Goal: Transaction & Acquisition: Book appointment/travel/reservation

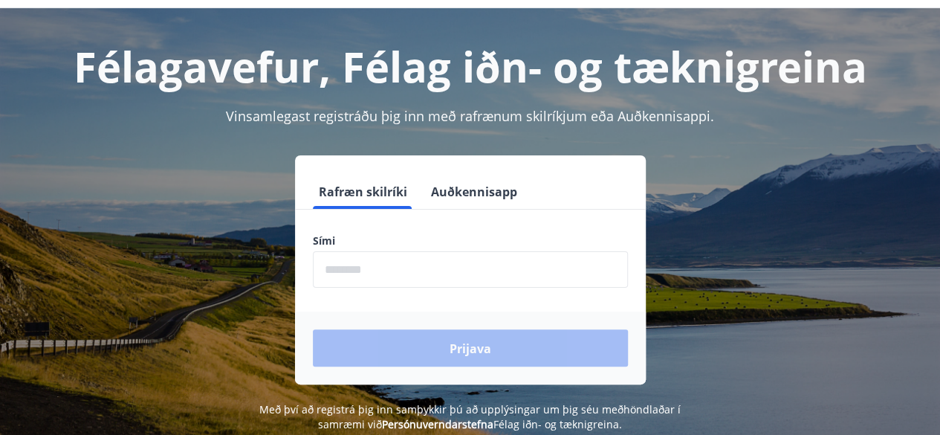
scroll to position [149, 0]
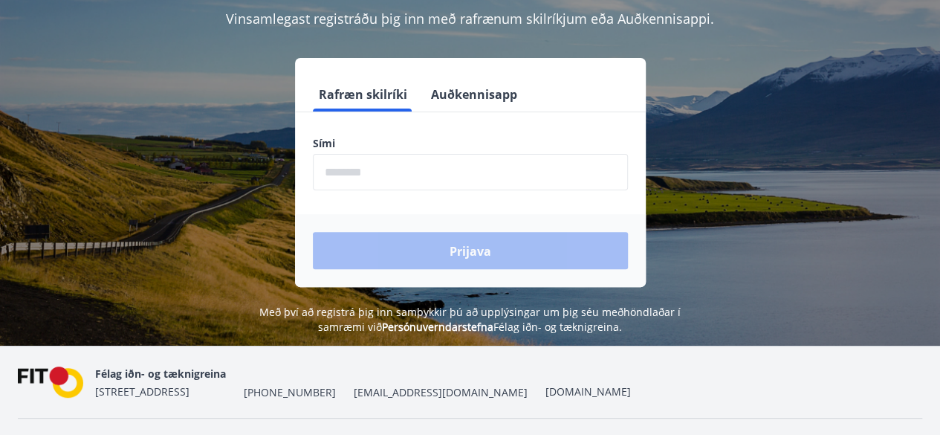
click at [354, 170] on input "phone" at bounding box center [470, 172] width 315 height 36
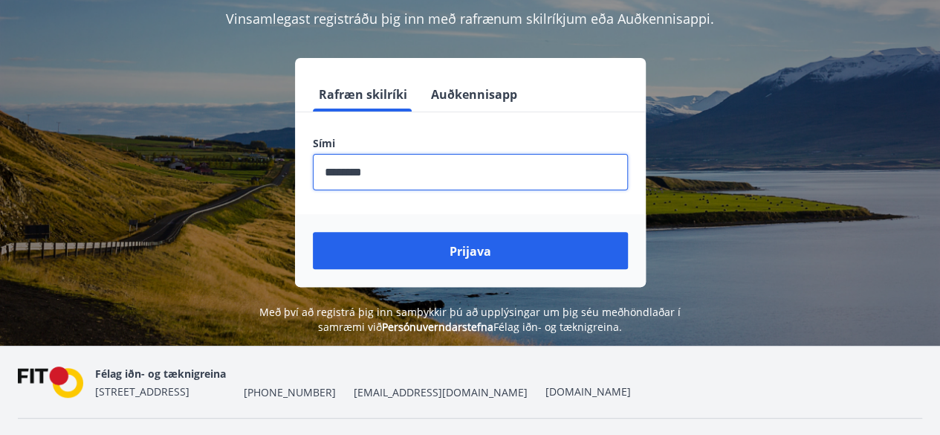
type input "********"
click at [474, 247] on font "Prijava" at bounding box center [471, 251] width 42 height 16
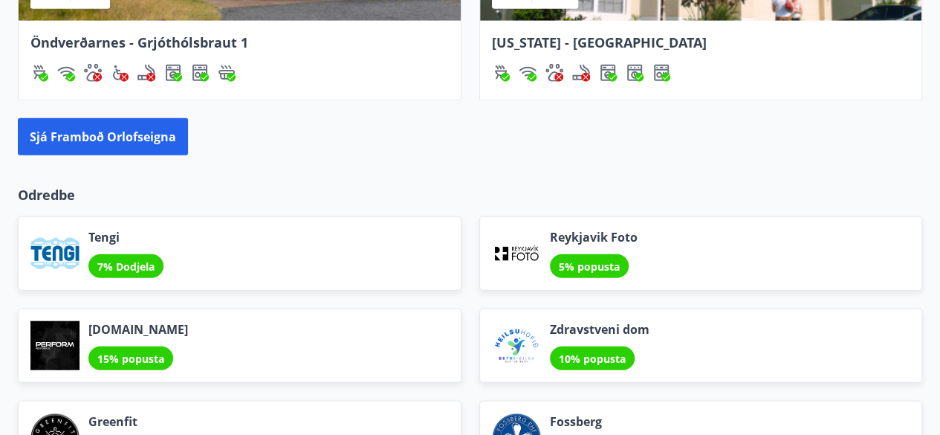
scroll to position [1486, 0]
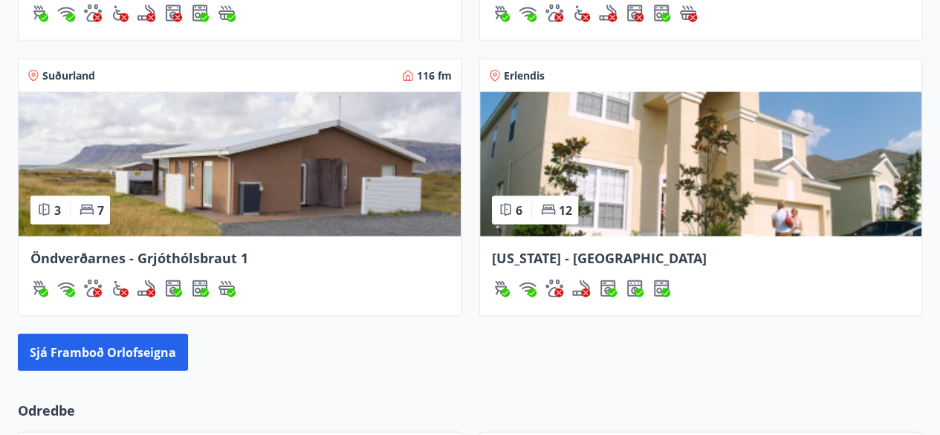
click at [617, 175] on img at bounding box center [701, 164] width 442 height 144
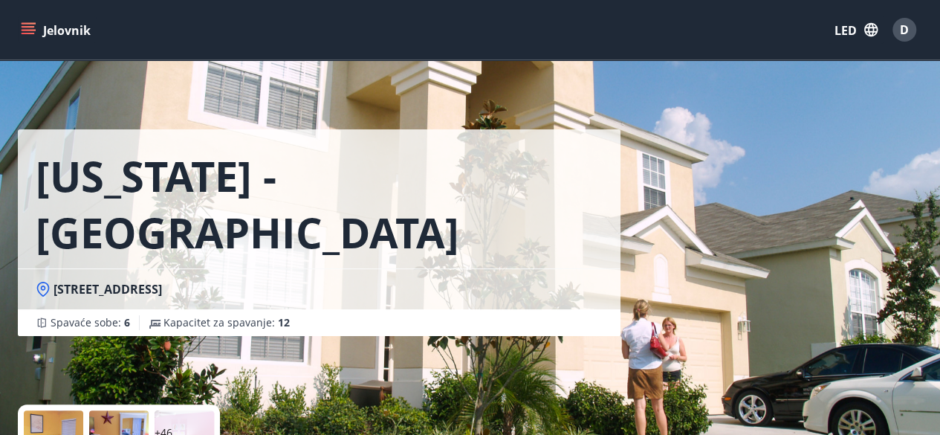
click at [520, 88] on div "Florida - Orlando 2705 ​​Manesty Lane, Kissimee, FL 34747, Windsor Hill Spavaće…" at bounding box center [319, 168] width 603 height 336
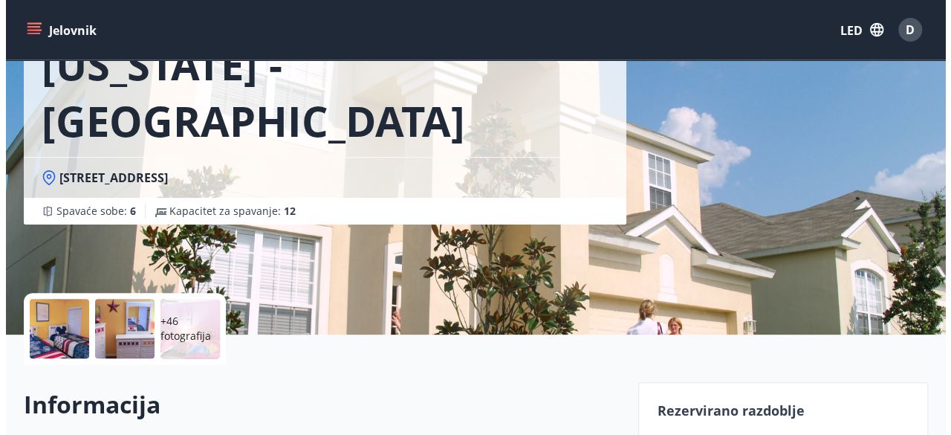
scroll to position [74, 0]
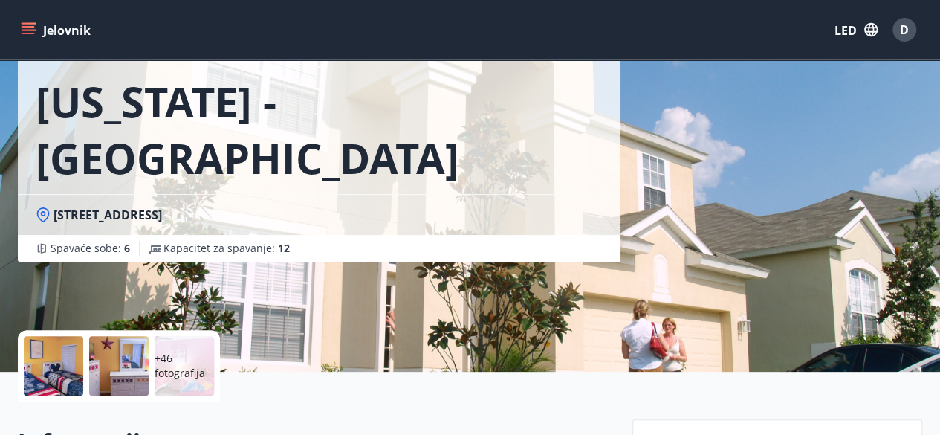
click at [62, 360] on div at bounding box center [53, 365] width 59 height 59
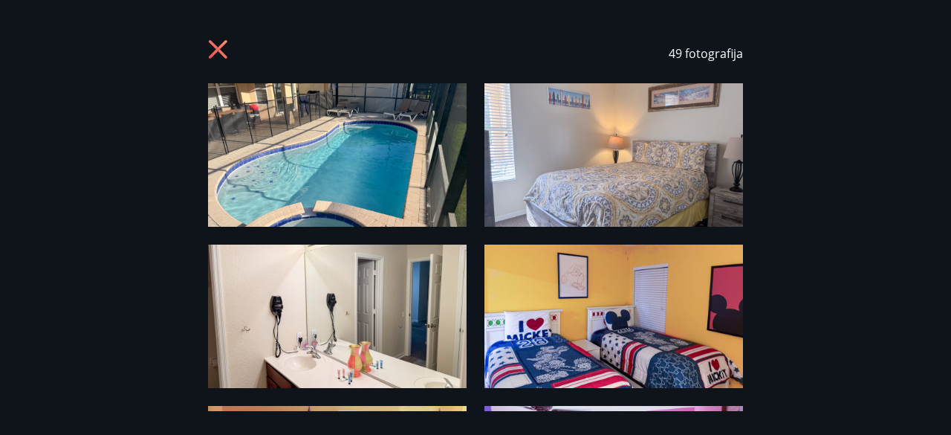
click at [322, 175] on img at bounding box center [337, 154] width 259 height 143
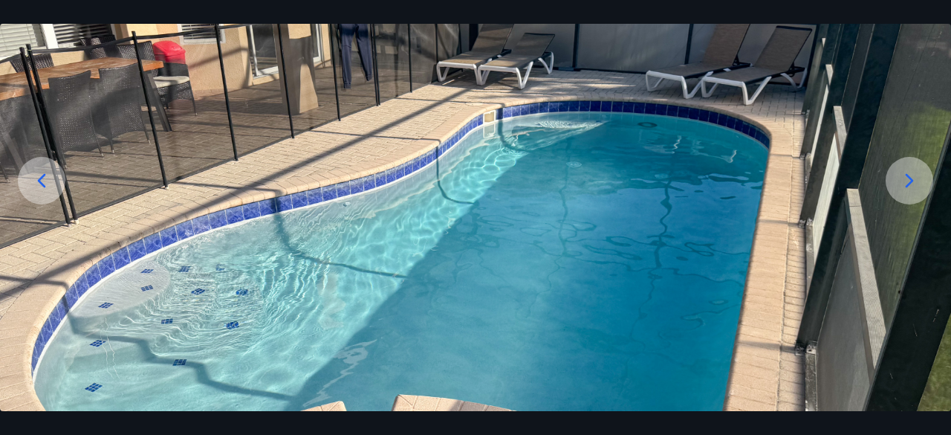
scroll to position [201, 0]
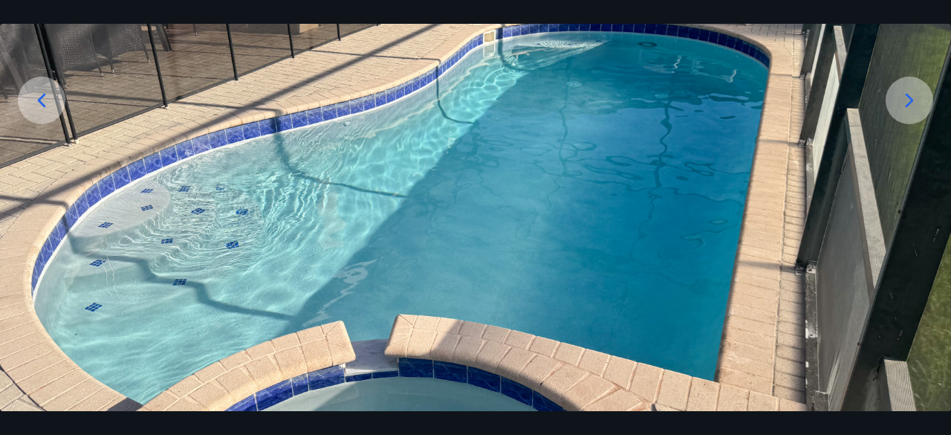
click at [799, 152] on img at bounding box center [475, 147] width 951 height 528
click at [909, 99] on icon at bounding box center [910, 100] width 24 height 24
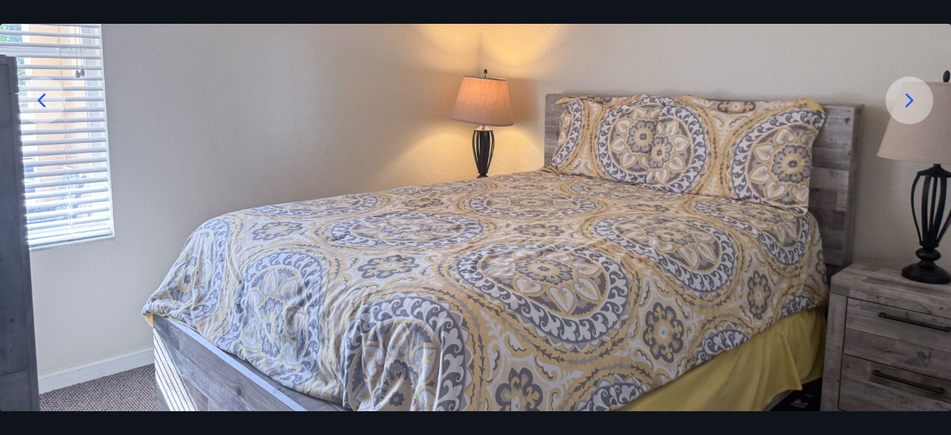
click at [906, 96] on icon at bounding box center [910, 100] width 24 height 24
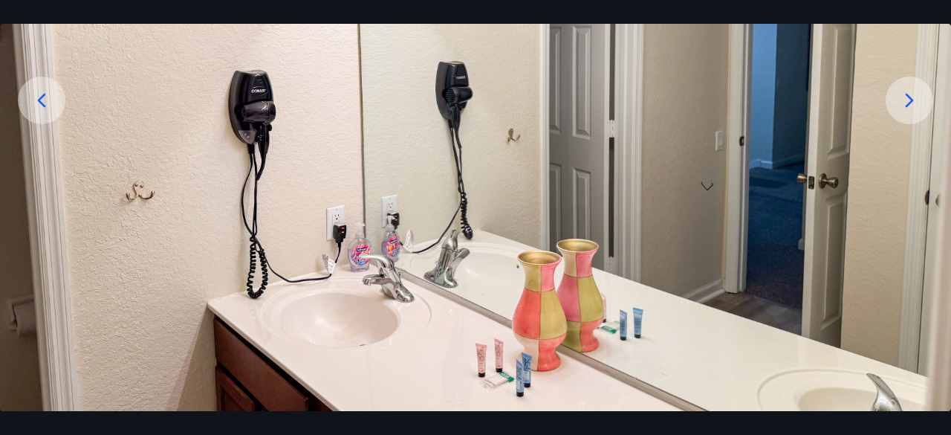
click at [907, 101] on icon at bounding box center [910, 100] width 24 height 24
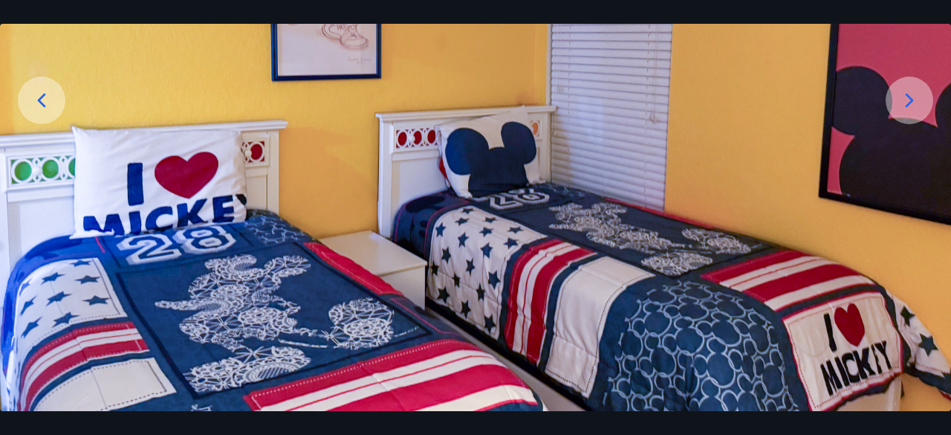
click at [906, 94] on icon at bounding box center [910, 100] width 8 height 14
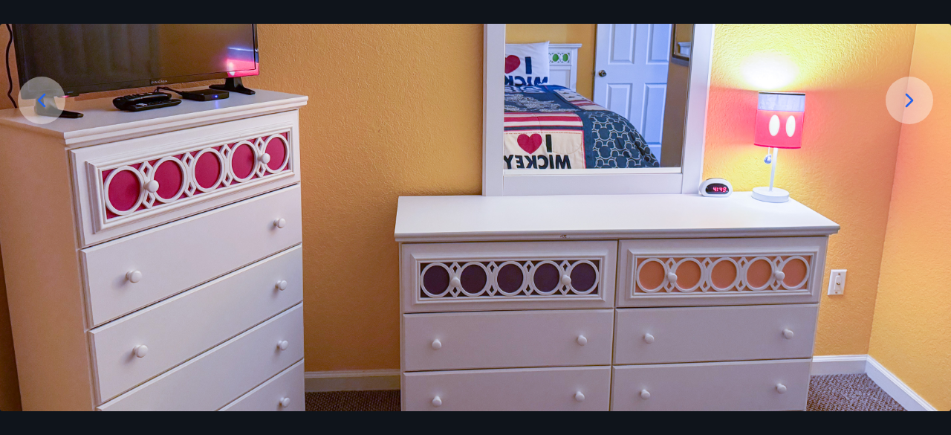
click at [907, 94] on icon at bounding box center [910, 100] width 8 height 14
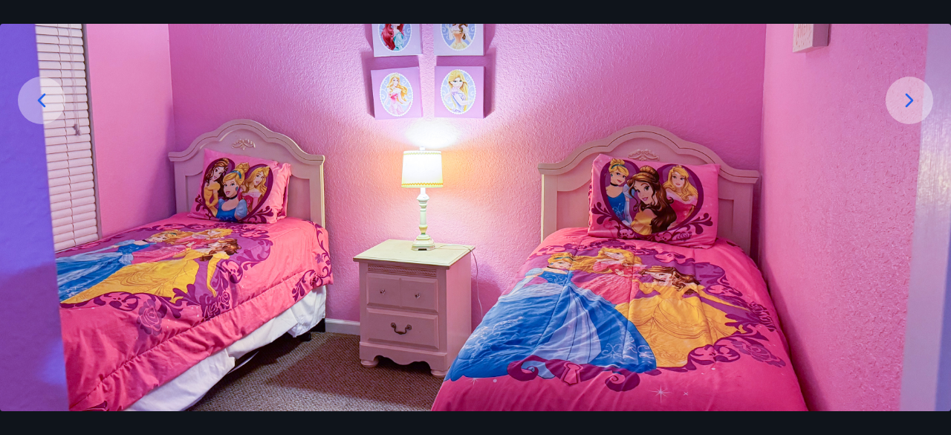
click at [912, 100] on icon at bounding box center [910, 100] width 8 height 14
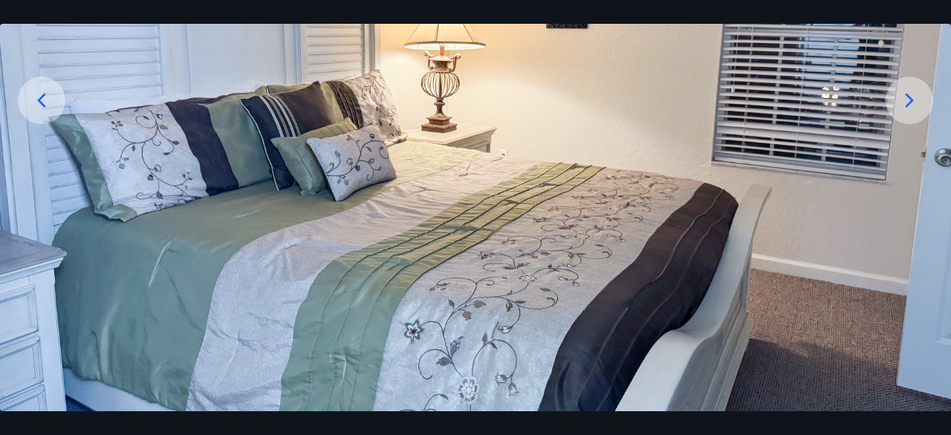
click at [912, 100] on icon at bounding box center [910, 100] width 8 height 14
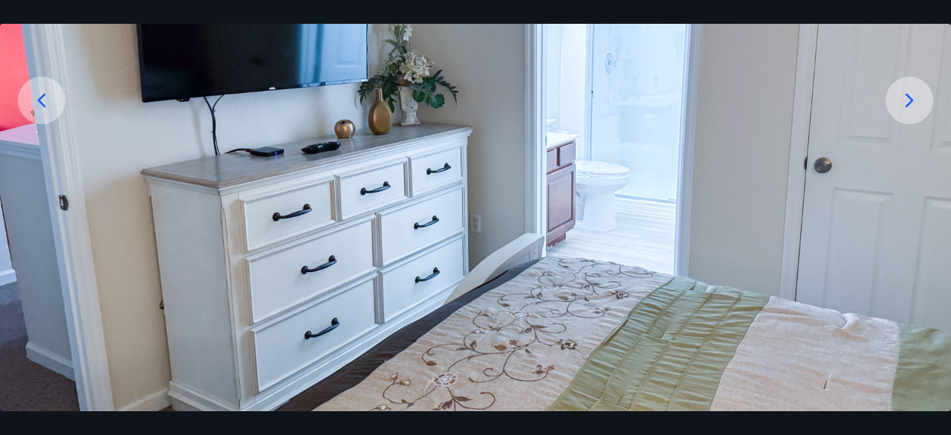
click at [912, 100] on icon at bounding box center [910, 100] width 8 height 14
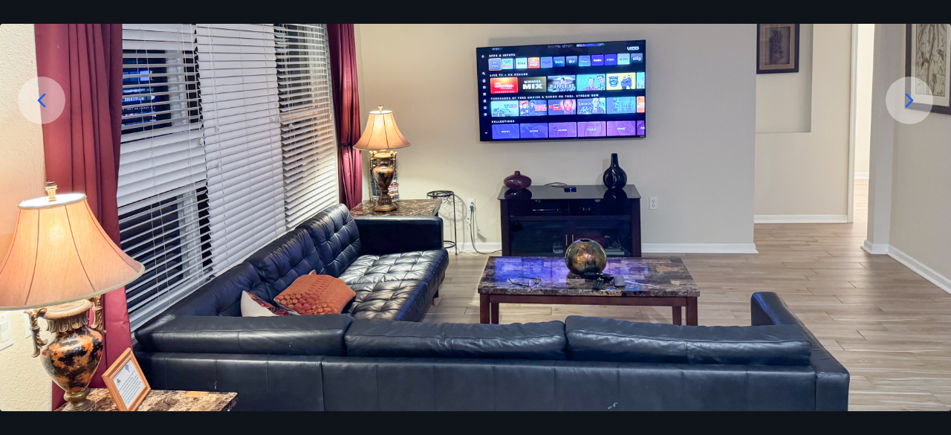
click at [909, 99] on icon at bounding box center [910, 100] width 8 height 14
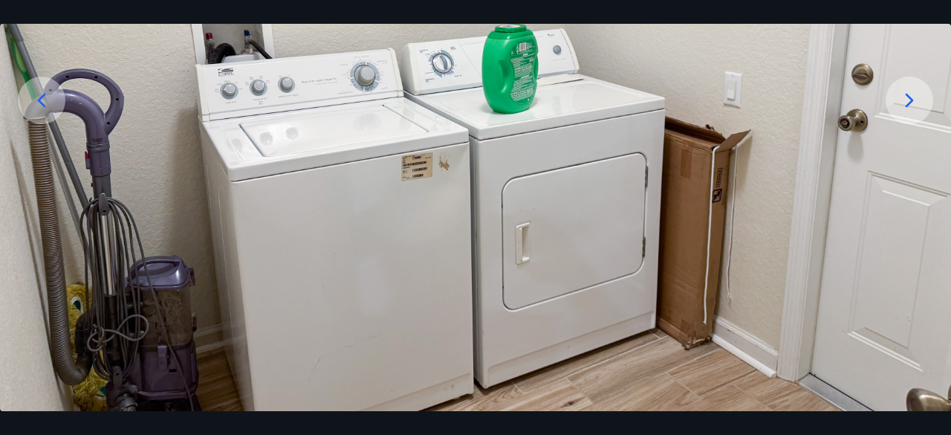
click at [911, 101] on icon at bounding box center [910, 100] width 8 height 14
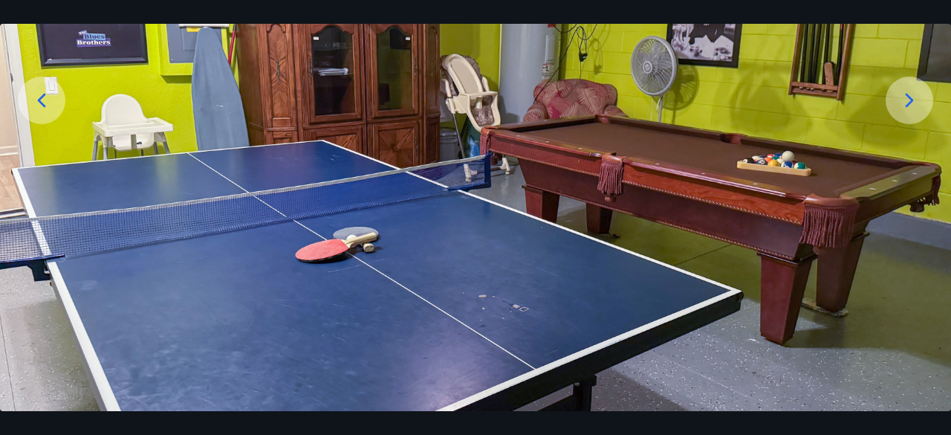
click at [906, 96] on icon at bounding box center [910, 100] width 8 height 14
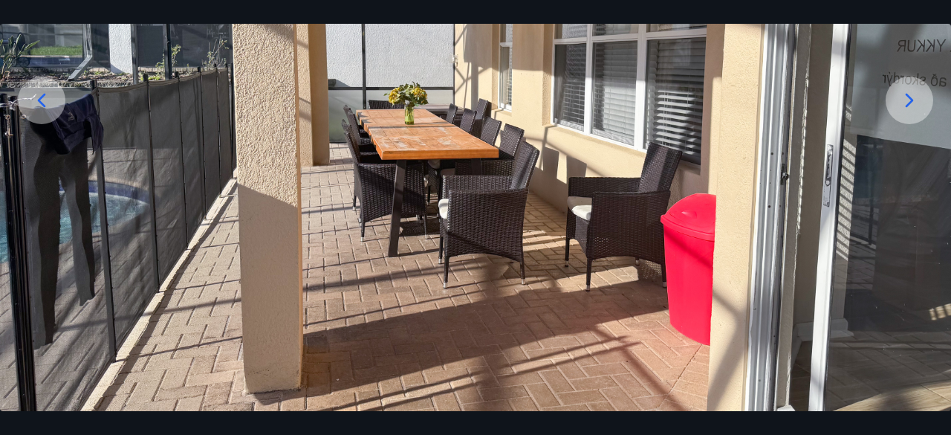
click at [909, 101] on icon at bounding box center [910, 100] width 24 height 24
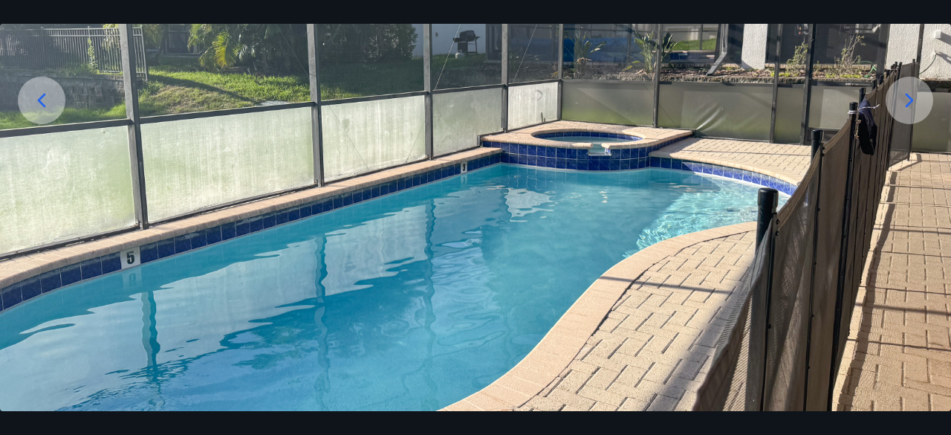
click at [911, 100] on icon at bounding box center [910, 100] width 8 height 14
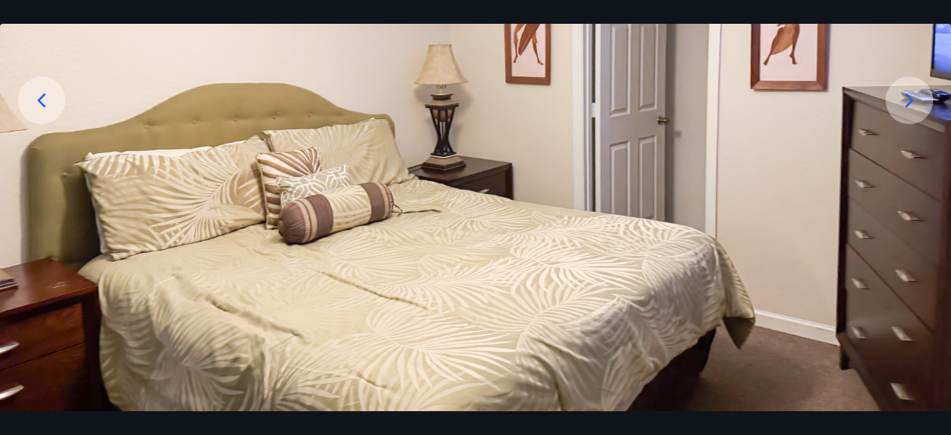
click at [911, 100] on icon at bounding box center [910, 100] width 8 height 14
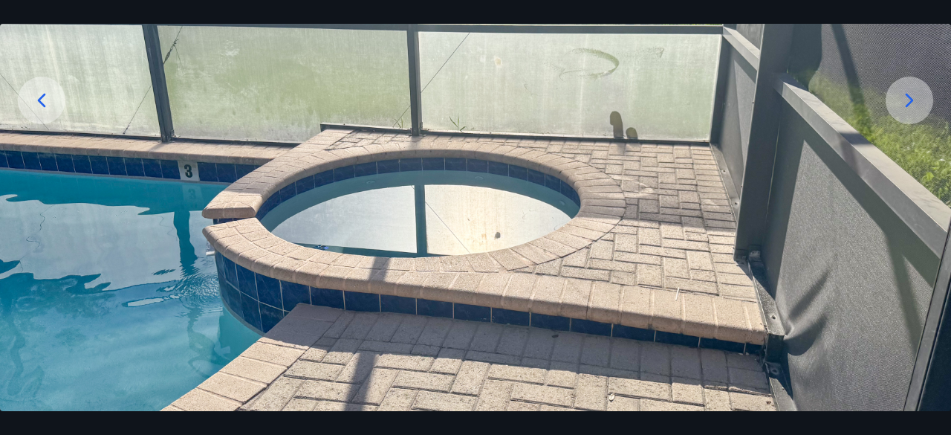
click at [911, 100] on icon at bounding box center [910, 100] width 8 height 14
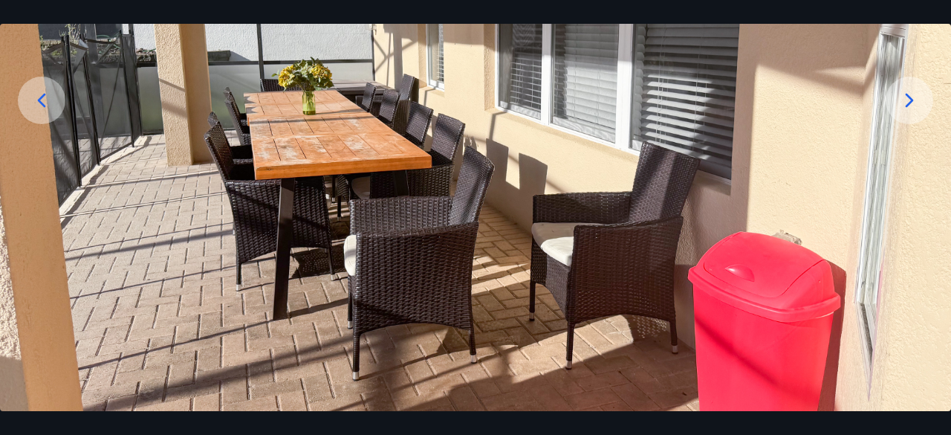
click at [911, 100] on icon at bounding box center [910, 100] width 8 height 14
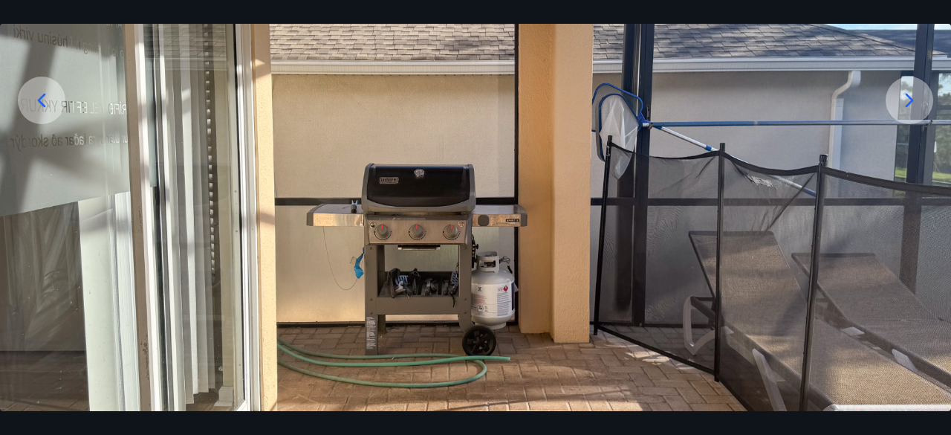
click at [912, 100] on icon at bounding box center [910, 100] width 8 height 14
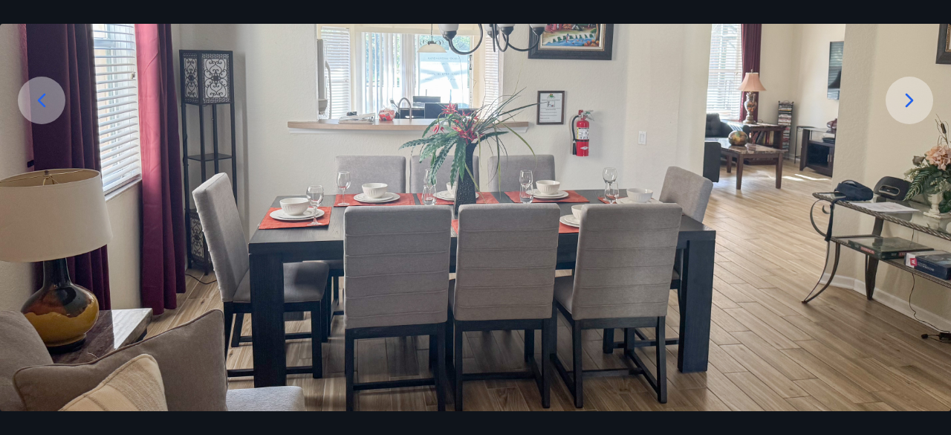
click at [912, 99] on icon at bounding box center [910, 100] width 24 height 24
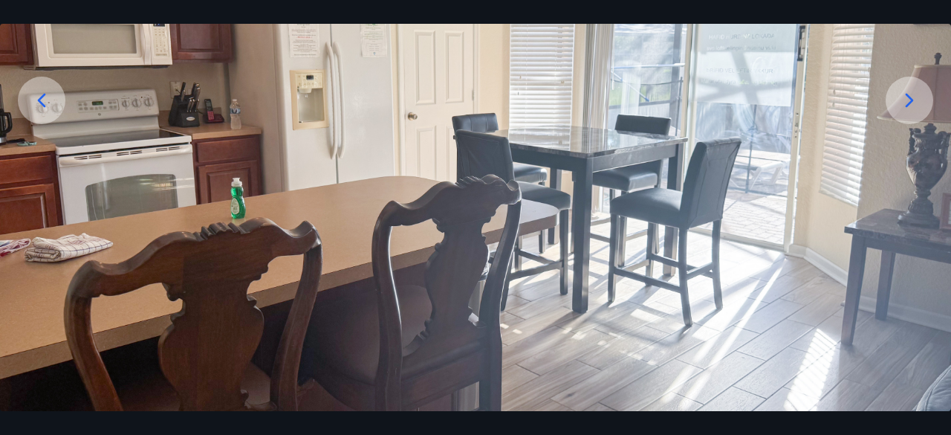
click at [910, 100] on icon at bounding box center [910, 100] width 24 height 24
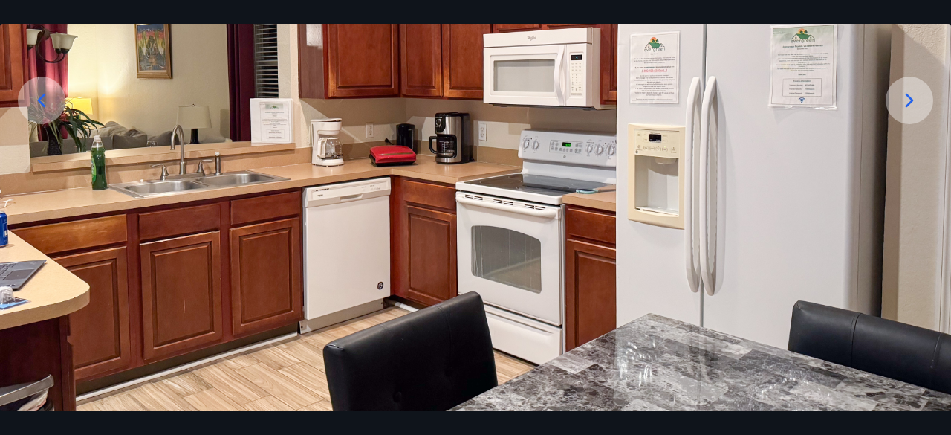
click at [912, 97] on icon at bounding box center [910, 100] width 24 height 24
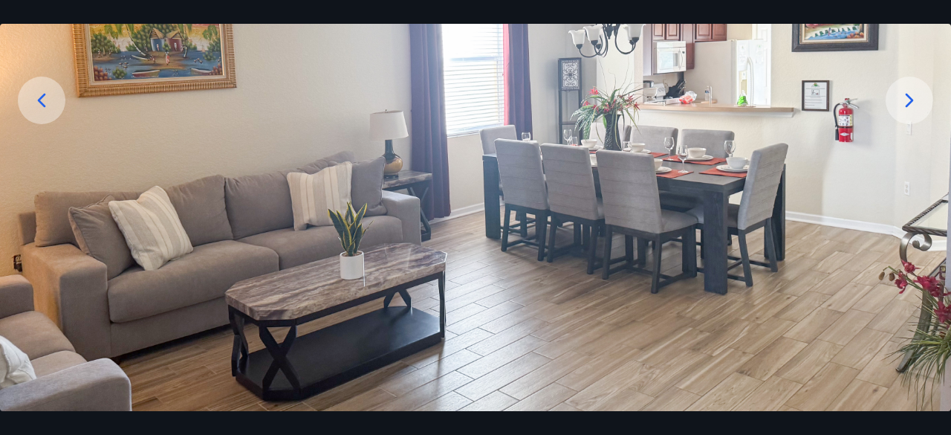
click at [912, 97] on icon at bounding box center [910, 100] width 24 height 24
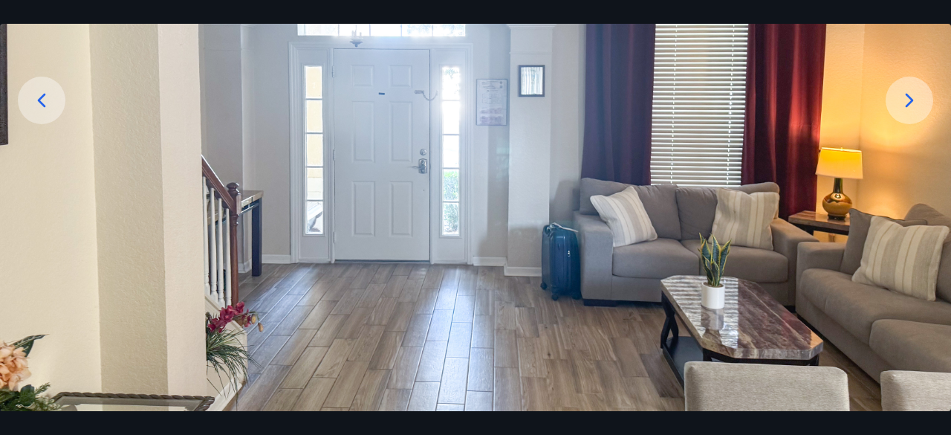
click at [912, 97] on icon at bounding box center [910, 100] width 24 height 24
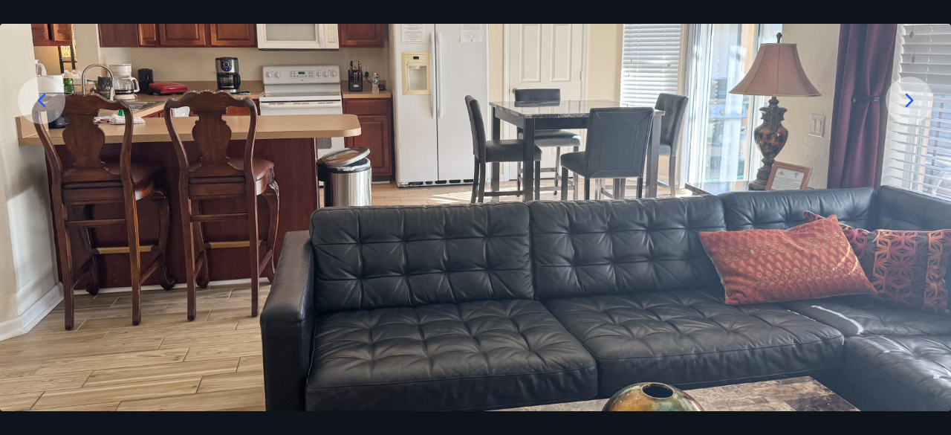
click at [912, 97] on icon at bounding box center [910, 100] width 24 height 24
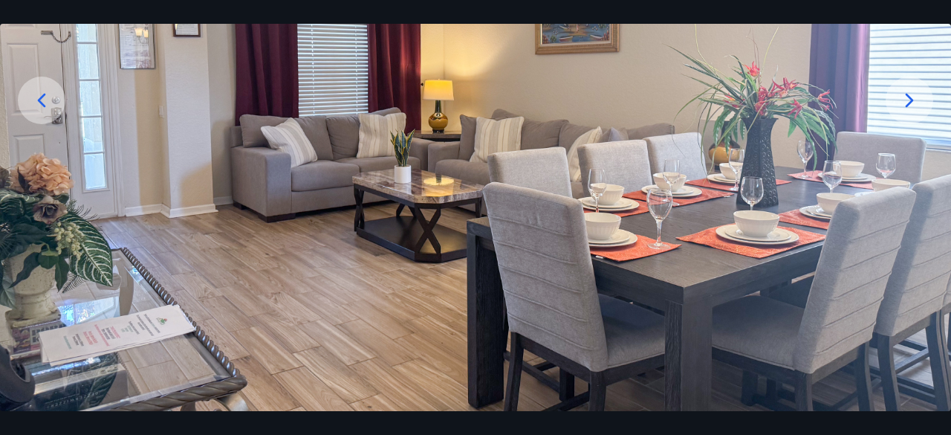
click at [912, 97] on icon at bounding box center [910, 100] width 24 height 24
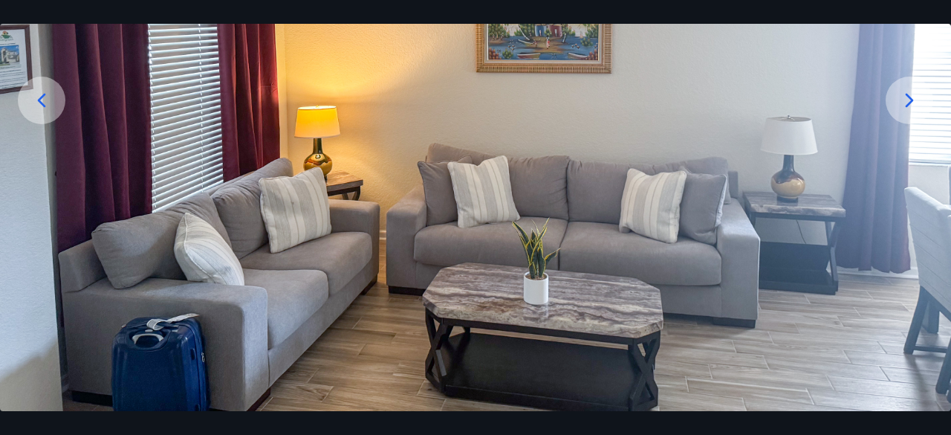
click at [912, 95] on icon at bounding box center [910, 100] width 24 height 24
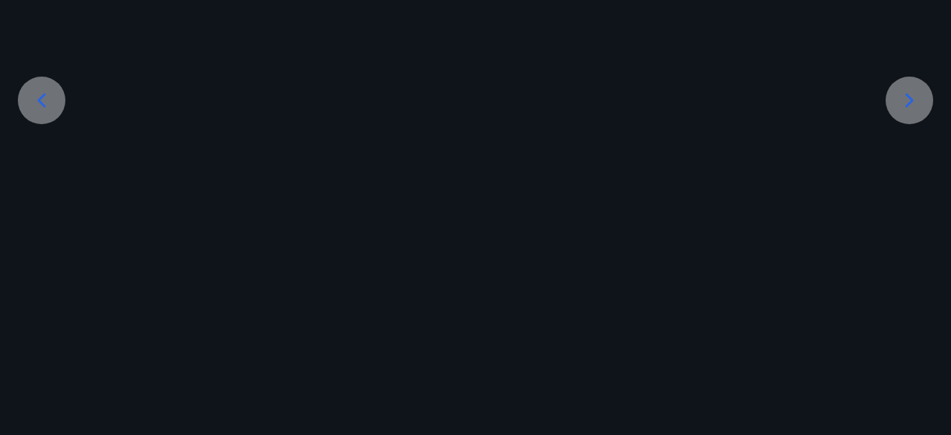
scroll to position [117, 0]
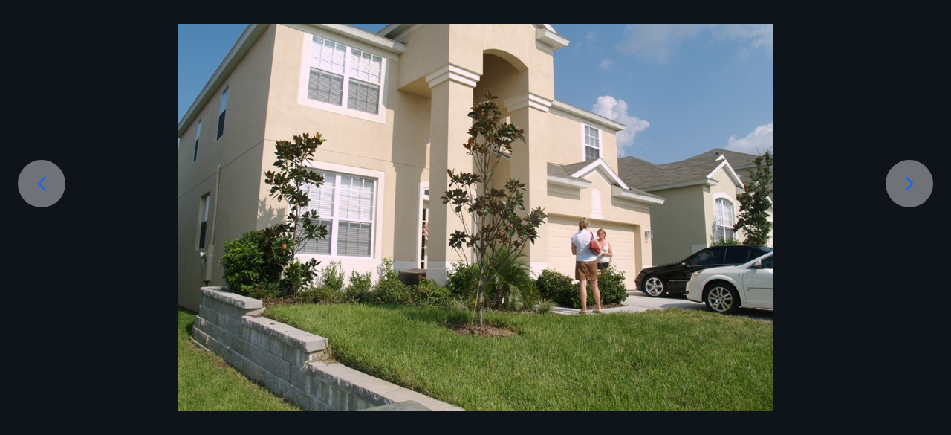
click at [907, 181] on icon at bounding box center [910, 184] width 24 height 24
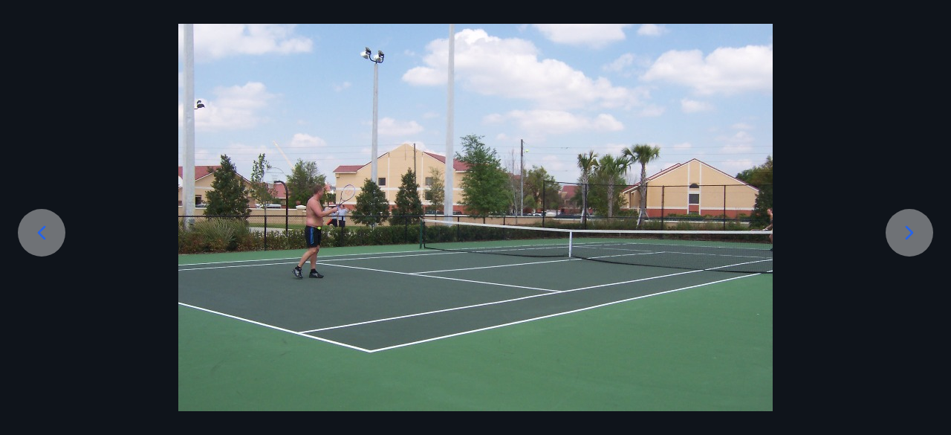
scroll to position [68, 0]
click at [916, 226] on icon at bounding box center [910, 233] width 24 height 24
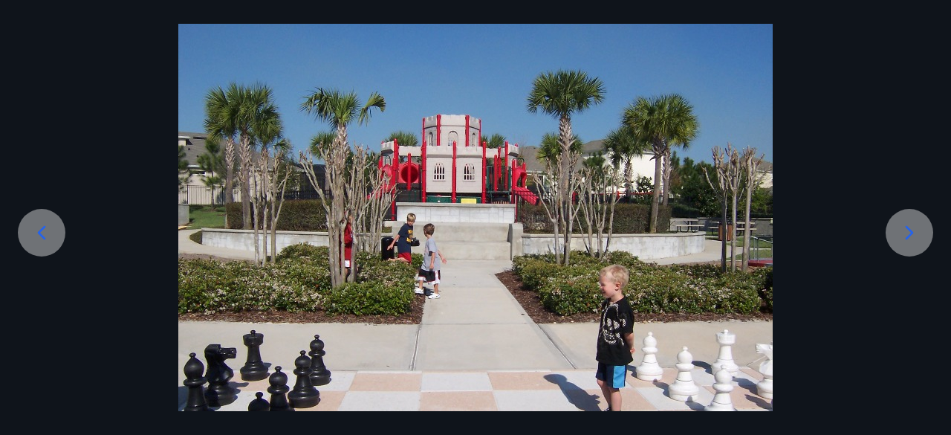
click at [916, 226] on icon at bounding box center [910, 233] width 24 height 24
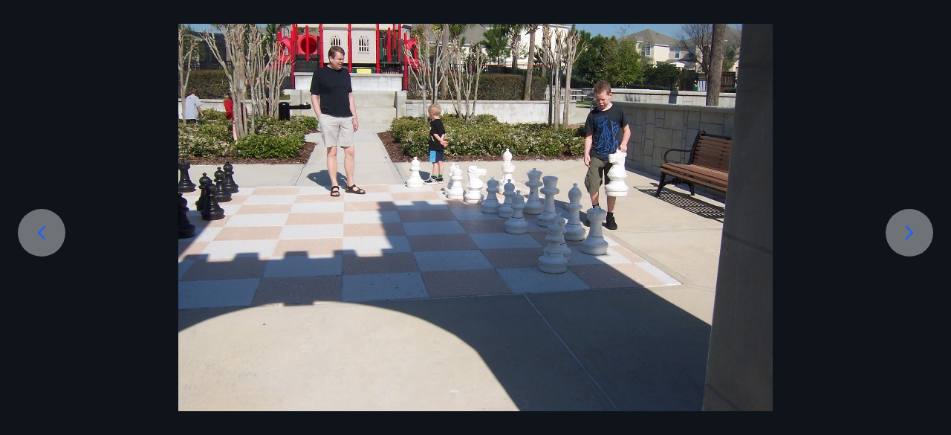
click at [906, 230] on icon at bounding box center [910, 233] width 24 height 24
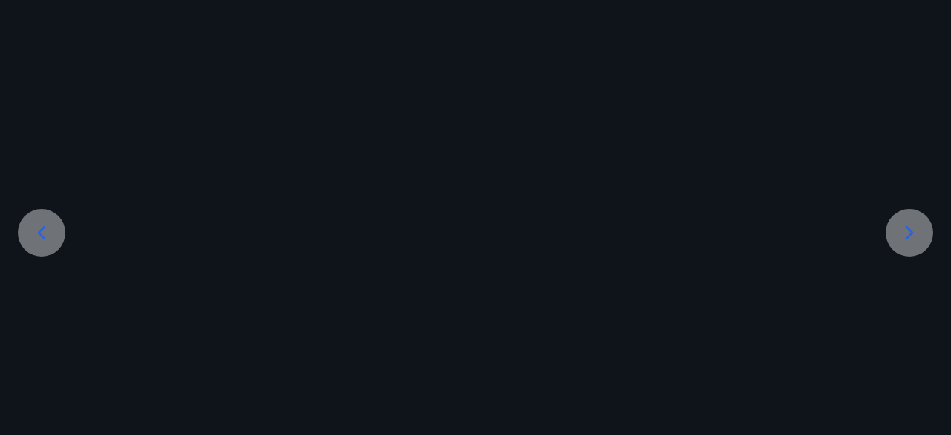
scroll to position [117, 0]
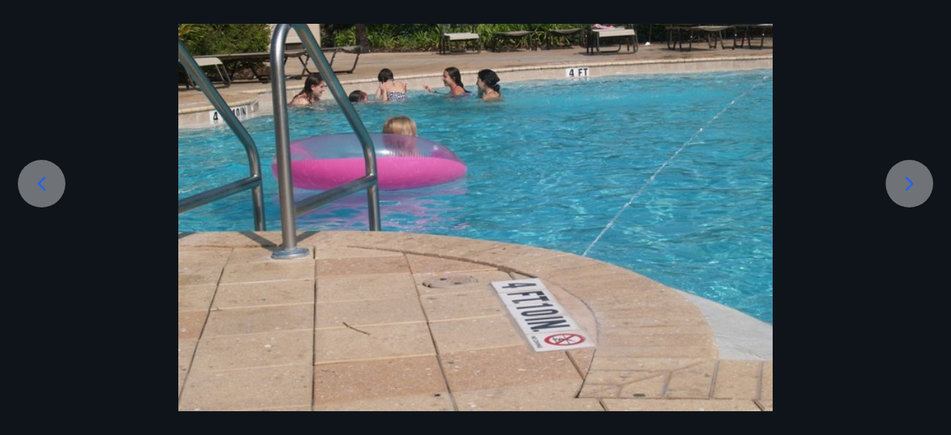
click at [909, 230] on div at bounding box center [475, 188] width 951 height 445
click at [905, 185] on icon at bounding box center [910, 184] width 24 height 24
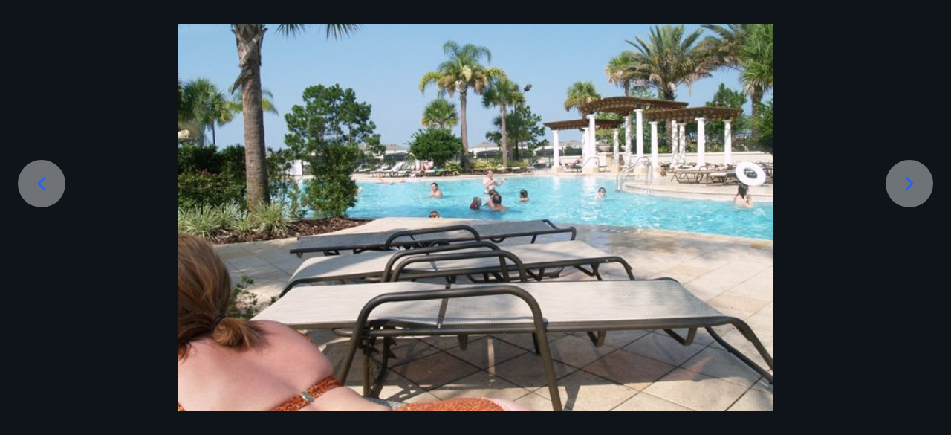
click at [909, 186] on icon at bounding box center [910, 183] width 8 height 14
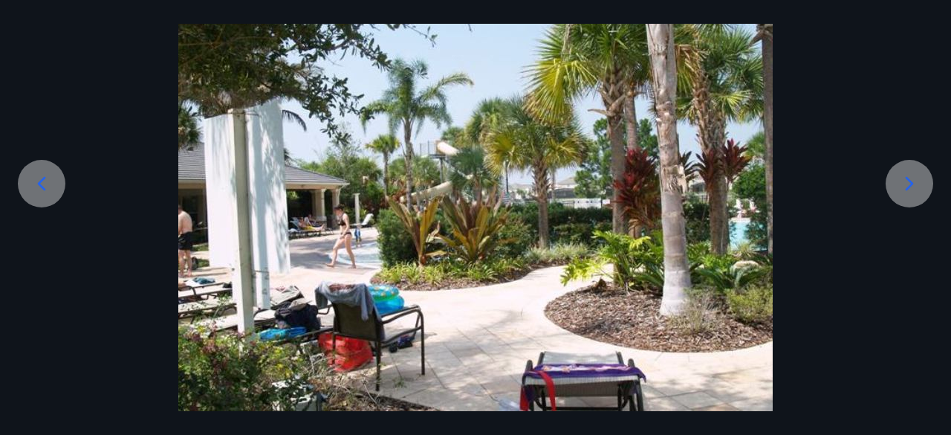
click at [909, 186] on icon at bounding box center [910, 183] width 8 height 14
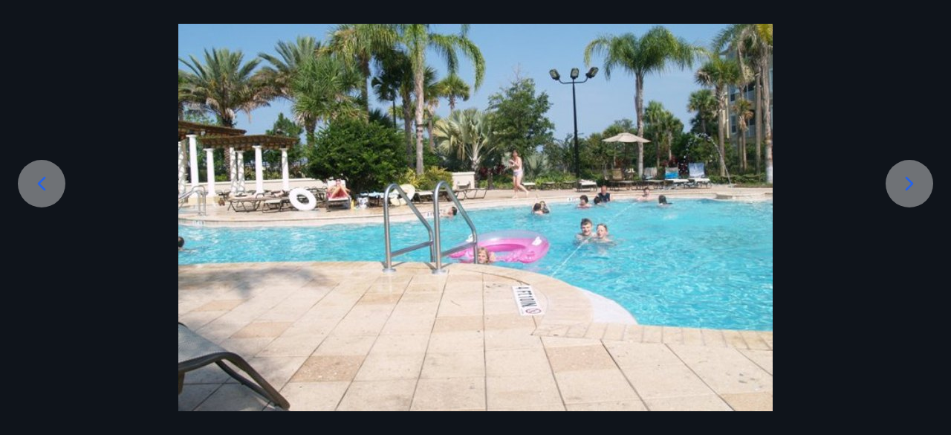
click at [909, 186] on icon at bounding box center [910, 183] width 8 height 14
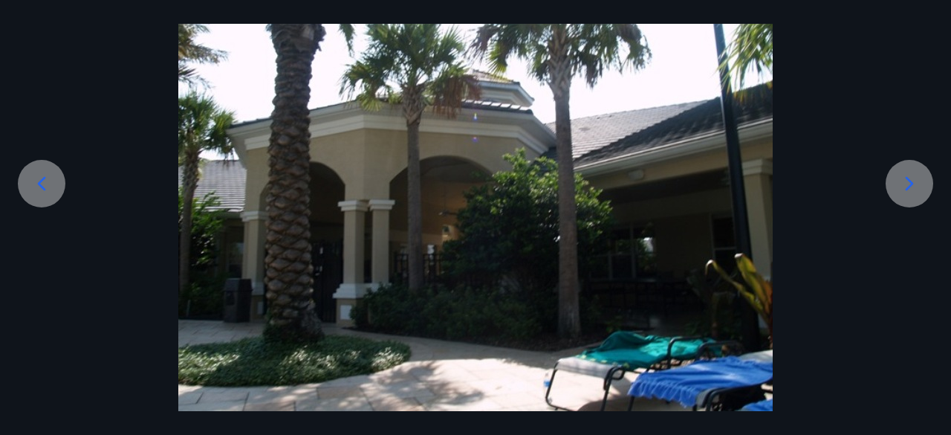
click at [909, 186] on icon at bounding box center [910, 183] width 8 height 14
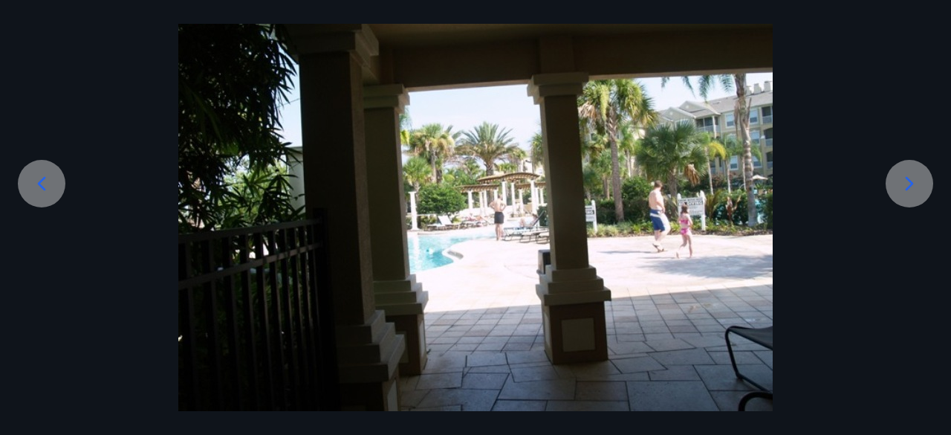
click at [909, 186] on icon at bounding box center [910, 183] width 8 height 14
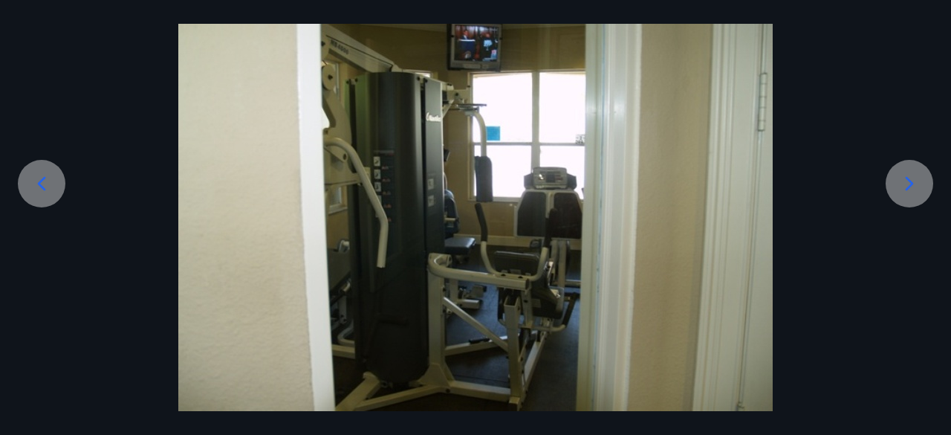
click at [909, 186] on icon at bounding box center [910, 183] width 8 height 14
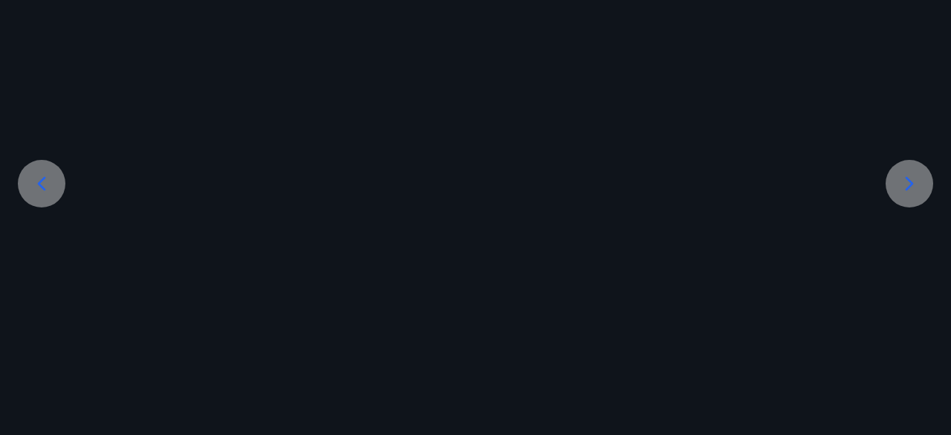
scroll to position [68, 0]
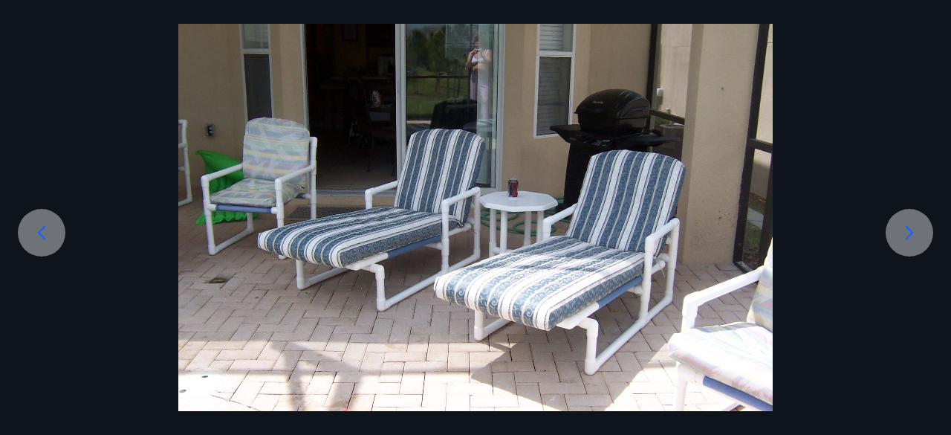
click at [909, 186] on div at bounding box center [475, 213] width 951 height 396
click at [901, 225] on icon at bounding box center [910, 233] width 24 height 24
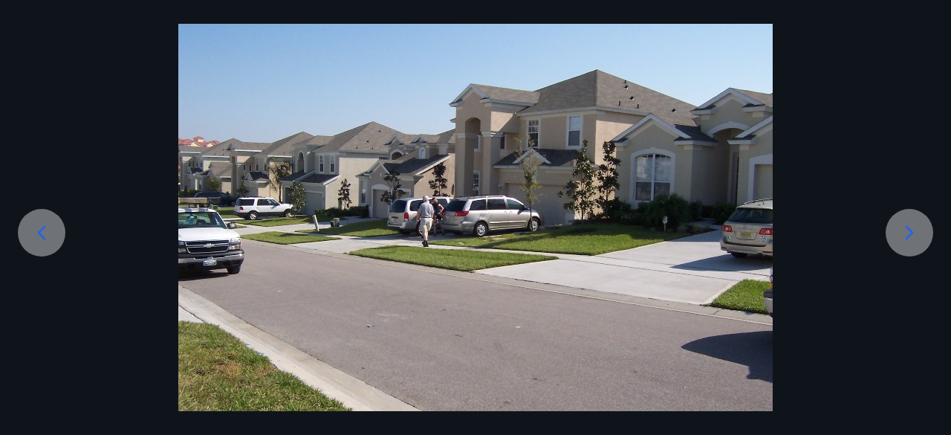
click at [915, 233] on icon at bounding box center [910, 233] width 24 height 24
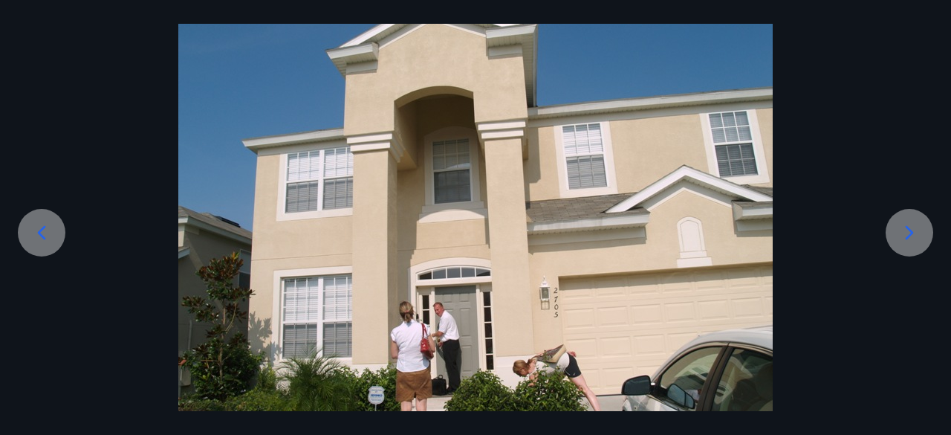
click at [895, 236] on div at bounding box center [910, 233] width 48 height 48
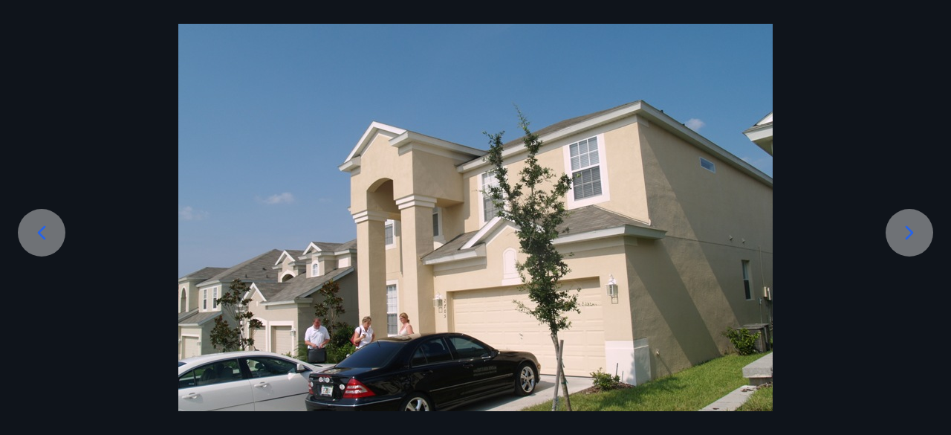
click at [907, 231] on icon at bounding box center [910, 233] width 24 height 24
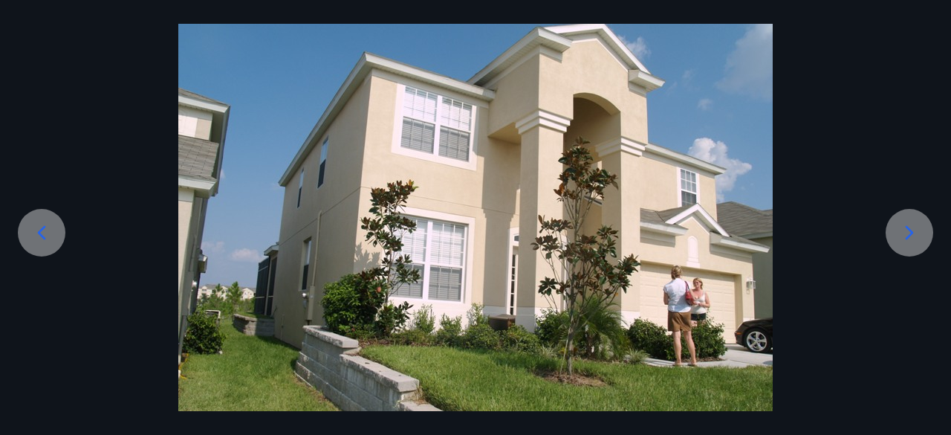
click at [908, 228] on icon at bounding box center [910, 233] width 24 height 24
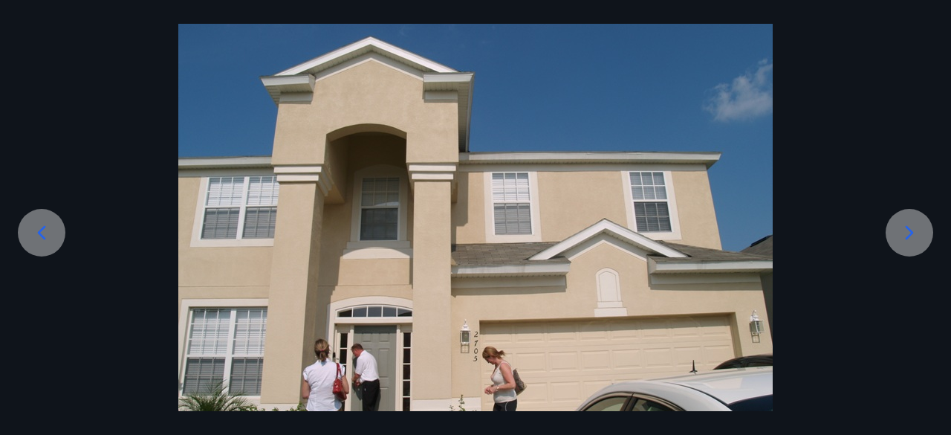
click at [908, 227] on icon at bounding box center [910, 232] width 8 height 14
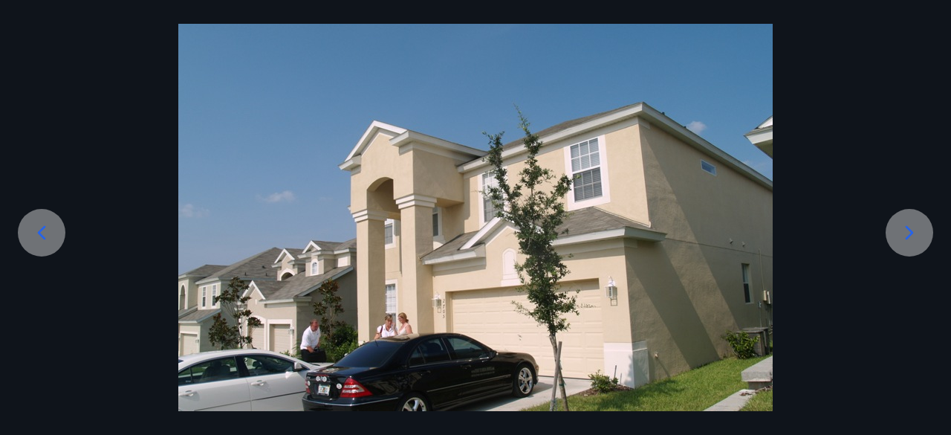
click at [909, 226] on icon at bounding box center [910, 233] width 24 height 24
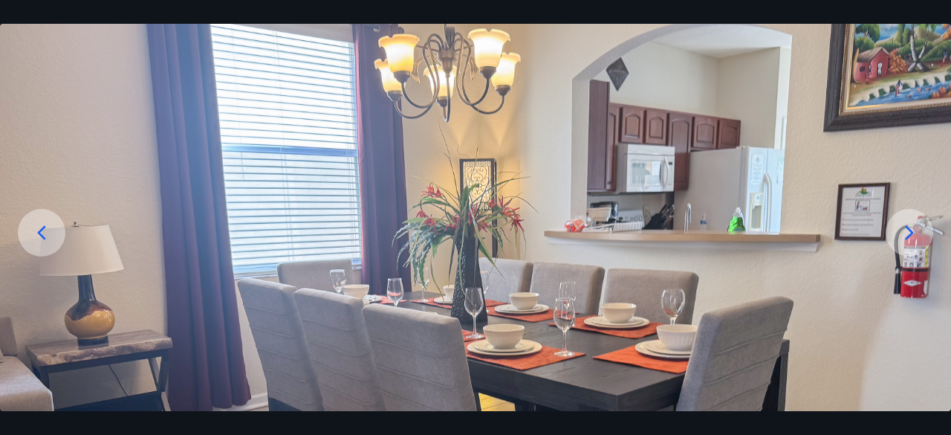
click at [909, 226] on icon at bounding box center [910, 233] width 24 height 24
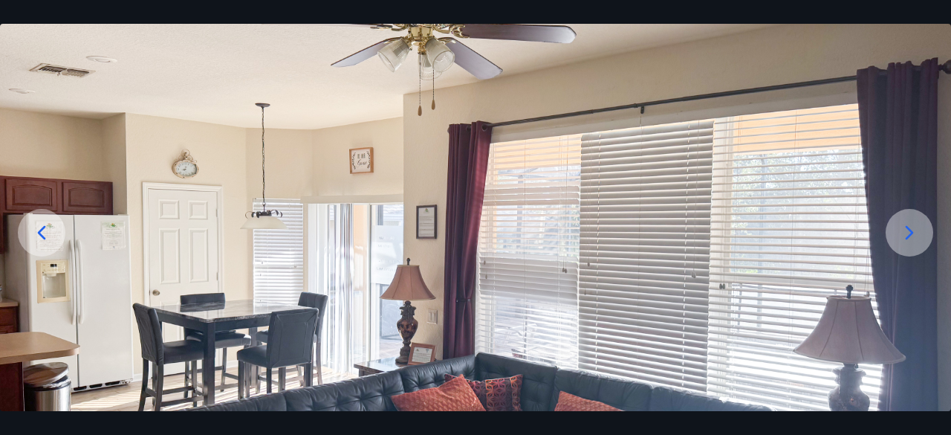
click at [909, 225] on icon at bounding box center [910, 233] width 24 height 24
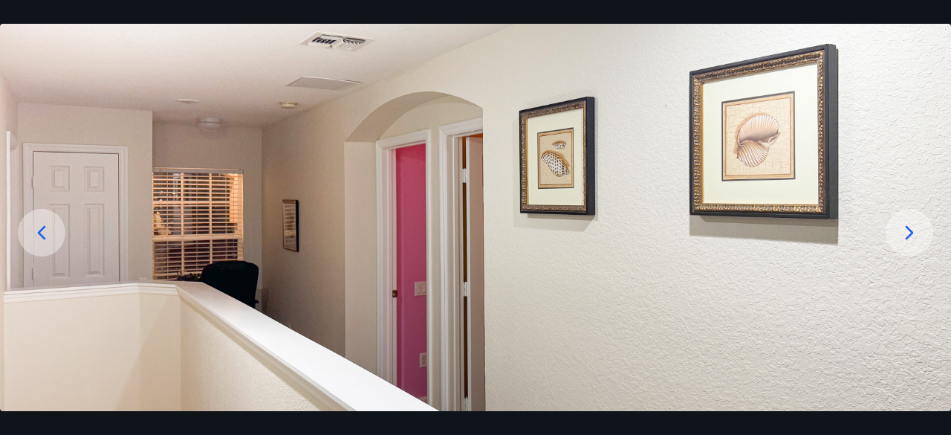
click at [910, 221] on icon at bounding box center [910, 233] width 24 height 24
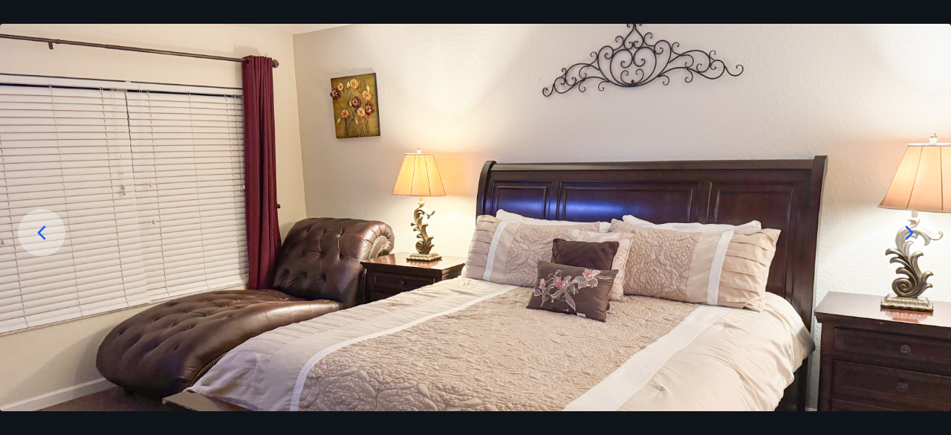
click at [912, 231] on icon at bounding box center [910, 232] width 8 height 14
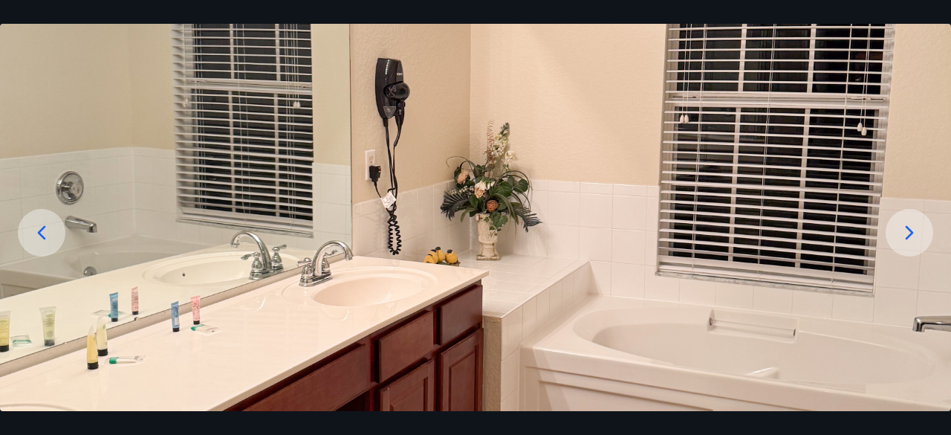
click at [914, 230] on icon at bounding box center [910, 233] width 24 height 24
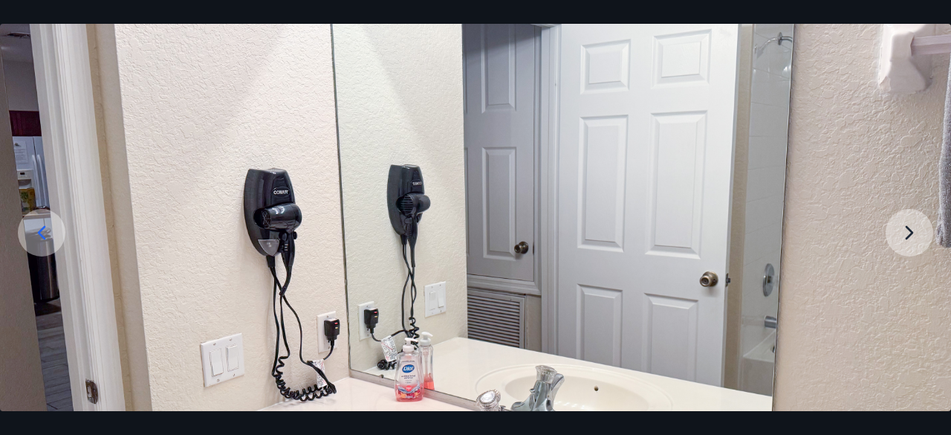
click at [916, 228] on img at bounding box center [475, 279] width 951 height 528
click at [903, 233] on img at bounding box center [475, 279] width 951 height 528
click at [910, 236] on img at bounding box center [475, 279] width 951 height 528
click at [910, 234] on img at bounding box center [475, 279] width 951 height 528
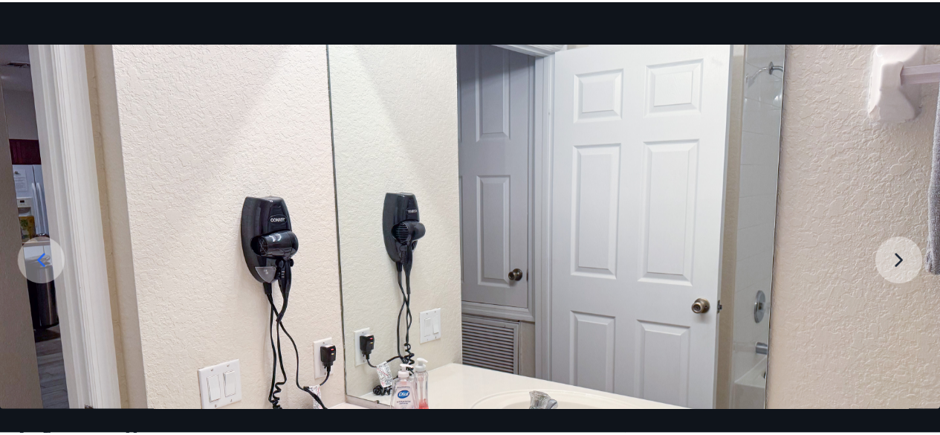
scroll to position [0, 0]
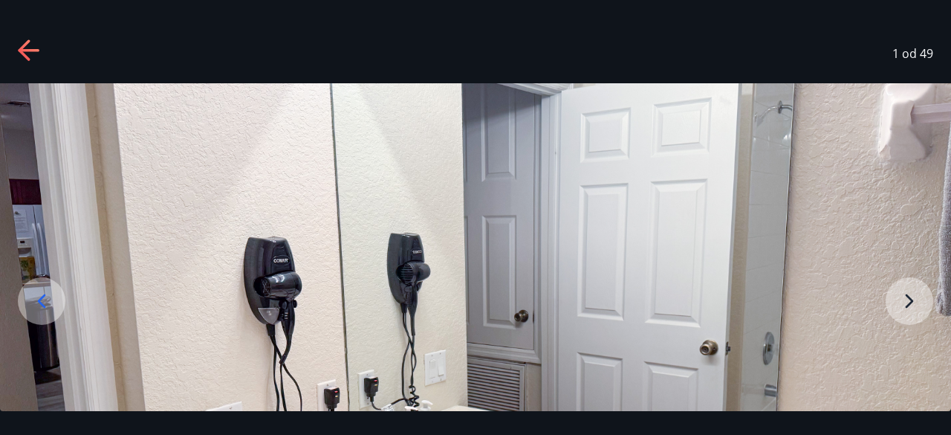
click at [30, 45] on icon at bounding box center [30, 51] width 24 height 24
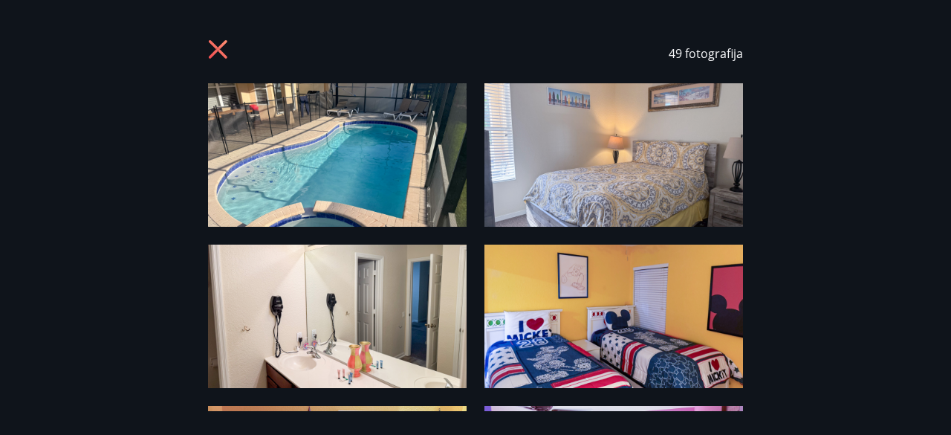
click at [221, 47] on icon at bounding box center [218, 49] width 19 height 19
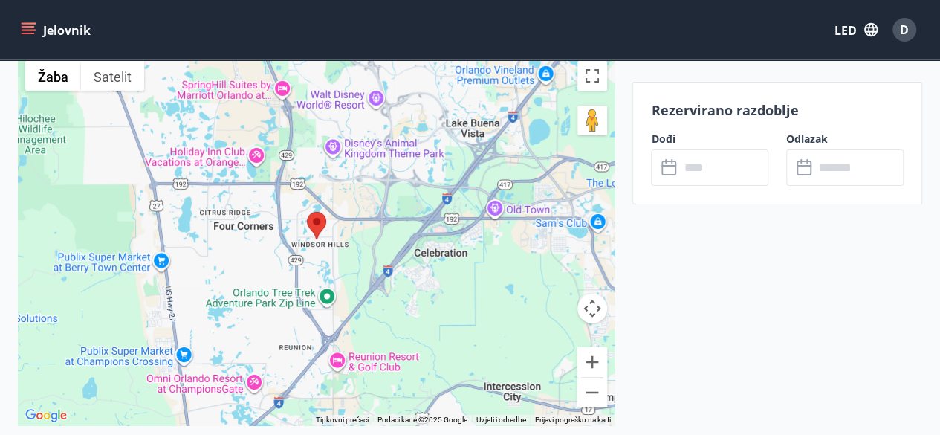
scroll to position [2450, 0]
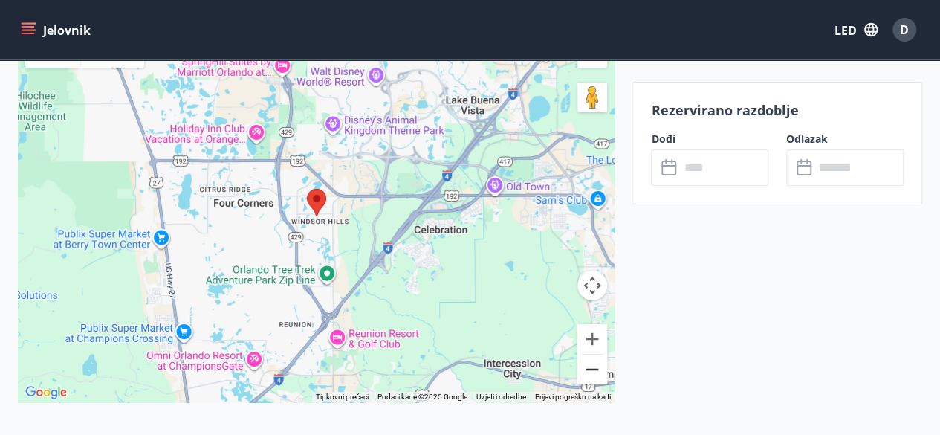
click at [591, 370] on button "Smanjite veličinu" at bounding box center [592, 369] width 30 height 30
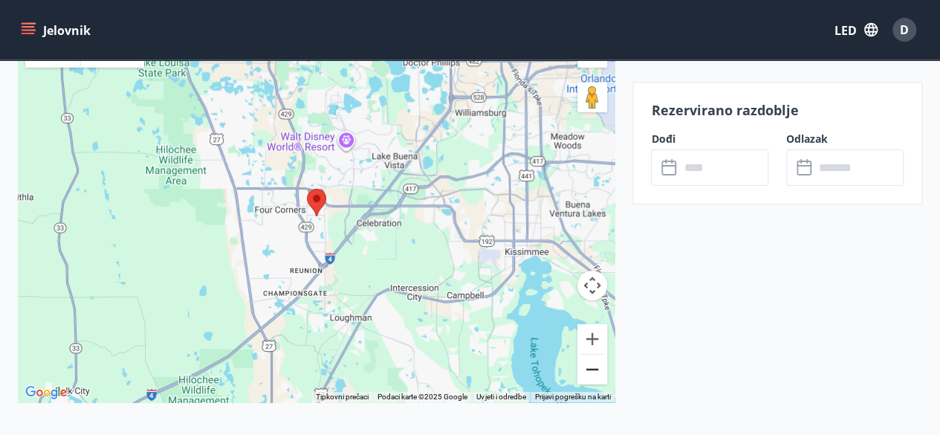
click at [591, 370] on button "Smanjite veličinu" at bounding box center [592, 369] width 30 height 30
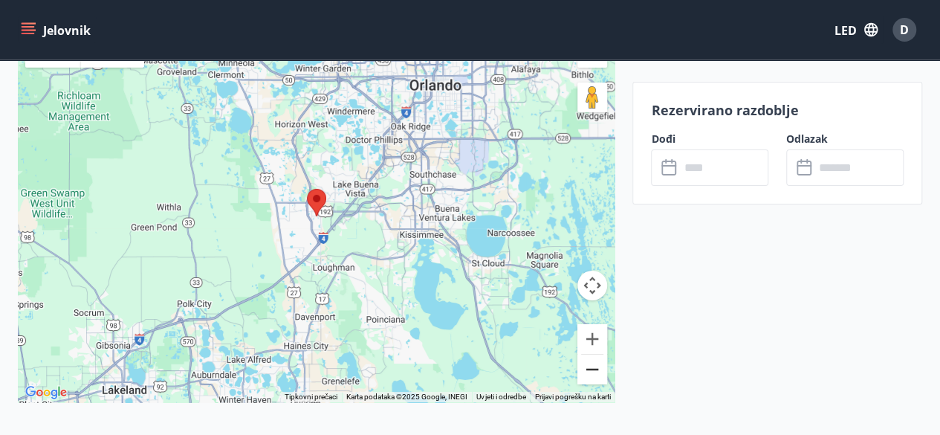
click at [594, 368] on button "Smanjite veličinu" at bounding box center [592, 369] width 30 height 30
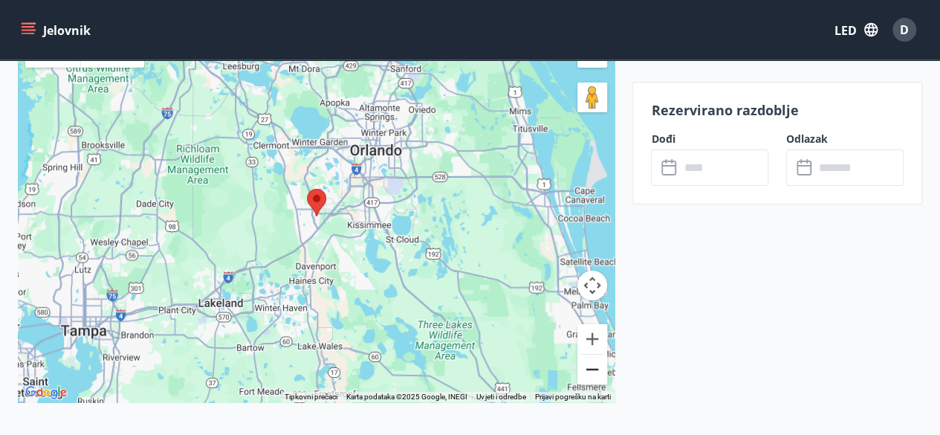
click at [594, 368] on button "Smanjite veličinu" at bounding box center [592, 369] width 30 height 30
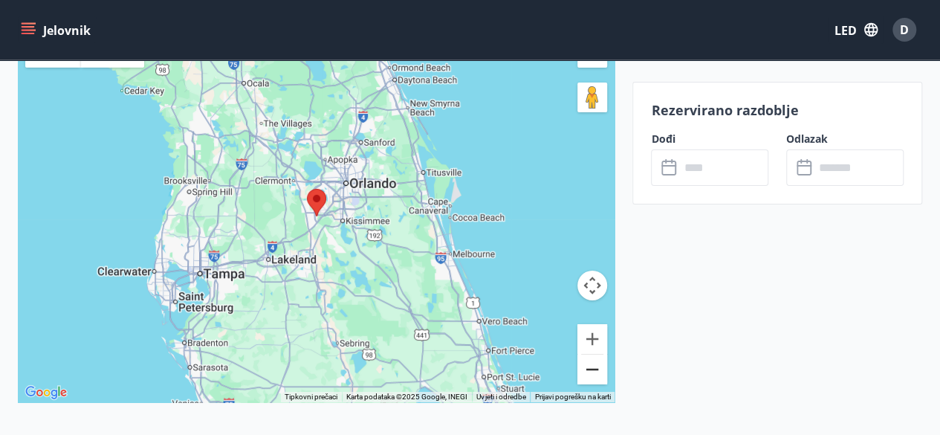
click at [591, 371] on button "Smanjite veličinu" at bounding box center [592, 369] width 30 height 30
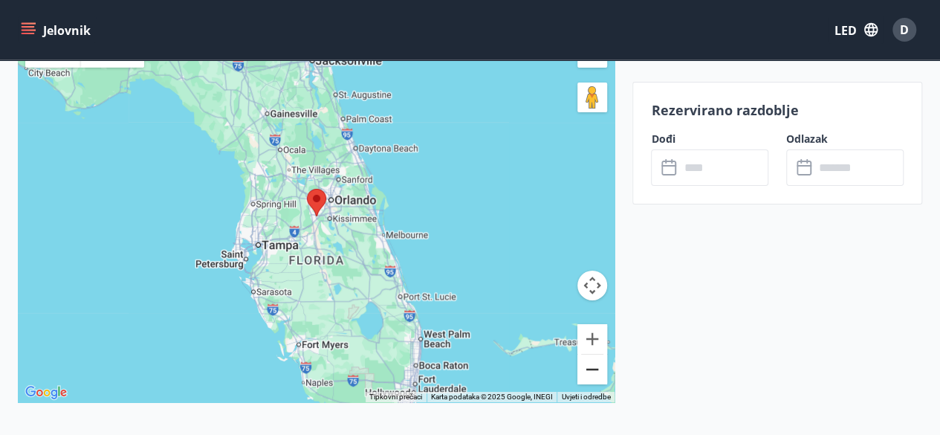
click at [591, 371] on button "Smanjite veličinu" at bounding box center [592, 369] width 30 height 30
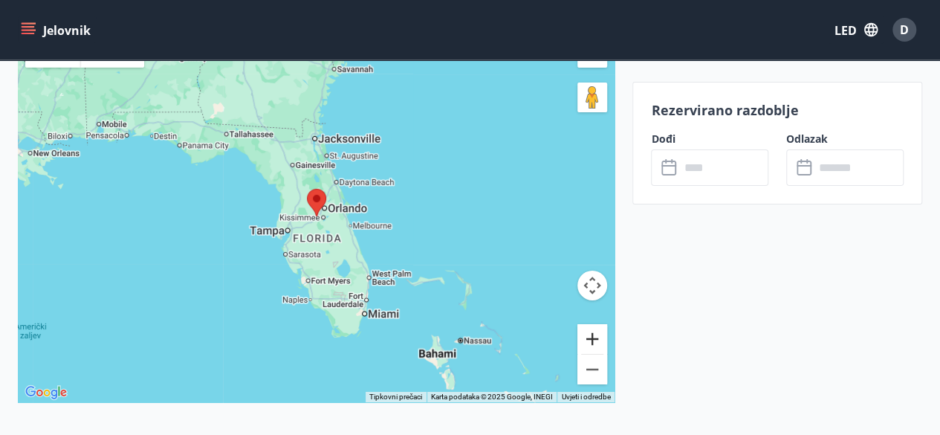
click at [596, 332] on button "Povećati" at bounding box center [592, 339] width 30 height 30
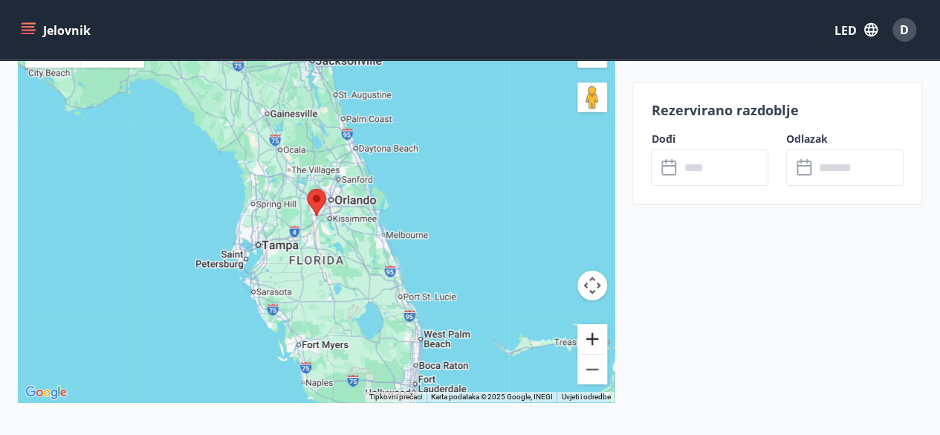
click at [596, 332] on button "Povećati" at bounding box center [592, 339] width 30 height 30
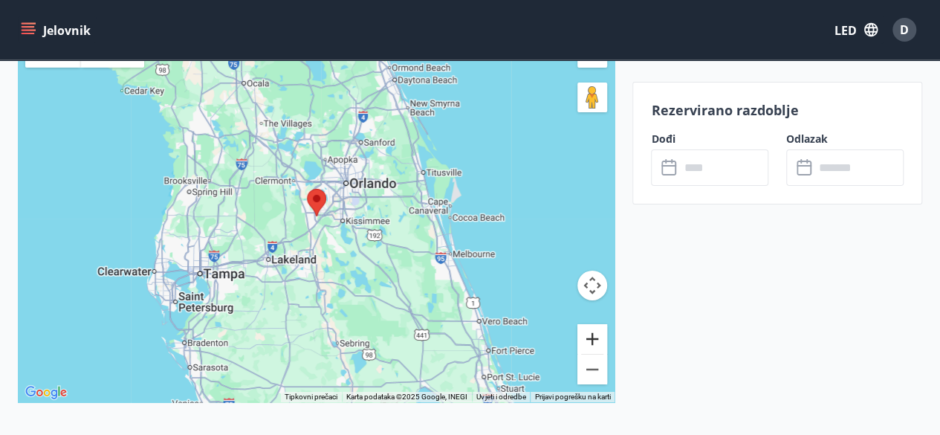
click at [593, 334] on button "Povećati" at bounding box center [592, 339] width 30 height 30
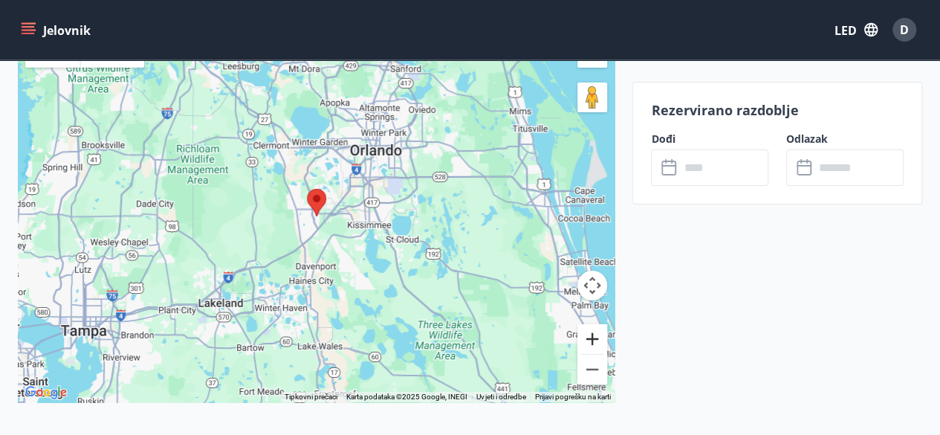
click at [593, 334] on button "Povećati" at bounding box center [592, 339] width 30 height 30
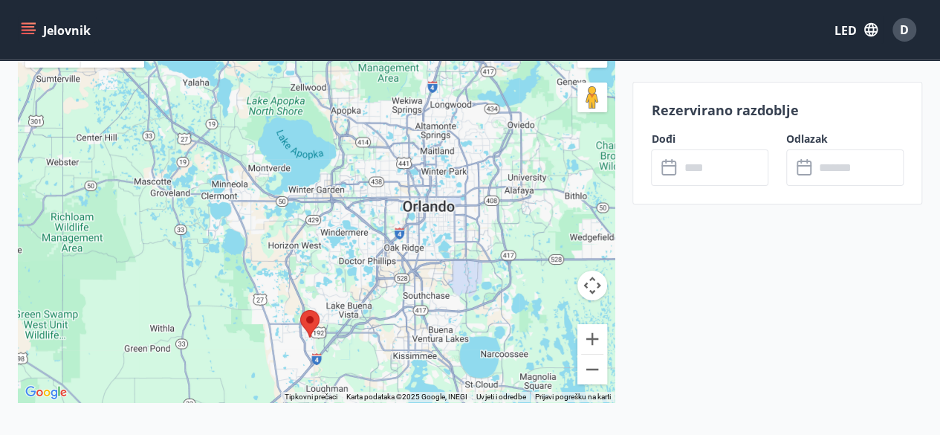
drag, startPoint x: 228, startPoint y: 167, endPoint x: 221, endPoint y: 291, distance: 123.5
click at [221, 291] on div at bounding box center [316, 216] width 597 height 372
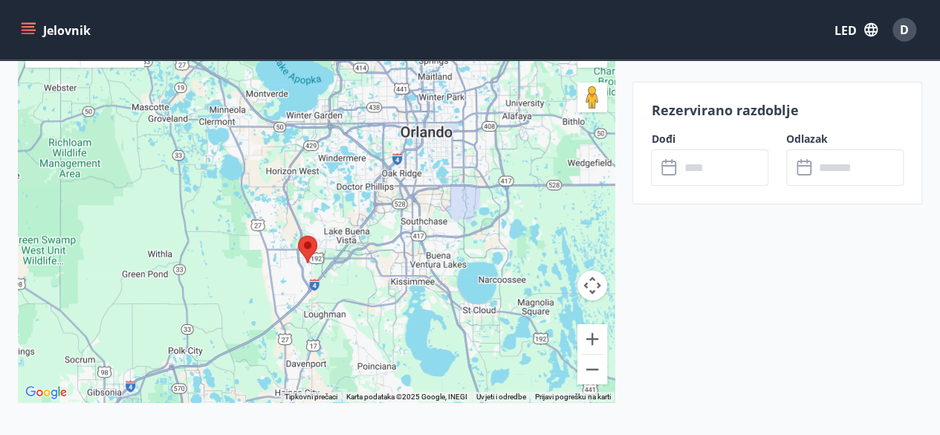
drag, startPoint x: 383, startPoint y: 260, endPoint x: 377, endPoint y: 233, distance: 28.0
click at [380, 232] on div at bounding box center [316, 216] width 597 height 372
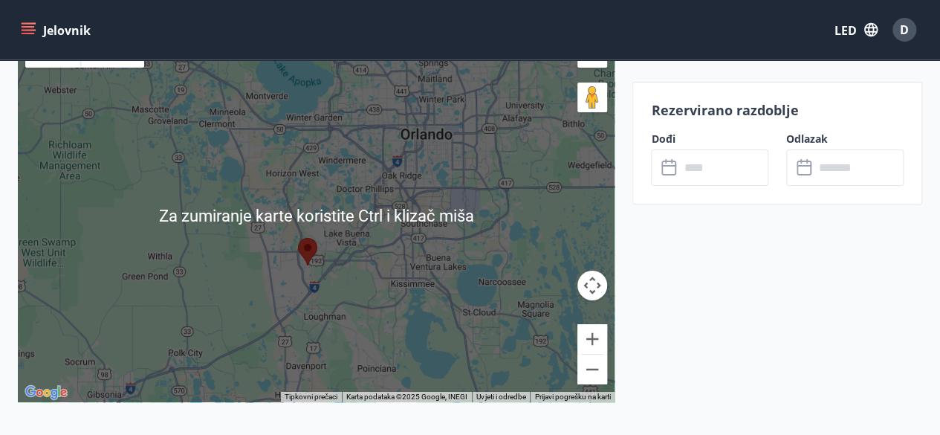
click at [363, 288] on div at bounding box center [316, 216] width 597 height 372
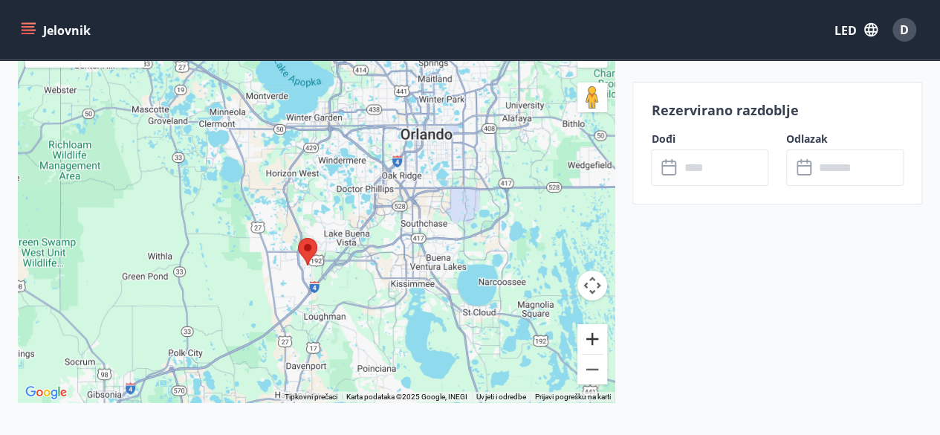
click at [588, 334] on button "Povećati" at bounding box center [592, 339] width 30 height 30
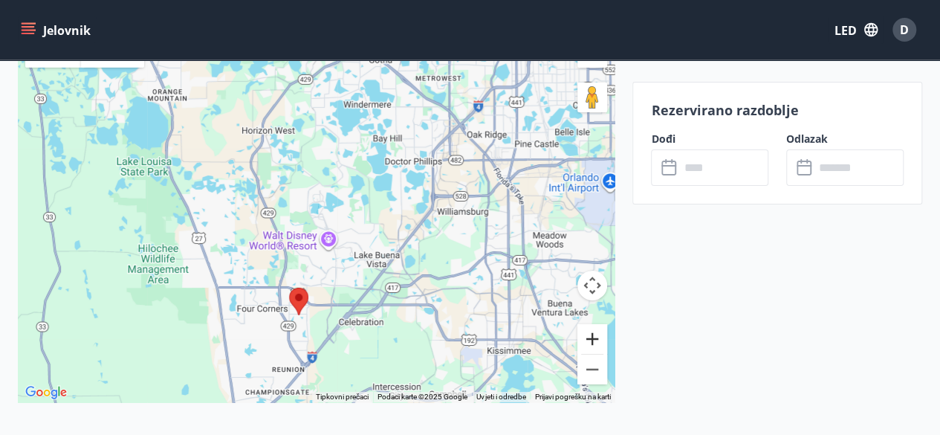
click at [588, 334] on button "Povećati" at bounding box center [592, 339] width 30 height 30
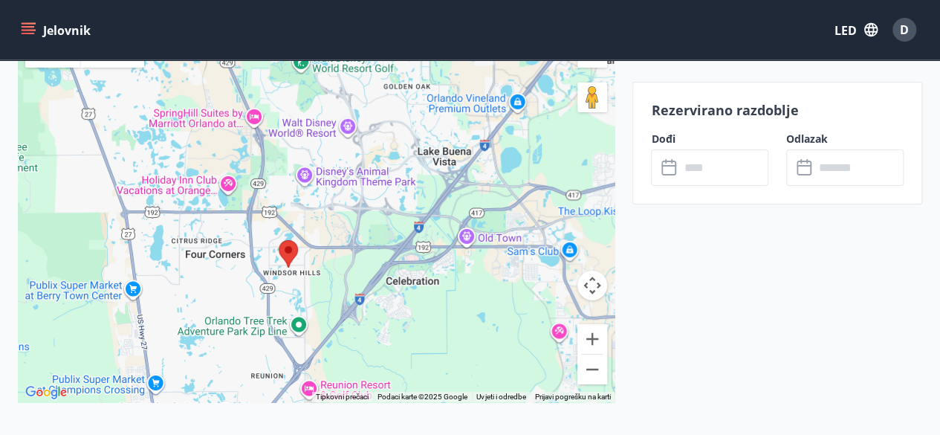
drag, startPoint x: 294, startPoint y: 261, endPoint x: 296, endPoint y: 153, distance: 107.8
click at [296, 153] on div at bounding box center [316, 216] width 597 height 372
click at [596, 332] on button "Povećati" at bounding box center [592, 339] width 30 height 30
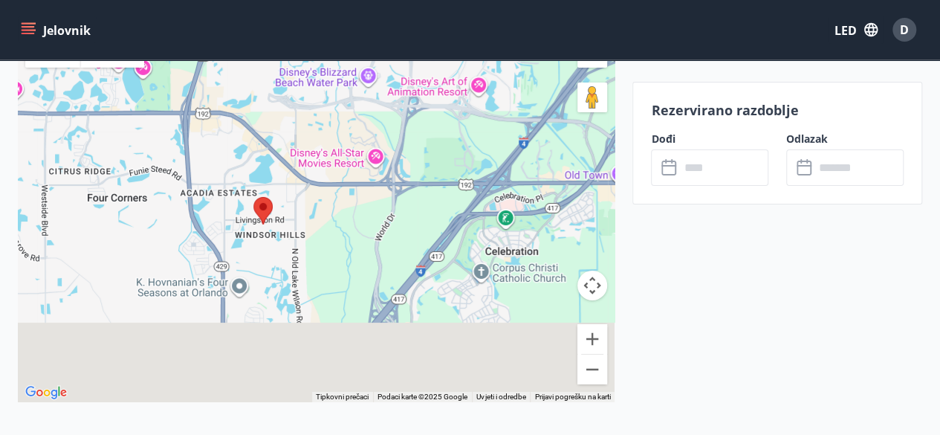
drag, startPoint x: 331, startPoint y: 312, endPoint x: 321, endPoint y: 211, distance: 101.5
click at [321, 211] on div at bounding box center [316, 216] width 597 height 372
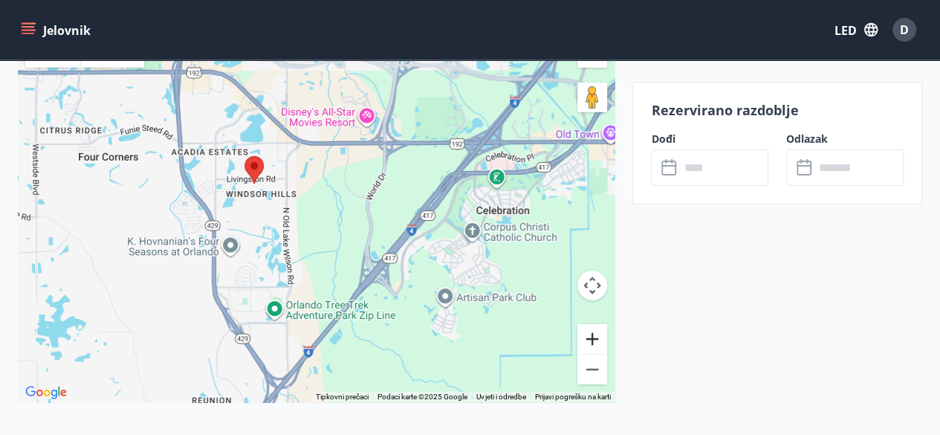
click at [596, 334] on button "Povećati" at bounding box center [592, 339] width 30 height 30
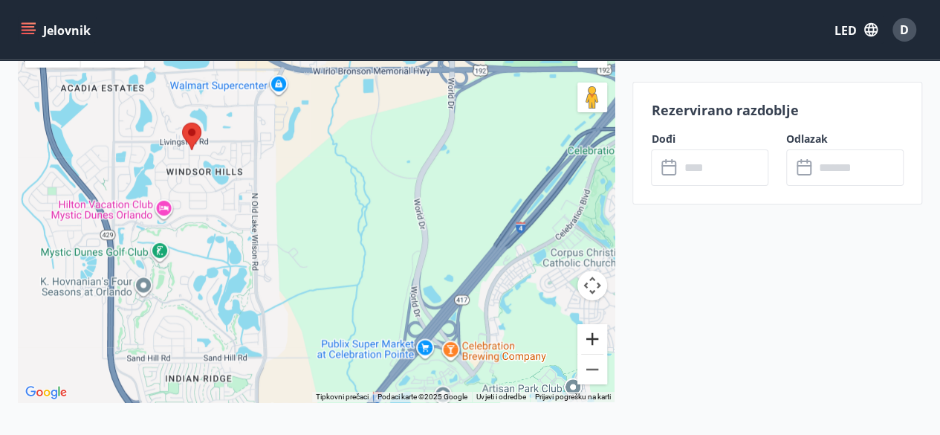
click at [597, 335] on button "Povećati" at bounding box center [592, 339] width 30 height 30
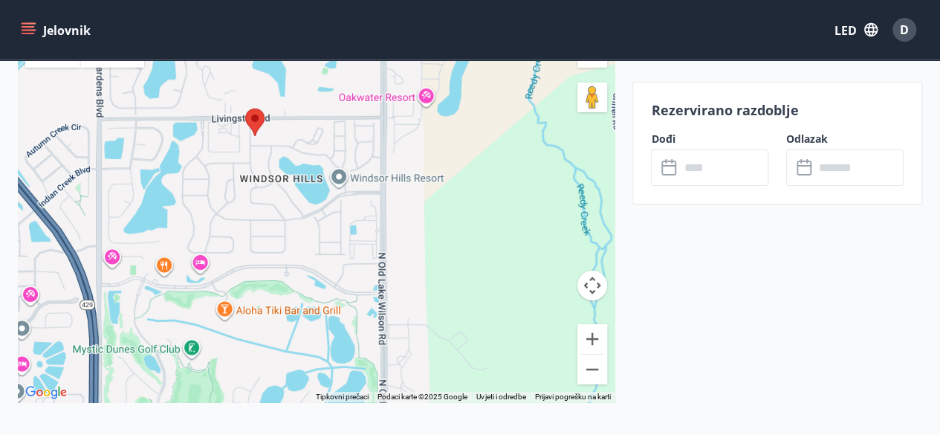
drag, startPoint x: 367, startPoint y: 271, endPoint x: 458, endPoint y: 294, distance: 94.2
click at [458, 294] on div at bounding box center [316, 216] width 597 height 372
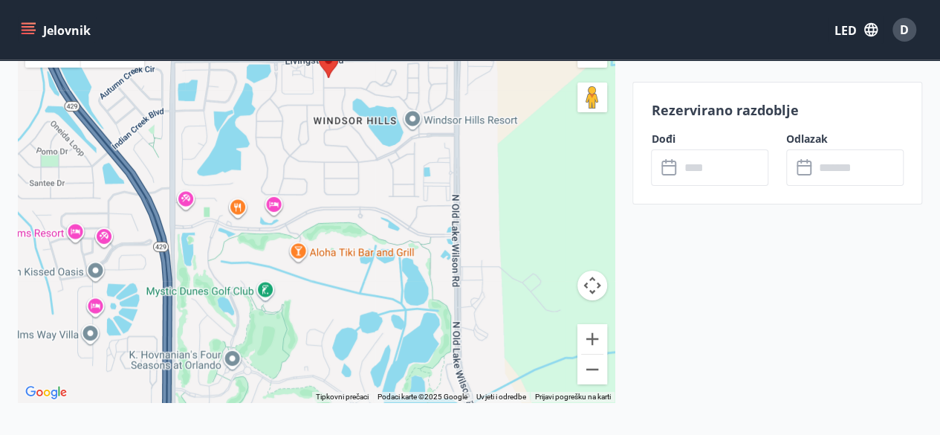
drag, startPoint x: 511, startPoint y: 296, endPoint x: 578, endPoint y: 247, distance: 82.9
click at [578, 247] on div at bounding box center [316, 216] width 597 height 372
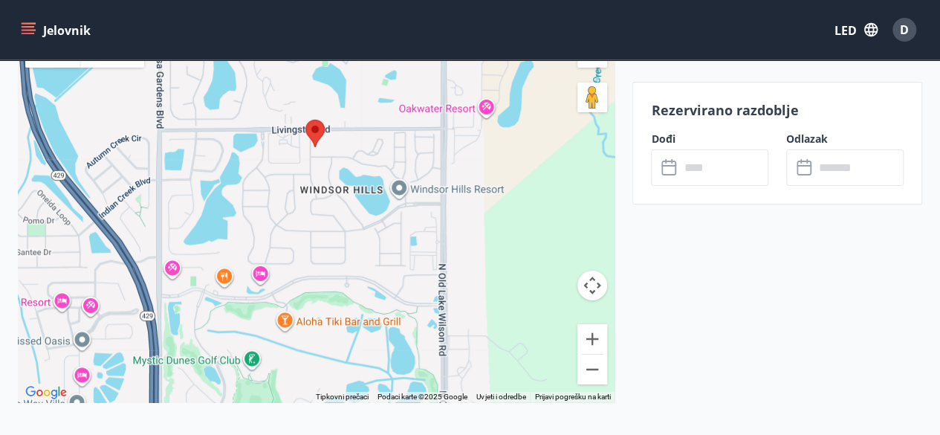
drag, startPoint x: 308, startPoint y: 166, endPoint x: 294, endPoint y: 236, distance: 70.4
click at [294, 236] on div at bounding box center [316, 216] width 597 height 372
click at [600, 331] on button "Povećati" at bounding box center [592, 339] width 30 height 30
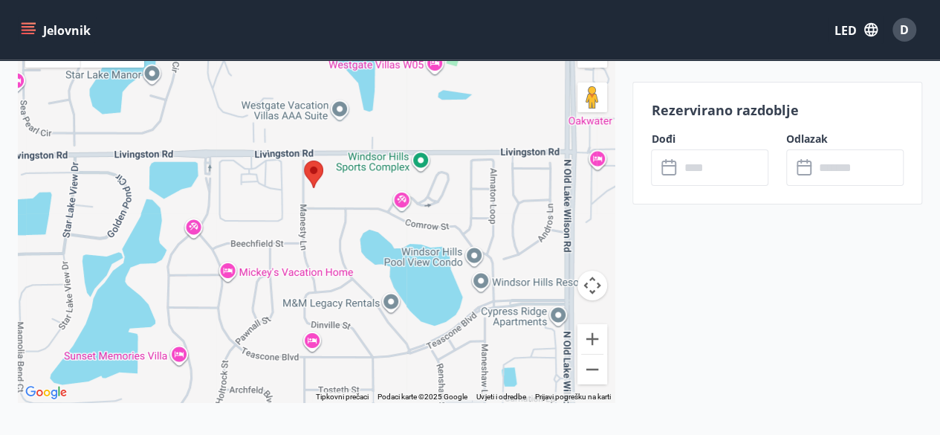
drag, startPoint x: 340, startPoint y: 164, endPoint x: 340, endPoint y: 277, distance: 112.9
click at [340, 277] on div at bounding box center [316, 216] width 597 height 372
click at [400, 197] on div at bounding box center [316, 216] width 597 height 372
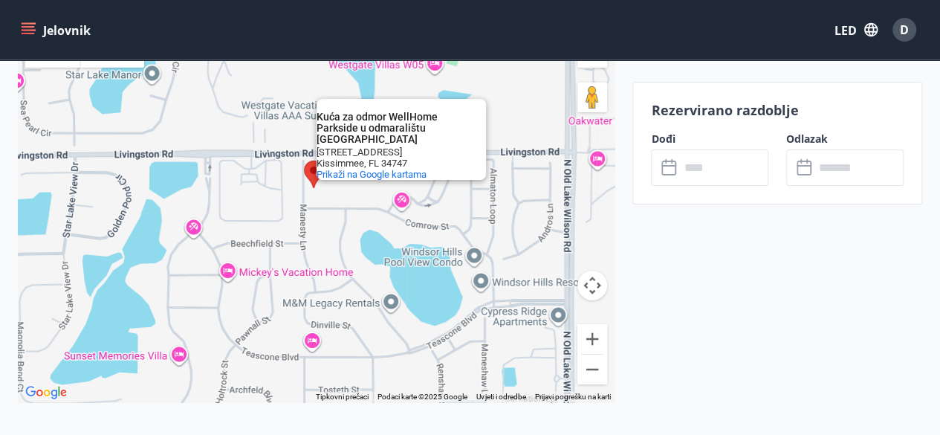
click at [424, 275] on div "Kuća za odmor WellHome Parkside u odmaralištu Windsor Hills Kuća za odmor WellH…" at bounding box center [316, 216] width 597 height 372
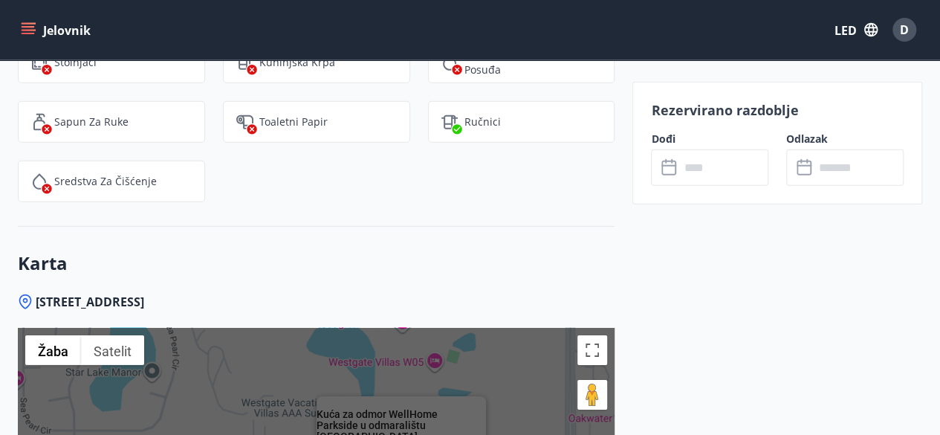
scroll to position [2376, 0]
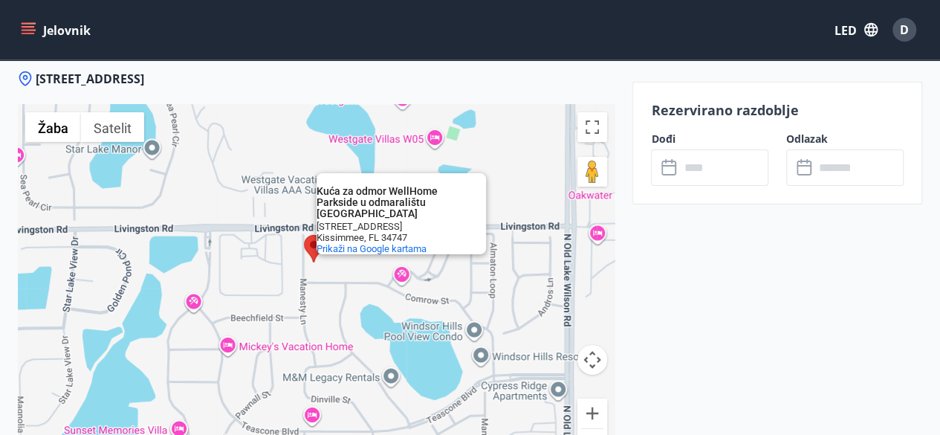
click at [318, 271] on div "Kuća za odmor WellHome Parkside u odmaralištu Windsor Hills Kuća za odmor WellH…" at bounding box center [316, 291] width 597 height 372
click at [304, 235] on area at bounding box center [304, 235] width 0 height 0
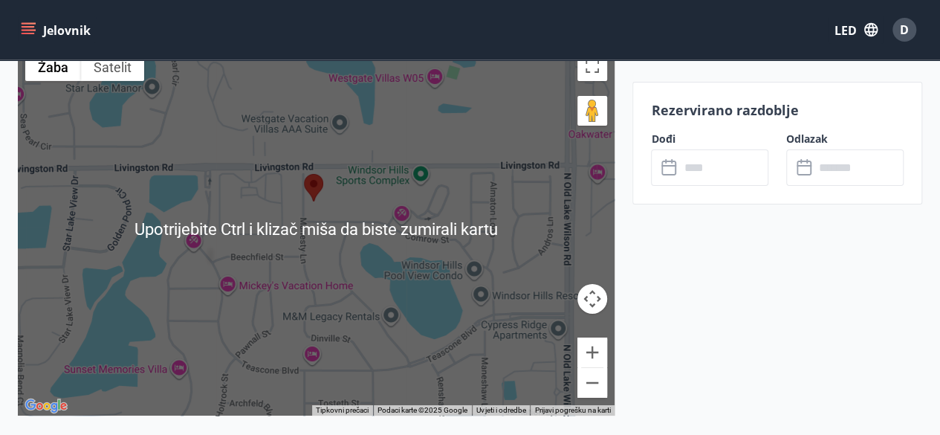
scroll to position [2450, 0]
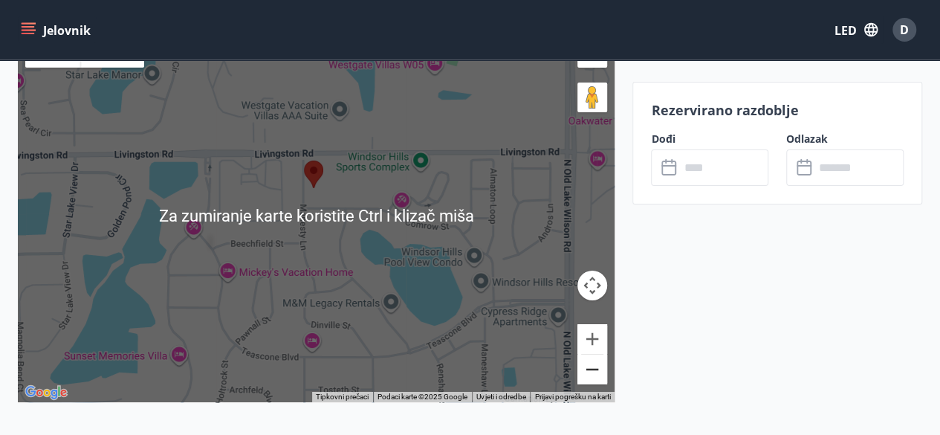
click at [587, 367] on button "Smanjite veličinu" at bounding box center [592, 369] width 30 height 30
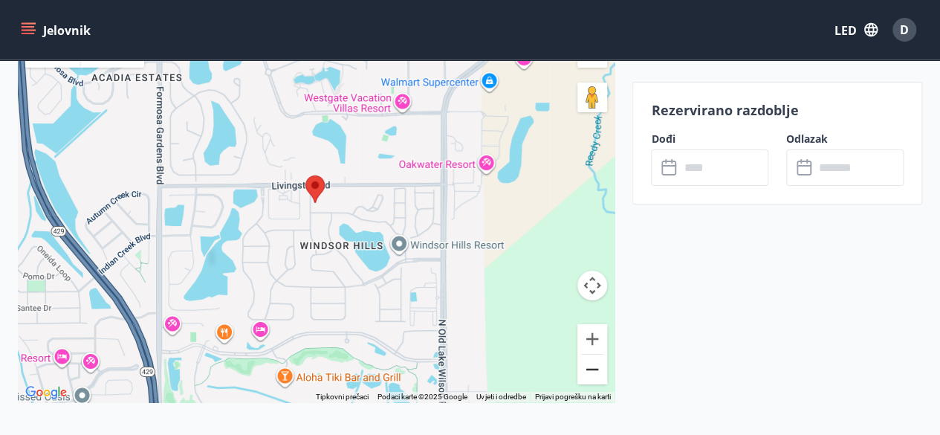
click at [587, 367] on button "Smanjite veličinu" at bounding box center [592, 369] width 30 height 30
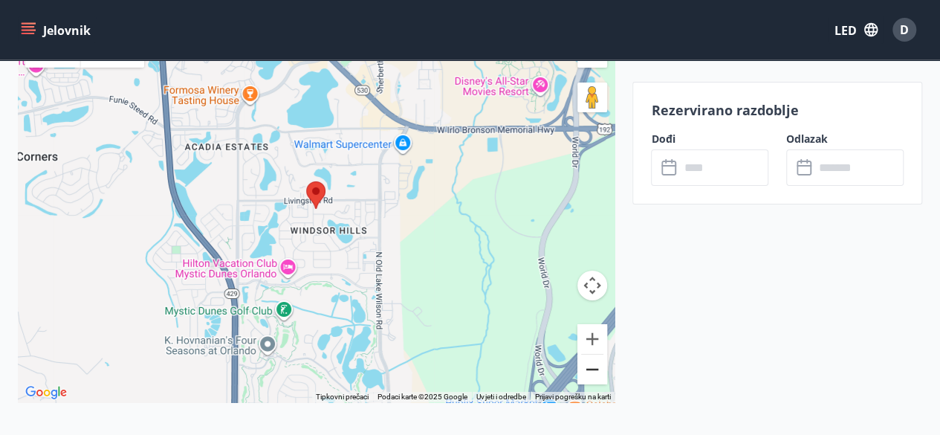
click at [585, 371] on button "Smanjite veličinu" at bounding box center [592, 369] width 30 height 30
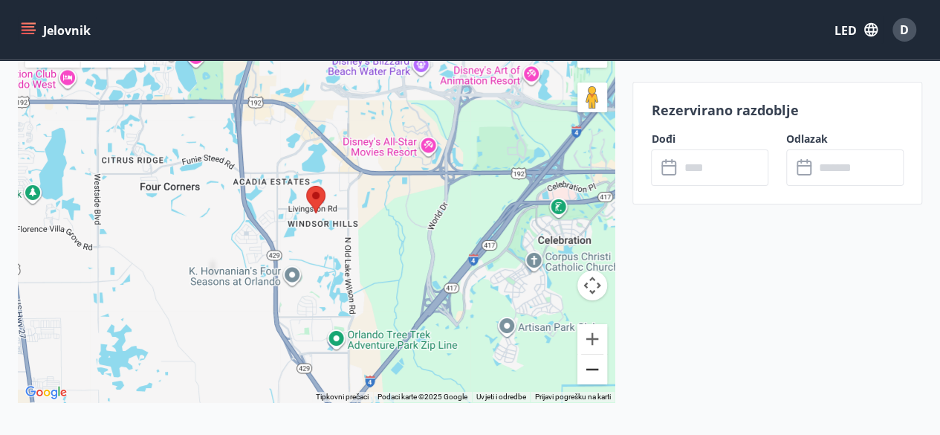
click at [588, 368] on button "Smanjite veličinu" at bounding box center [592, 369] width 30 height 30
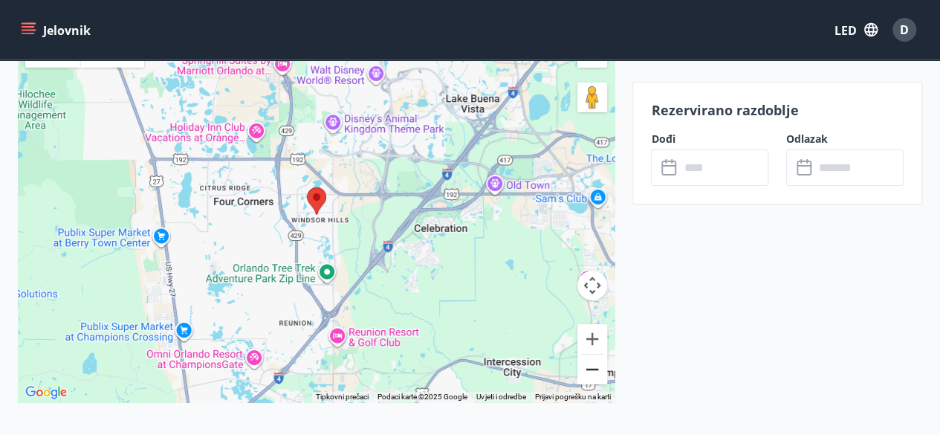
click at [597, 367] on button "Smanjite veličinu" at bounding box center [592, 369] width 30 height 30
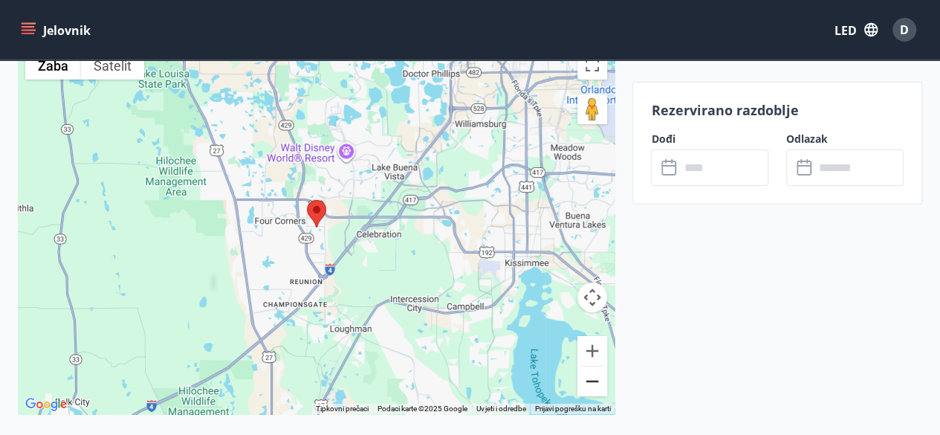
scroll to position [2452, 0]
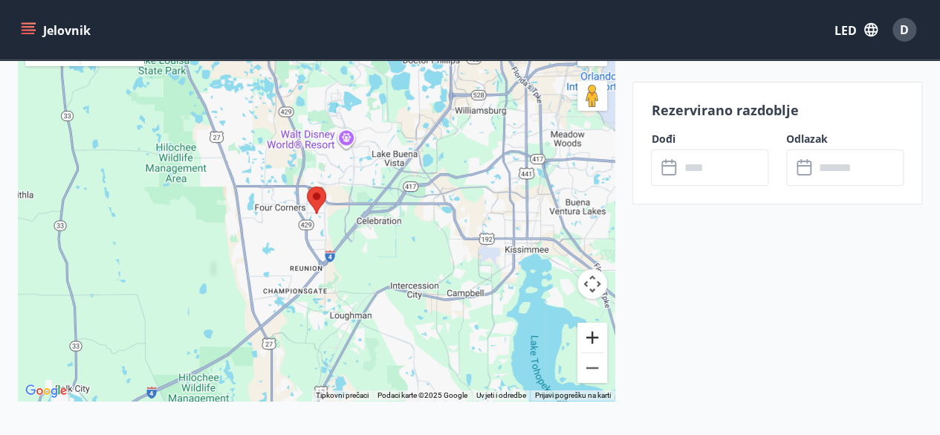
click at [591, 330] on button "Povećati" at bounding box center [592, 337] width 30 height 30
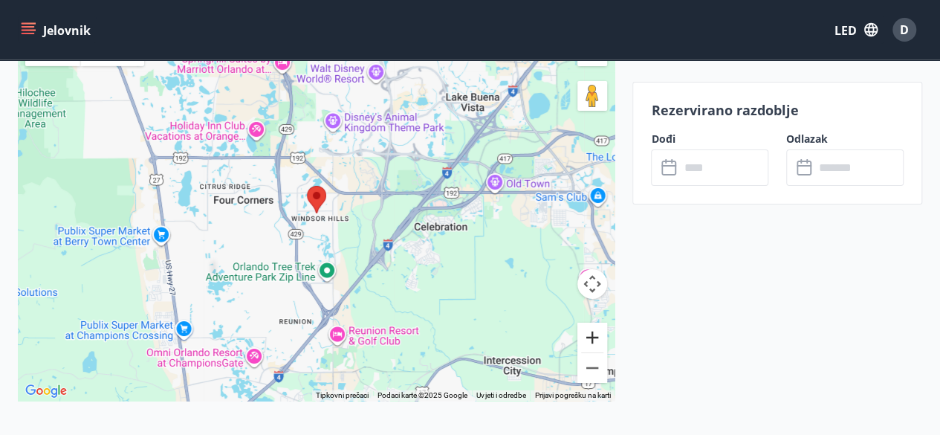
click at [591, 331] on button "Povećati" at bounding box center [592, 337] width 30 height 30
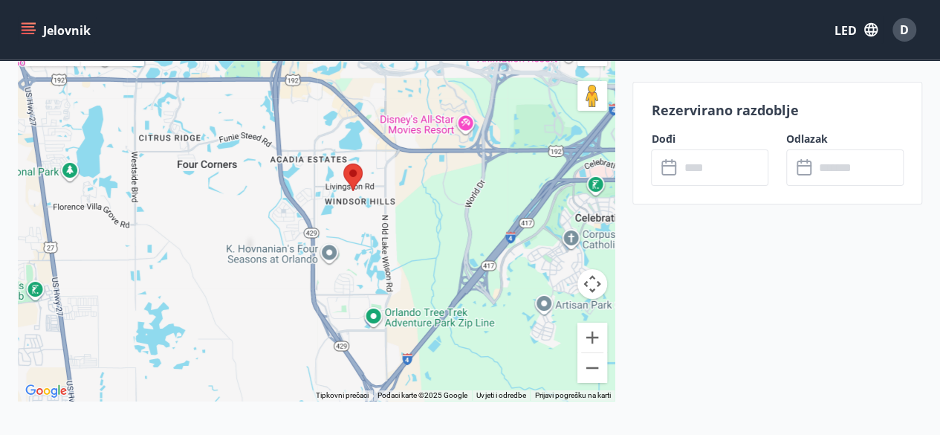
drag, startPoint x: 398, startPoint y: 221, endPoint x: 435, endPoint y: 202, distance: 41.9
click at [435, 202] on div at bounding box center [316, 215] width 597 height 372
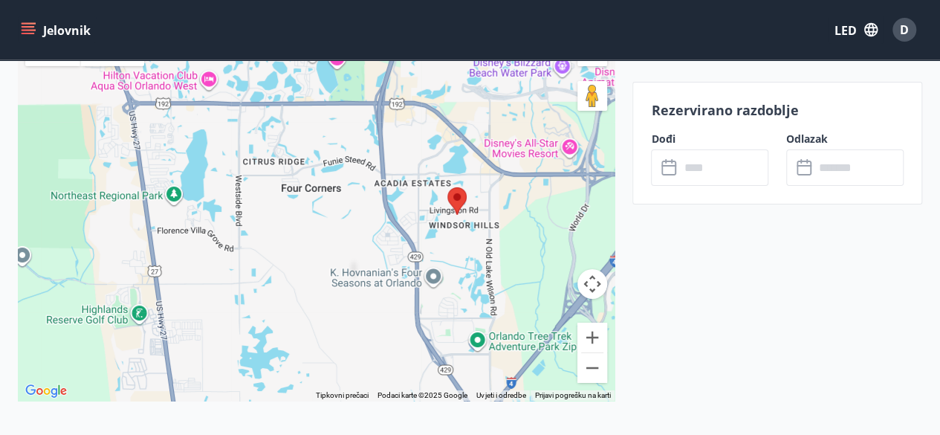
drag, startPoint x: 407, startPoint y: 192, endPoint x: 511, endPoint y: 212, distance: 105.8
click at [513, 212] on div at bounding box center [316, 215] width 597 height 372
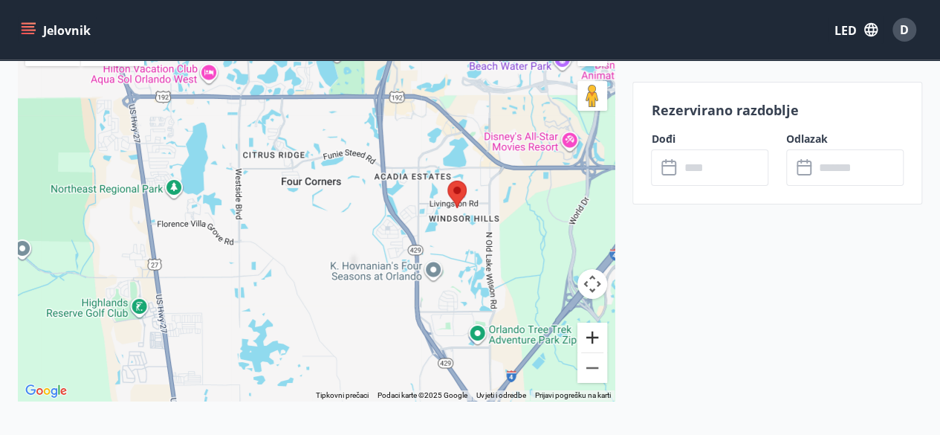
click at [593, 331] on button "Povećati" at bounding box center [592, 337] width 30 height 30
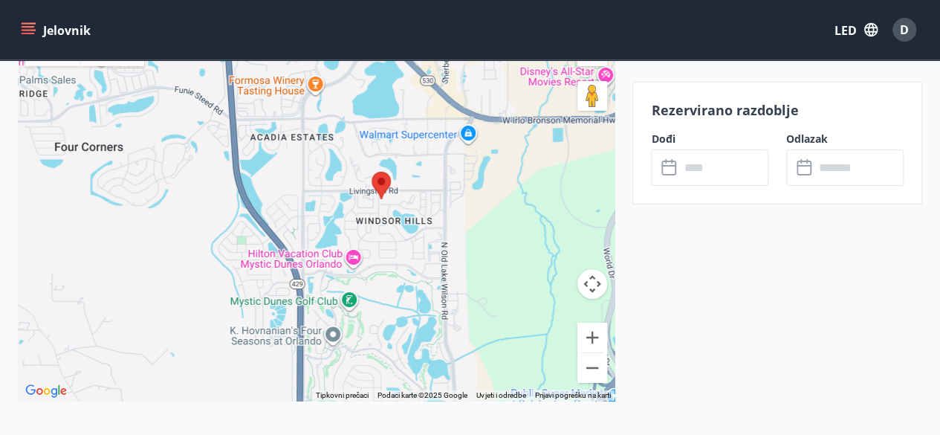
drag, startPoint x: 511, startPoint y: 182, endPoint x: 285, endPoint y: 181, distance: 225.9
click at [285, 181] on div at bounding box center [316, 215] width 597 height 372
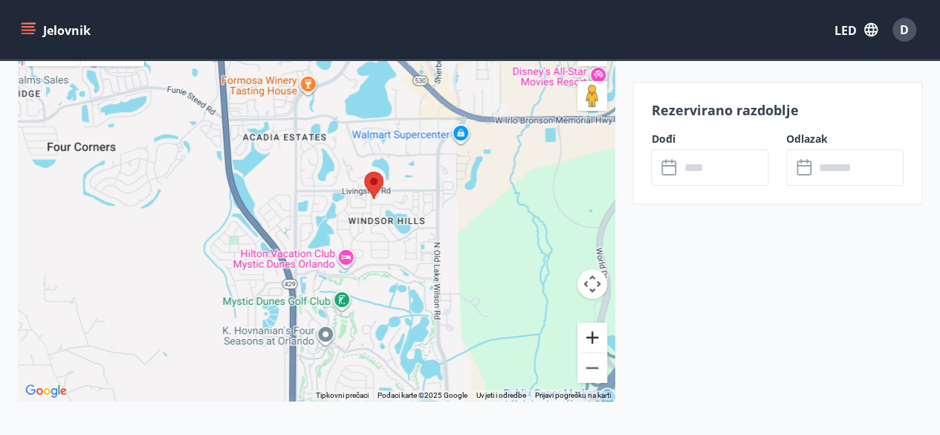
click at [596, 329] on button "Povećati" at bounding box center [592, 337] width 30 height 30
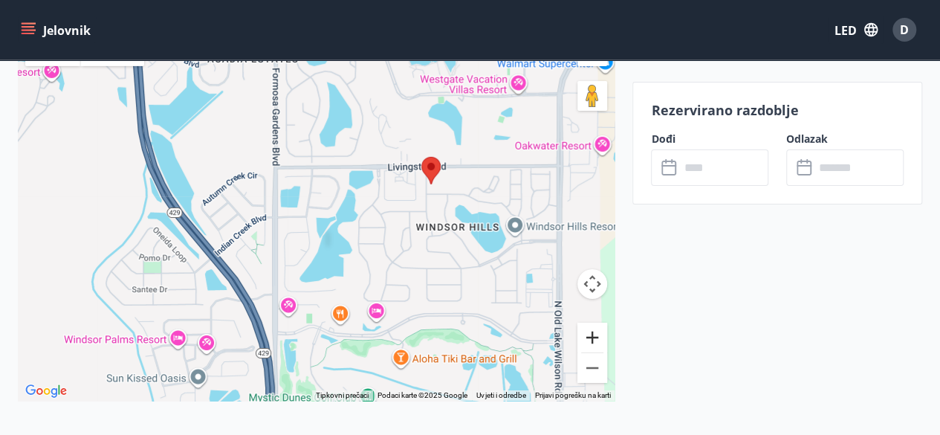
click at [594, 330] on button "Povećati" at bounding box center [592, 337] width 30 height 30
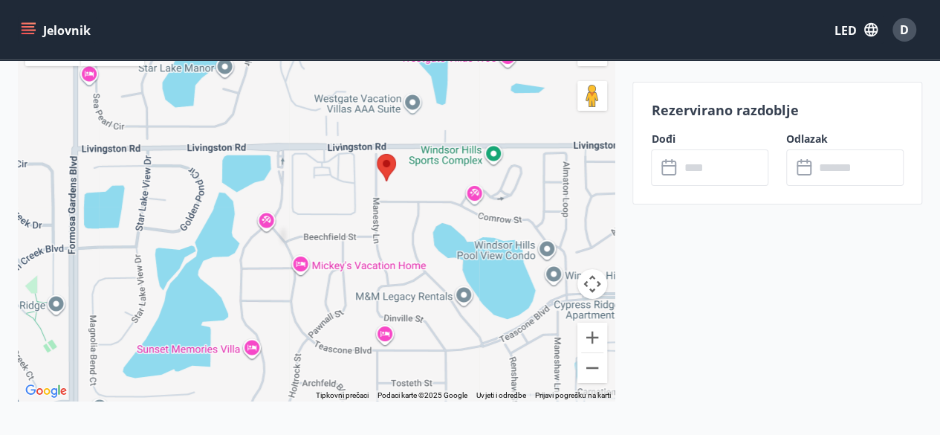
drag, startPoint x: 559, startPoint y: 183, endPoint x: 398, endPoint y: 212, distance: 163.2
click at [398, 212] on div at bounding box center [316, 215] width 597 height 372
click at [596, 335] on button "Povećati" at bounding box center [592, 337] width 30 height 30
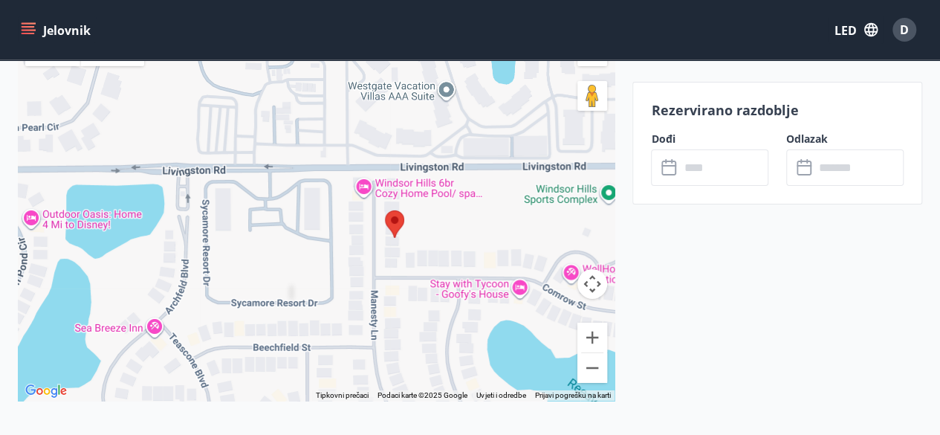
drag, startPoint x: 453, startPoint y: 287, endPoint x: 415, endPoint y: 338, distance: 64.2
click at [415, 338] on div at bounding box center [316, 215] width 597 height 372
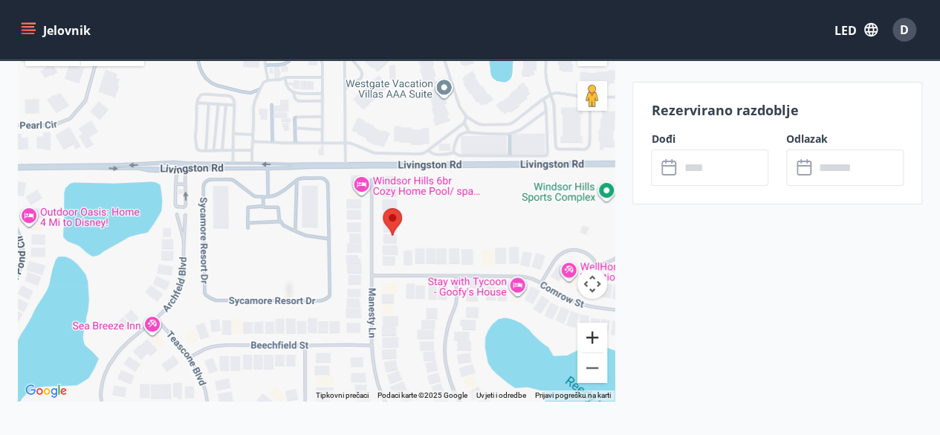
click at [594, 331] on button "Povećati" at bounding box center [592, 337] width 30 height 30
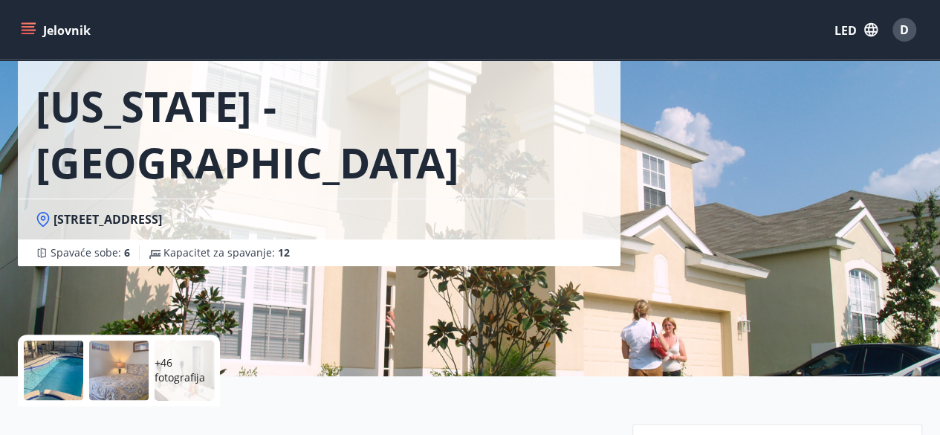
scroll to position [0, 0]
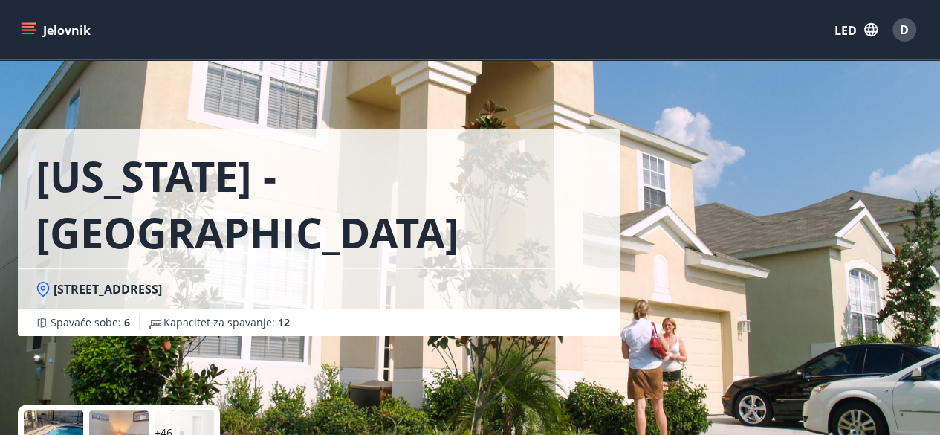
click at [32, 25] on icon "Jelovnik" at bounding box center [28, 29] width 15 height 15
click at [906, 27] on font "D" at bounding box center [904, 30] width 9 height 16
click at [902, 33] on font "D" at bounding box center [904, 30] width 9 height 16
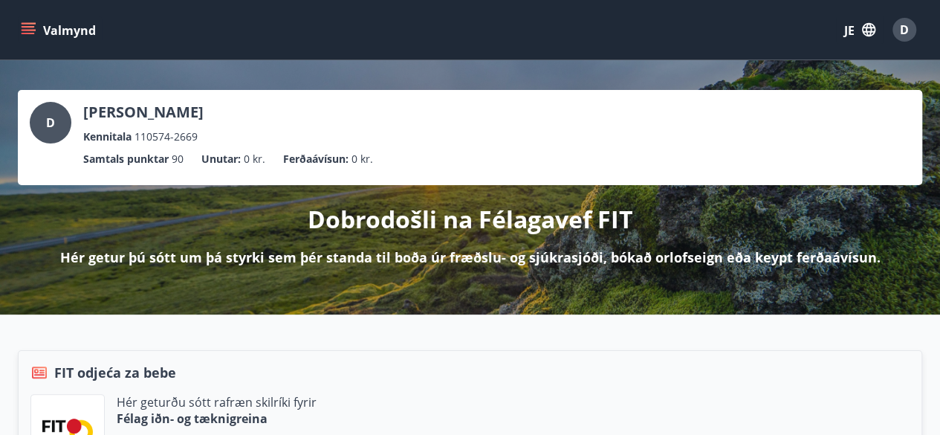
click at [34, 27] on icon "Jelovnik" at bounding box center [28, 29] width 15 height 15
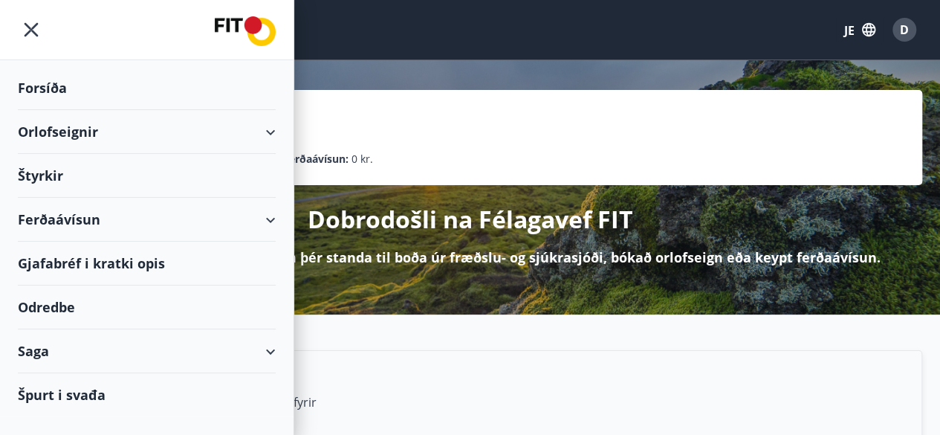
click at [646, 72] on div "D Dalibor Nikolić Kennitala 110574-2669 Samtals punktar 90 Unutar : 0 kr. Ferða…" at bounding box center [470, 187] width 940 height 254
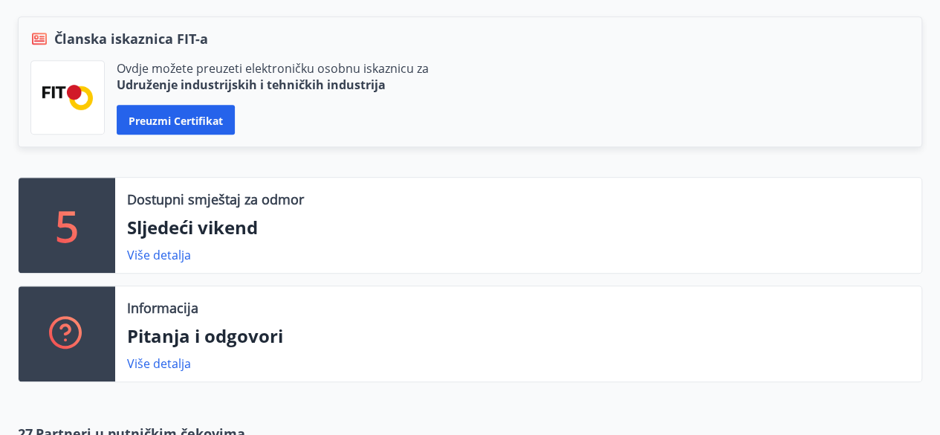
scroll to position [502, 0]
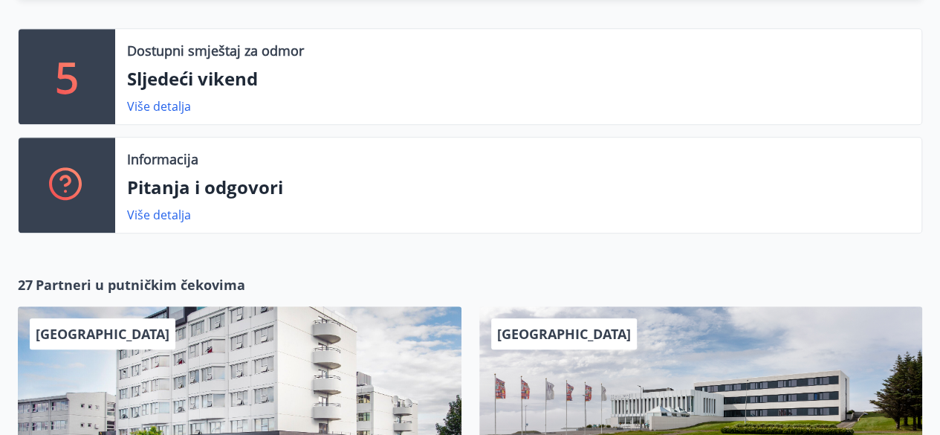
click at [466, 175] on p "Pitanja i odgovori" at bounding box center [518, 187] width 782 height 25
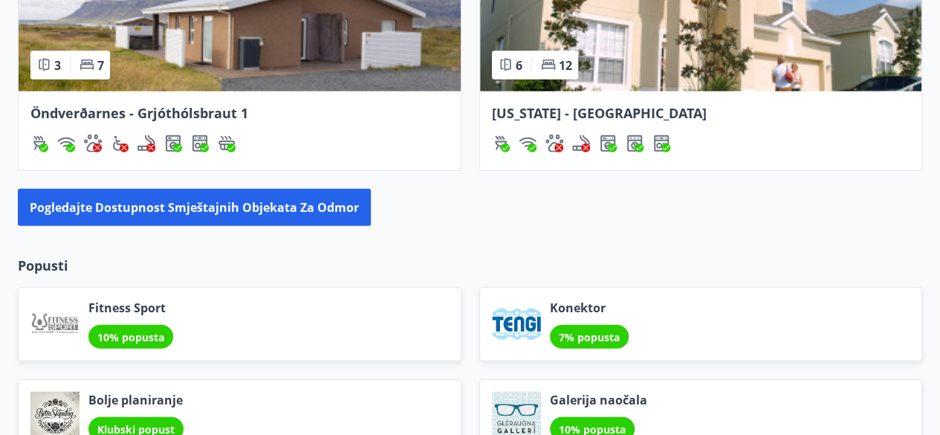
scroll to position [1542, 0]
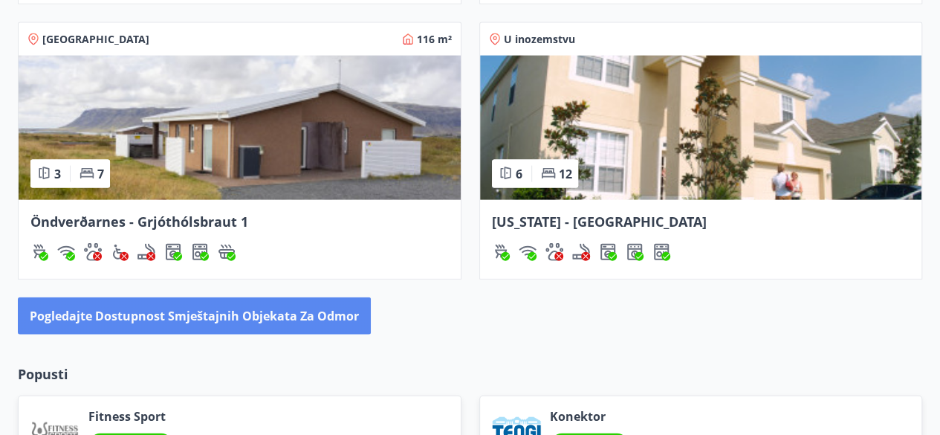
click at [170, 316] on font "Pogledajte dostupnost smještajnih objekata za odmor" at bounding box center [194, 316] width 329 height 16
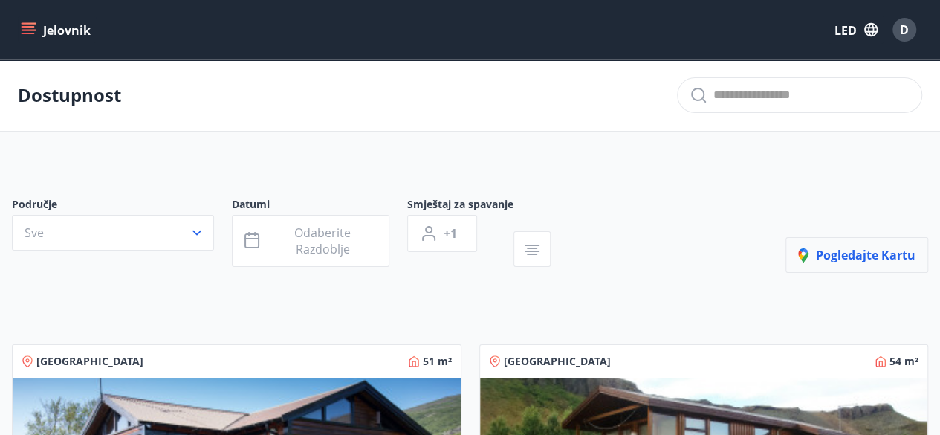
click at [847, 253] on font "Pogledajte kartu" at bounding box center [866, 255] width 100 height 16
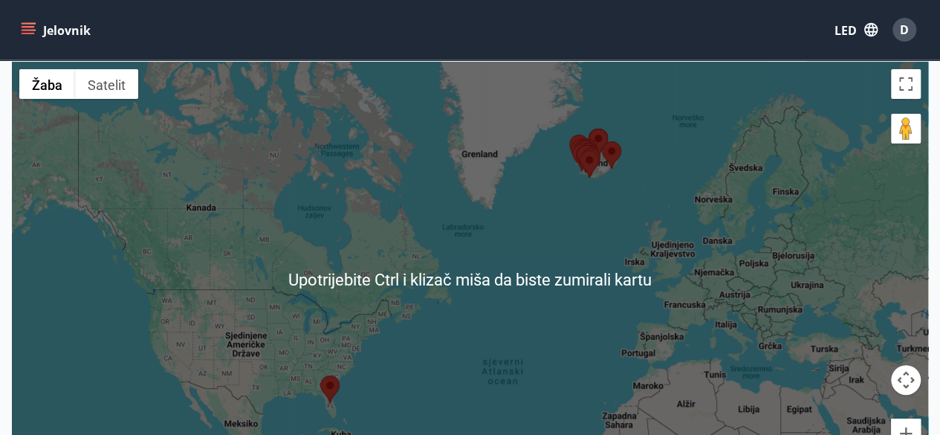
scroll to position [223, 0]
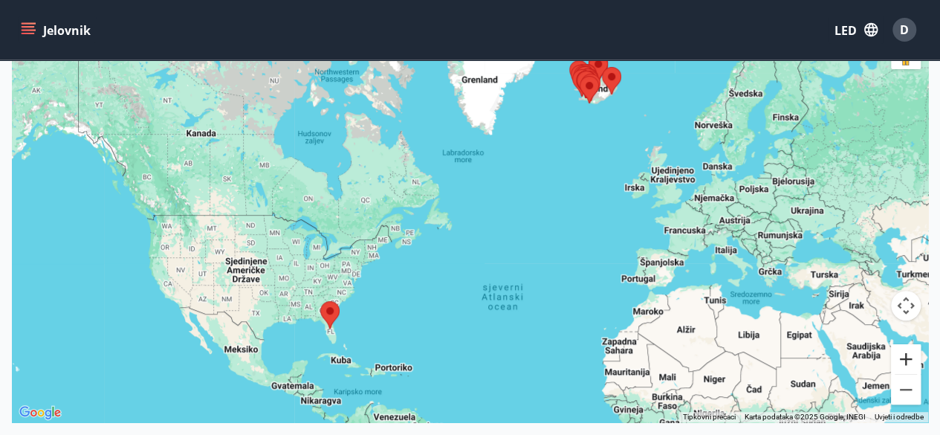
click at [906, 357] on button "Povećati" at bounding box center [906, 359] width 30 height 30
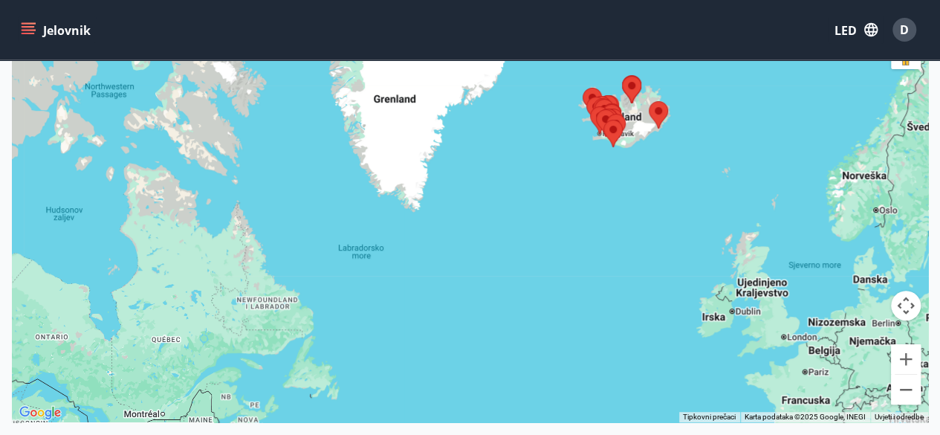
drag, startPoint x: 620, startPoint y: 171, endPoint x: 508, endPoint y: 319, distance: 185.6
click at [508, 319] on div at bounding box center [470, 204] width 916 height 435
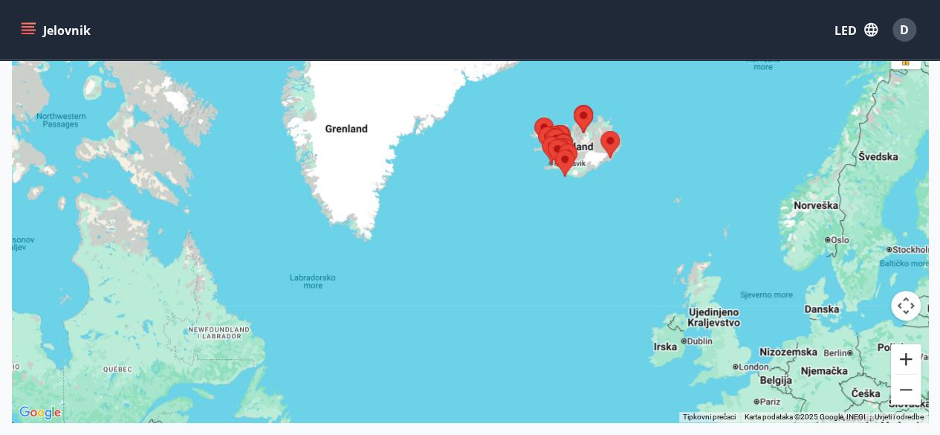
click at [902, 354] on button "Povećati" at bounding box center [906, 359] width 30 height 30
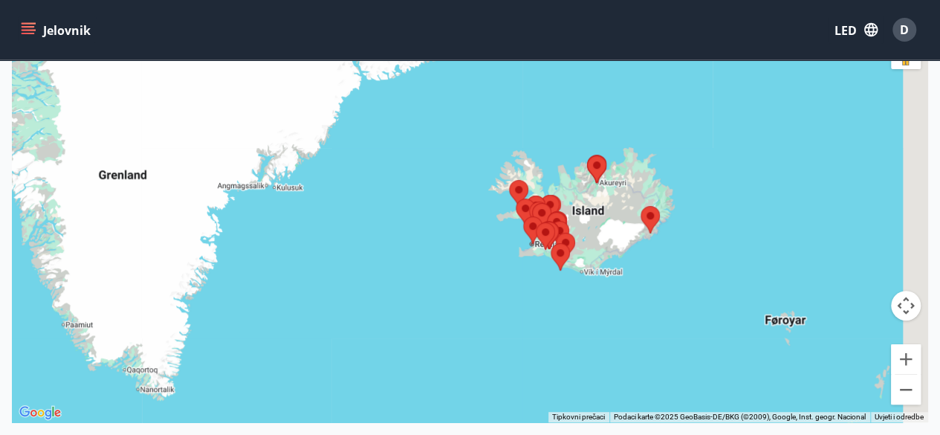
drag, startPoint x: 695, startPoint y: 279, endPoint x: 629, endPoint y: 365, distance: 109.1
click at [629, 365] on div at bounding box center [470, 204] width 916 height 435
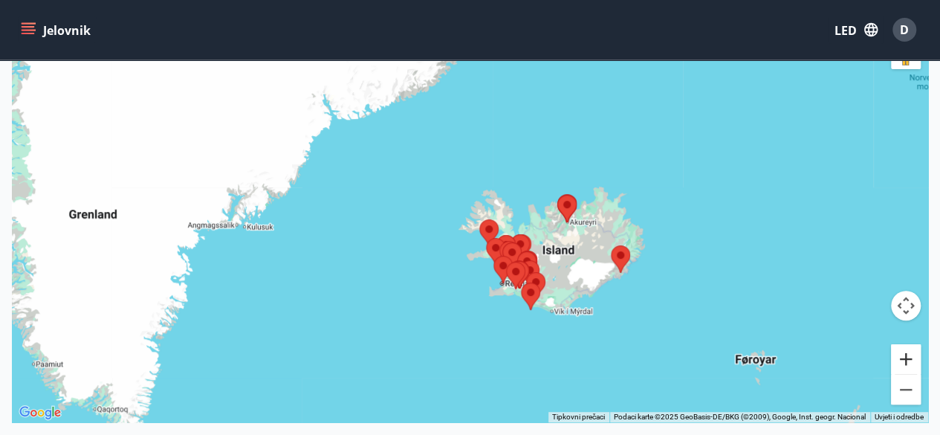
click at [902, 359] on button "Povećati" at bounding box center [906, 359] width 30 height 30
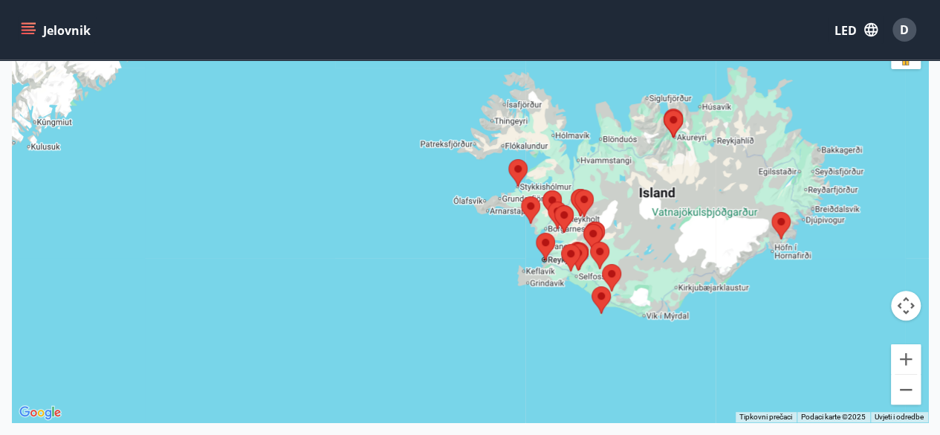
drag, startPoint x: 811, startPoint y: 356, endPoint x: 807, endPoint y: 269, distance: 87.0
click at [816, 261] on div at bounding box center [470, 204] width 916 height 435
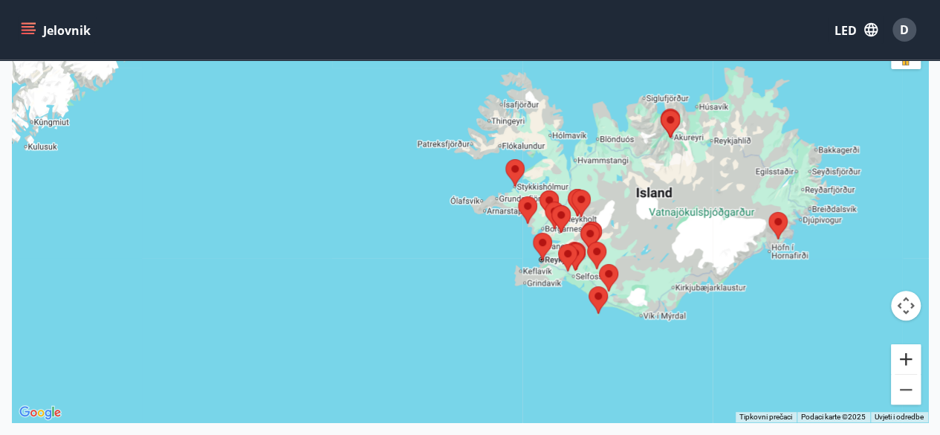
click at [907, 356] on button "Povećati" at bounding box center [906, 359] width 30 height 30
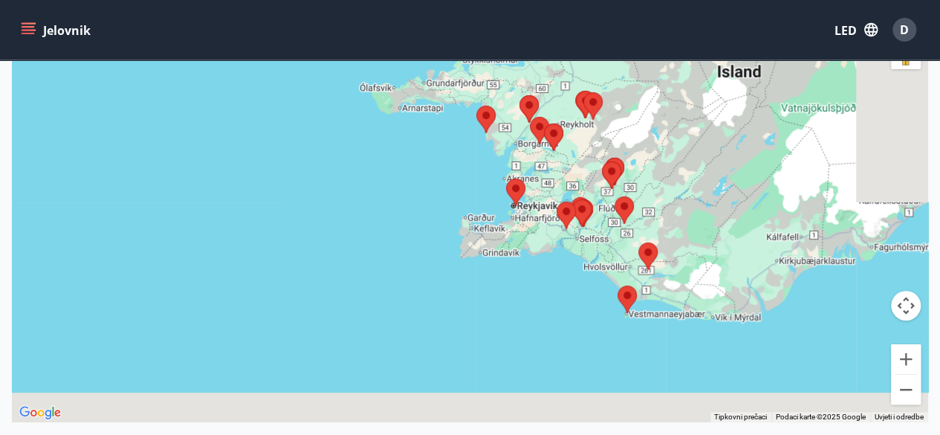
drag, startPoint x: 851, startPoint y: 350, endPoint x: 729, endPoint y: 223, distance: 176.6
click at [729, 223] on div at bounding box center [470, 204] width 916 height 435
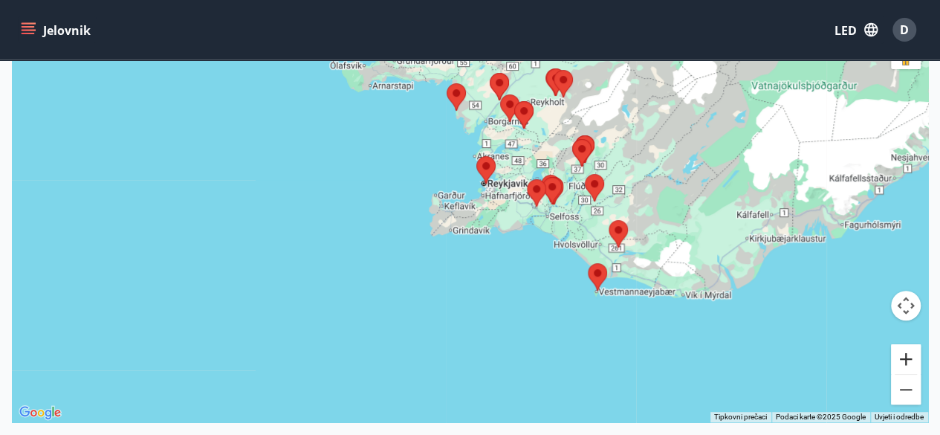
click at [908, 356] on button "Povećati" at bounding box center [906, 359] width 30 height 30
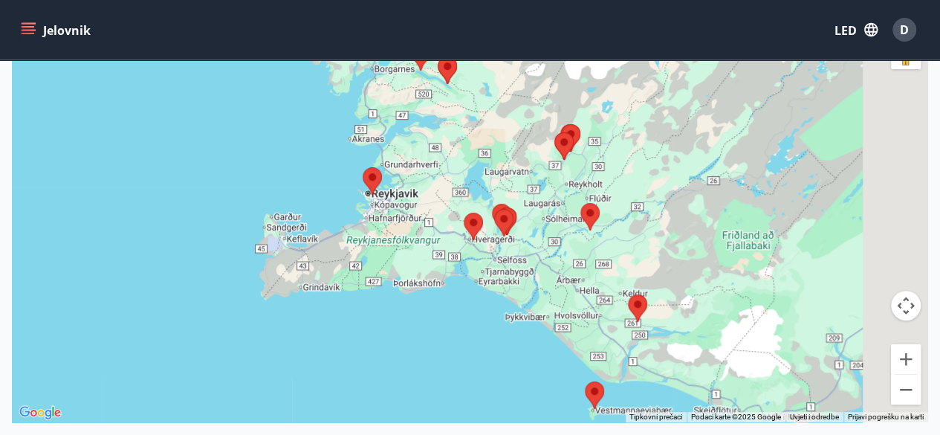
drag, startPoint x: 860, startPoint y: 267, endPoint x: 371, endPoint y: 332, distance: 494.0
click at [415, 340] on div at bounding box center [470, 204] width 916 height 435
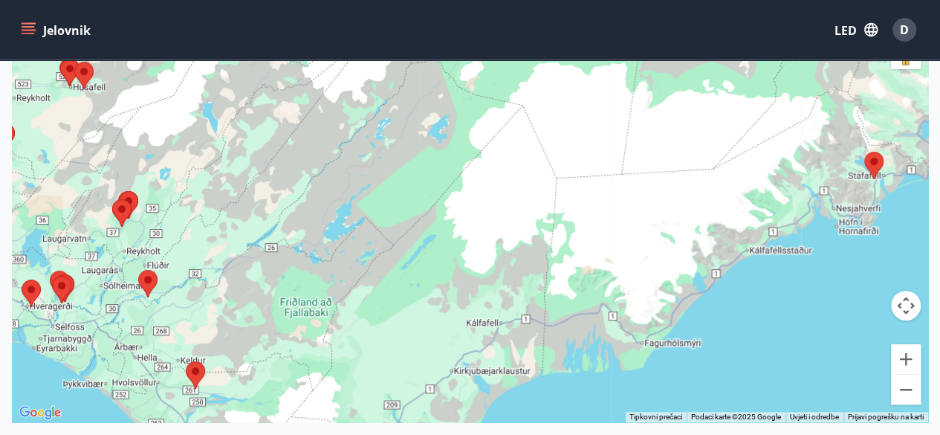
drag, startPoint x: 681, startPoint y: 253, endPoint x: 933, endPoint y: 275, distance: 253.6
click at [933, 275] on div "Karta Zatvori kartu ← Pomakni lijevo → Pomakni desno ↑ Pomakni gore ↓ Pomakni d…" at bounding box center [470, 186] width 940 height 496
click at [905, 354] on button "Povećati" at bounding box center [906, 359] width 30 height 30
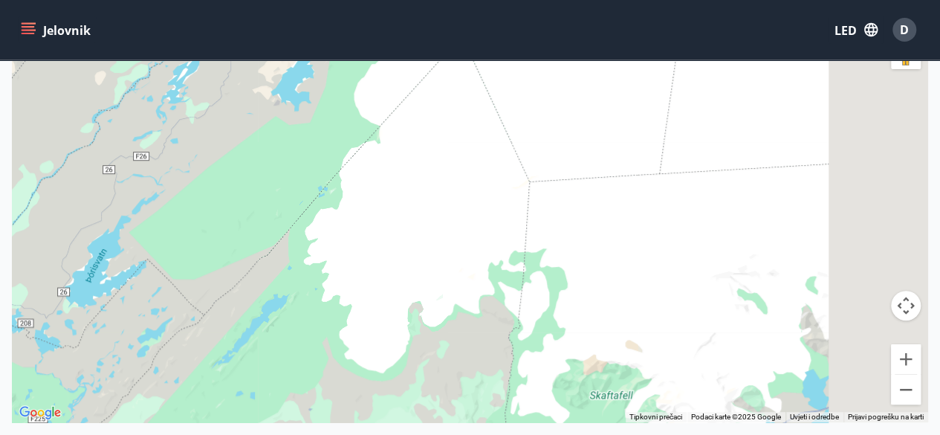
drag, startPoint x: 747, startPoint y: 233, endPoint x: 274, endPoint y: 285, distance: 476.1
click at [270, 281] on div at bounding box center [470, 204] width 916 height 435
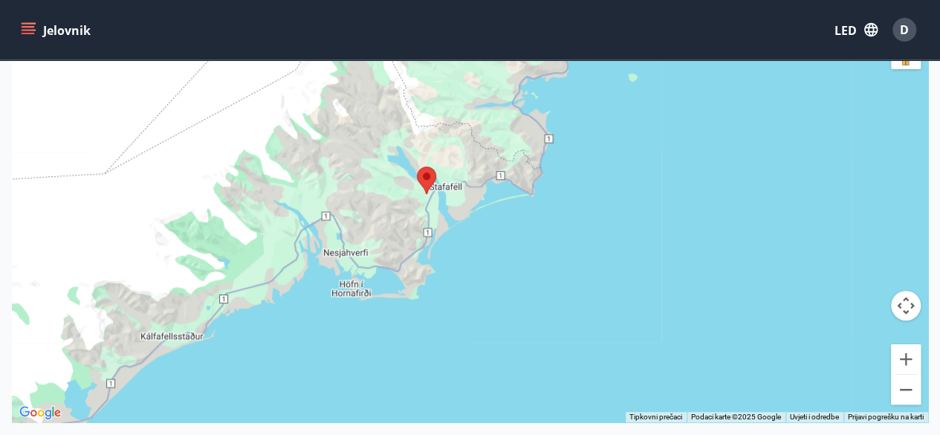
drag, startPoint x: 410, startPoint y: 270, endPoint x: 780, endPoint y: 250, distance: 370.5
click at [781, 250] on div at bounding box center [470, 204] width 916 height 435
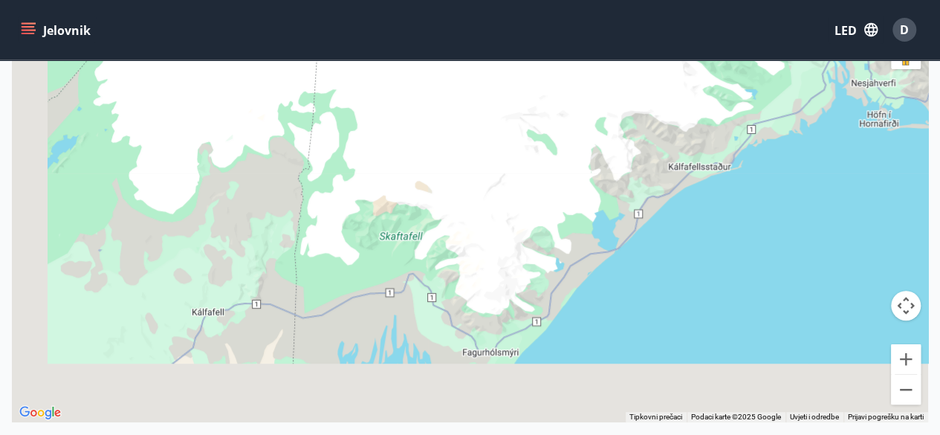
drag, startPoint x: 372, startPoint y: 343, endPoint x: 947, endPoint y: 169, distance: 600.3
click at [940, 166] on html "Jelovnik LED D Dostupnost Karta Zatvori kartu ← Pomakni lijevo → Pomakni desno …" at bounding box center [470, 196] width 940 height 839
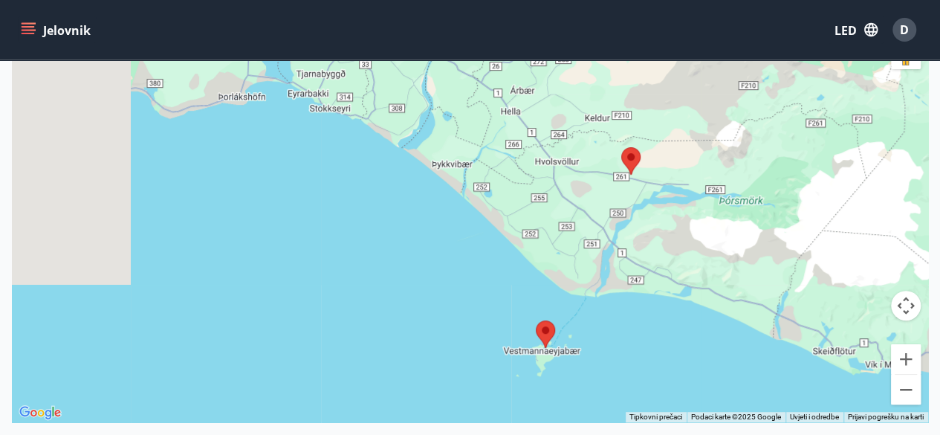
drag, startPoint x: 541, startPoint y: 250, endPoint x: 824, endPoint y: 172, distance: 293.8
click at [824, 173] on div at bounding box center [470, 204] width 916 height 435
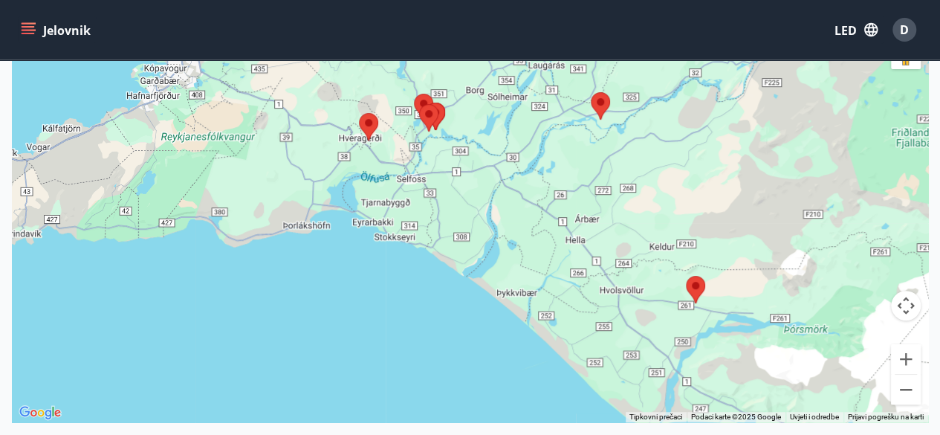
drag, startPoint x: 365, startPoint y: 198, endPoint x: 432, endPoint y: 332, distance: 149.9
click at [432, 332] on div at bounding box center [470, 204] width 916 height 435
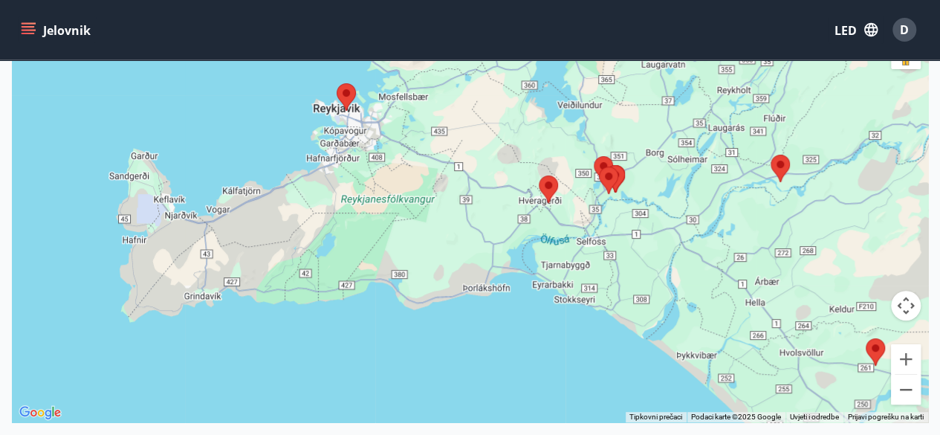
drag, startPoint x: 333, startPoint y: 204, endPoint x: 488, endPoint y: 250, distance: 162.0
click at [488, 250] on div at bounding box center [470, 204] width 916 height 435
click at [904, 354] on button "Povećati" at bounding box center [906, 359] width 30 height 30
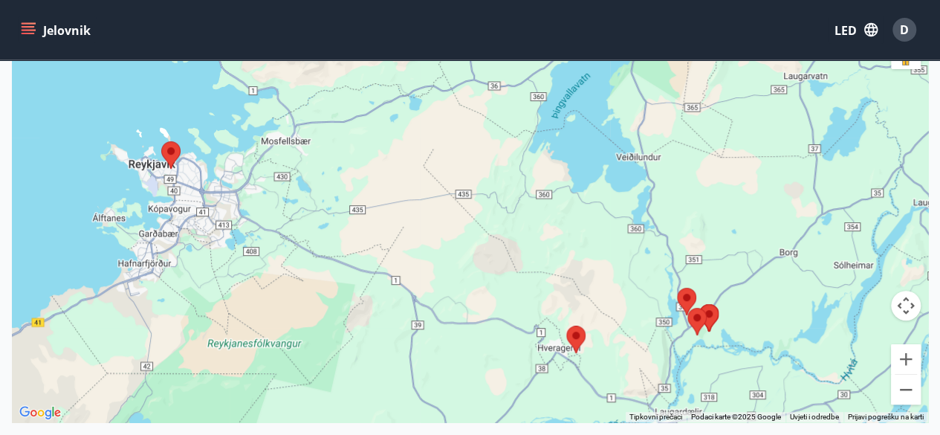
drag, startPoint x: 739, startPoint y: 244, endPoint x: 687, endPoint y: 399, distance: 163.8
click at [687, 399] on div at bounding box center [470, 204] width 916 height 435
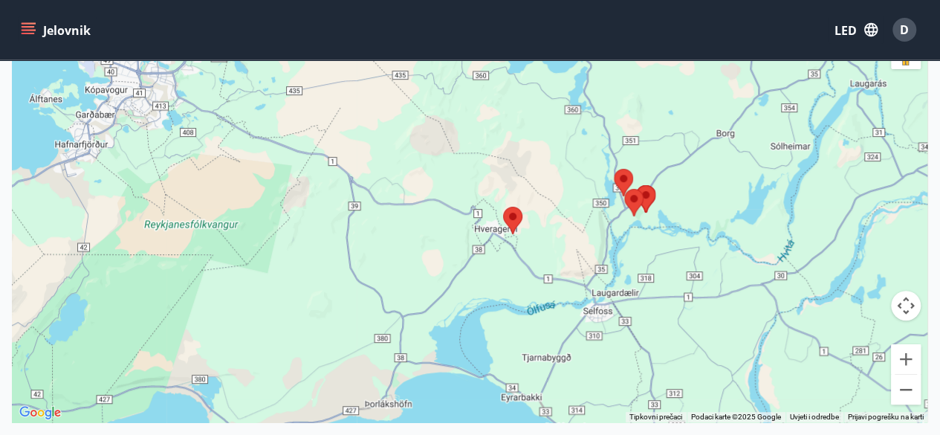
drag, startPoint x: 606, startPoint y: 307, endPoint x: 544, endPoint y: 183, distance: 138.9
click at [545, 184] on div at bounding box center [470, 204] width 916 height 435
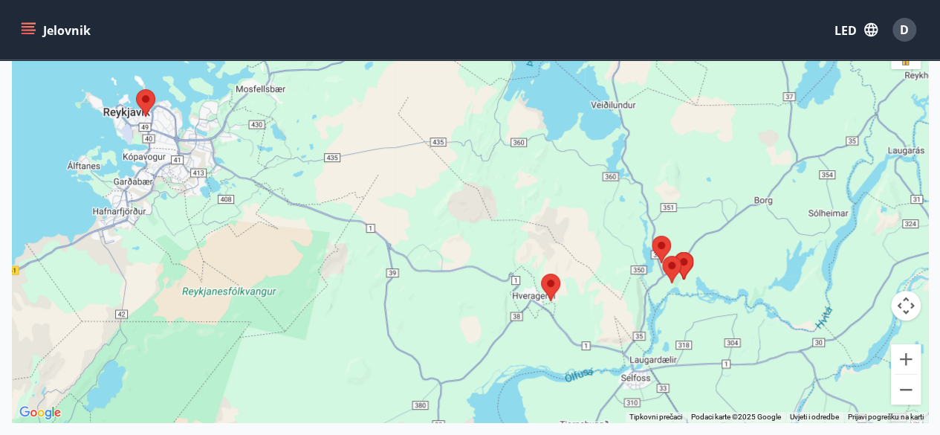
drag, startPoint x: 476, startPoint y: 149, endPoint x: 627, endPoint y: 389, distance: 283.2
click at [627, 389] on div at bounding box center [470, 204] width 916 height 435
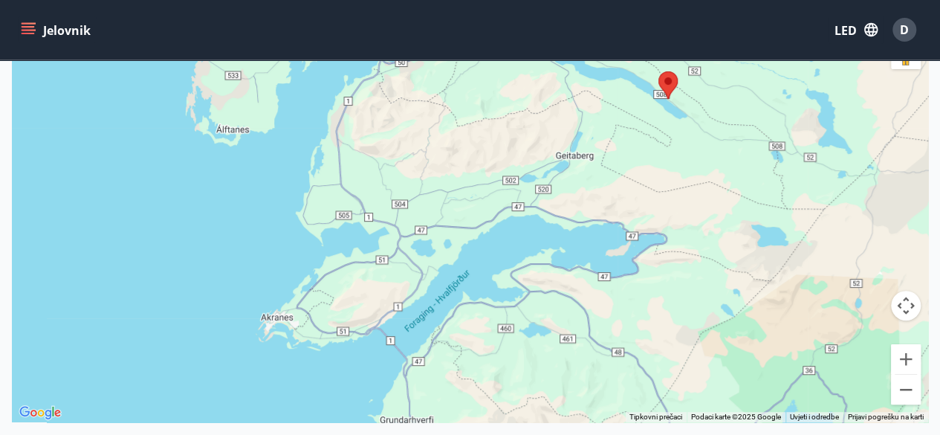
drag, startPoint x: 497, startPoint y: 208, endPoint x: 600, endPoint y: 438, distance: 252.4
click at [600, 434] on html "Jelovnik LED D Dostupnost Karta Zatvori kartu ← Pomakni lijevo → Pomakni desno …" at bounding box center [470, 196] width 940 height 839
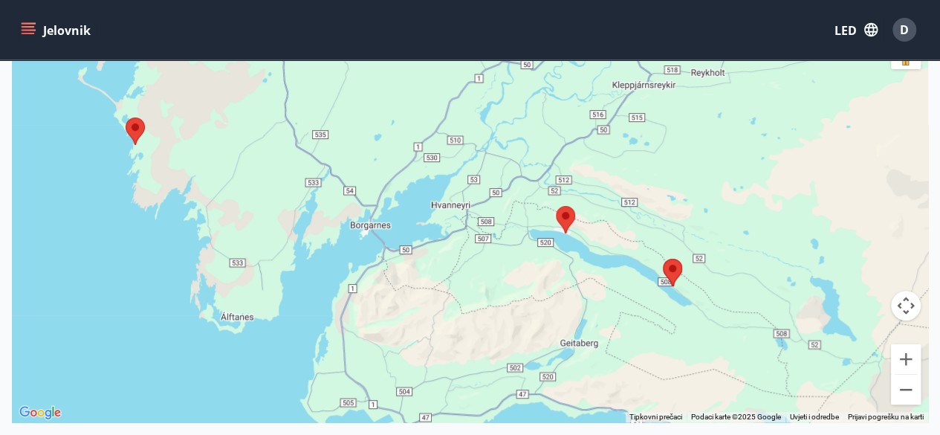
drag, startPoint x: 701, startPoint y: 314, endPoint x: 708, endPoint y: 470, distance: 156.2
click at [708, 434] on html "Jelovnik LED D Dostupnost Karta Zatvori kartu ← Pomakni lijevo → Pomakni desno …" at bounding box center [470, 196] width 940 height 839
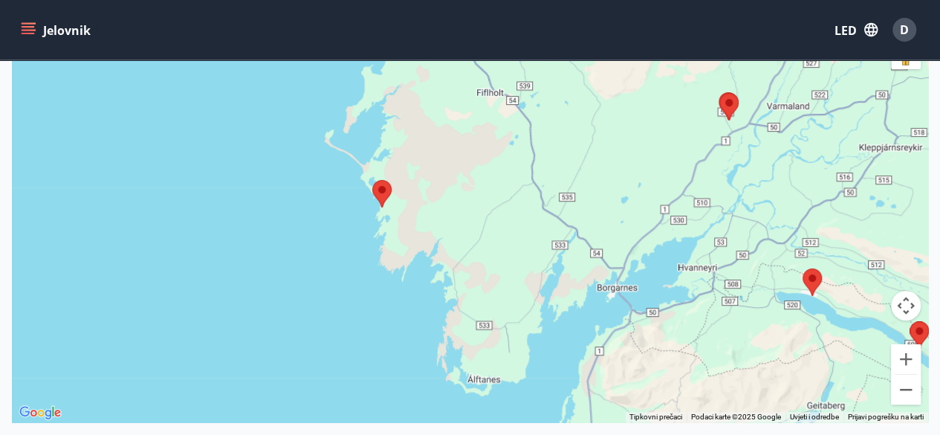
drag, startPoint x: 267, startPoint y: 206, endPoint x: 487, endPoint y: 252, distance: 224.0
click at [487, 252] on div at bounding box center [470, 204] width 916 height 435
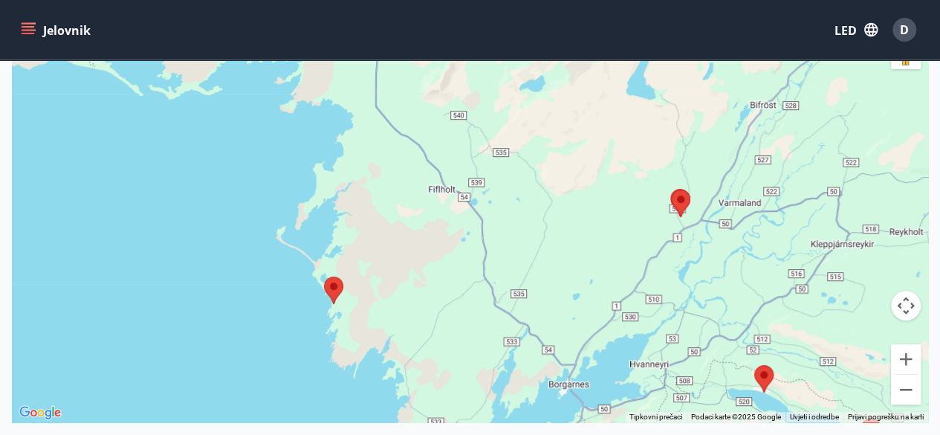
drag, startPoint x: 444, startPoint y: 151, endPoint x: 395, endPoint y: 206, distance: 73.7
click at [395, 206] on div at bounding box center [470, 204] width 916 height 435
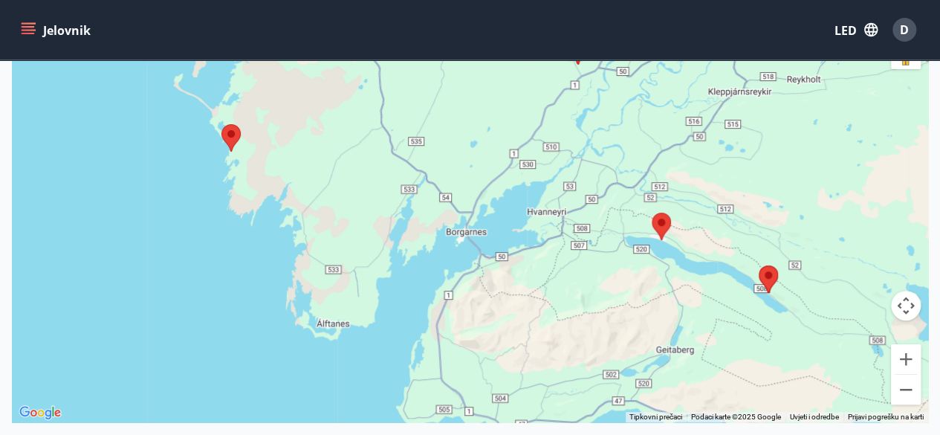
drag, startPoint x: 685, startPoint y: 264, endPoint x: 630, endPoint y: 217, distance: 72.2
click at [630, 217] on div at bounding box center [470, 204] width 916 height 435
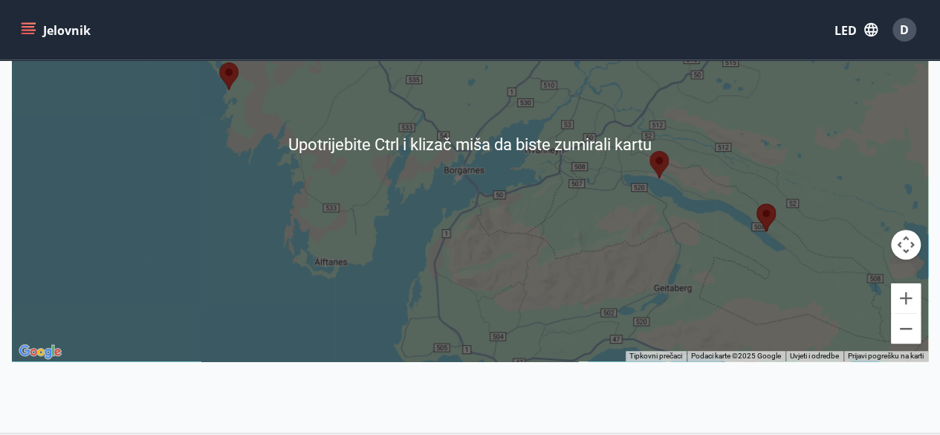
scroll to position [297, 0]
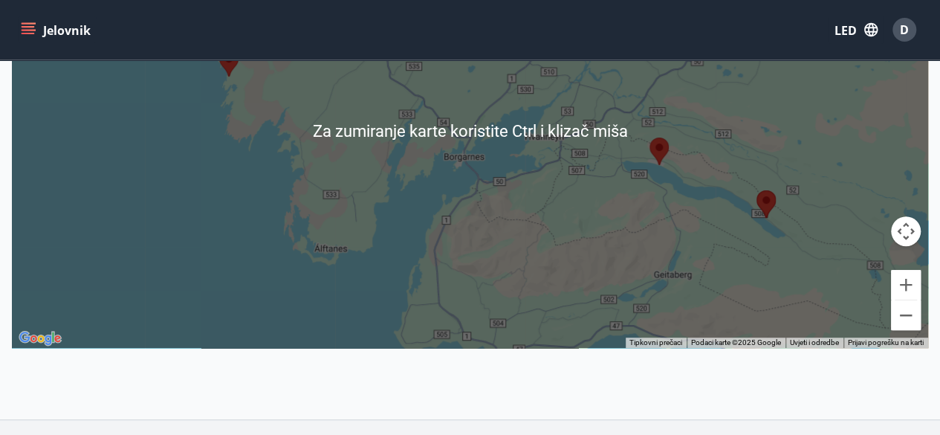
click at [752, 250] on div at bounding box center [470, 130] width 916 height 435
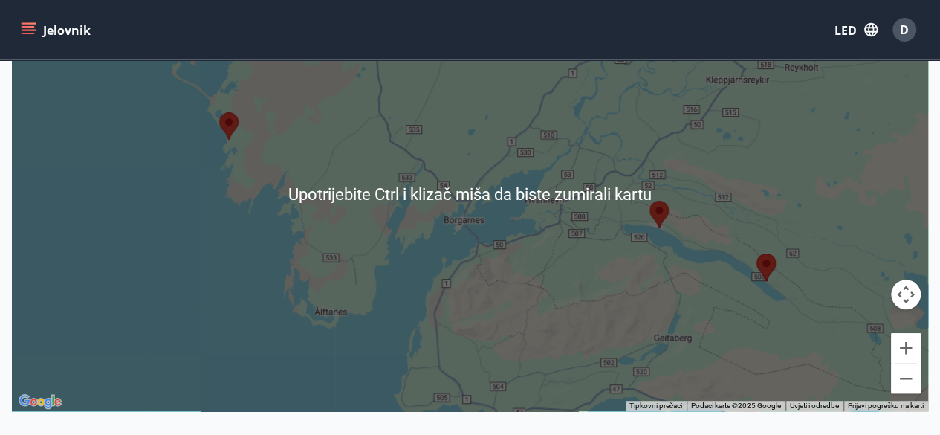
scroll to position [223, 0]
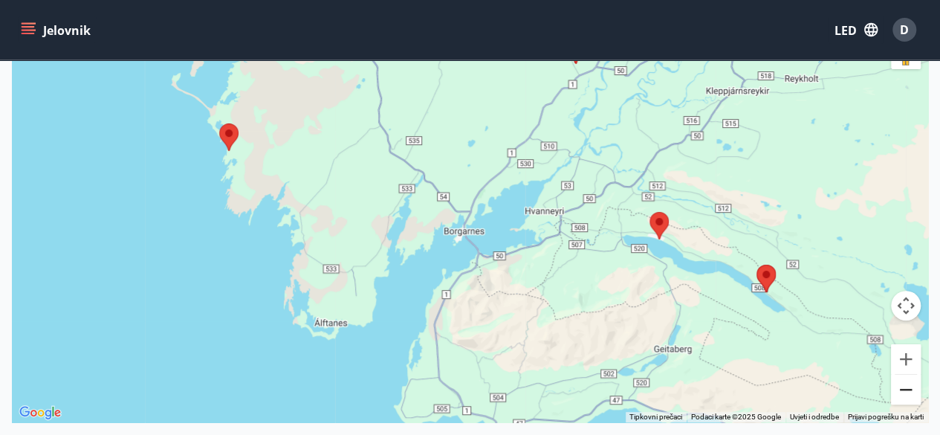
click at [910, 385] on button "Smanjite veličinu" at bounding box center [906, 389] width 30 height 30
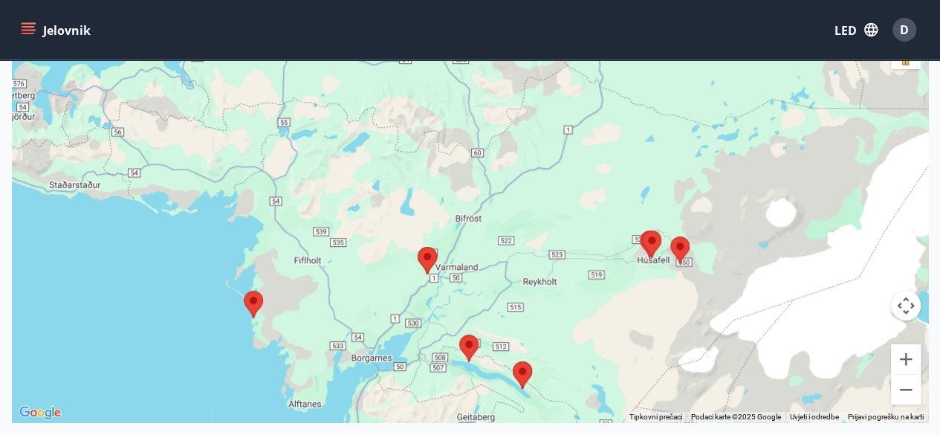
drag, startPoint x: 758, startPoint y: 130, endPoint x: 661, endPoint y: 271, distance: 171.1
click at [661, 271] on div at bounding box center [470, 204] width 916 height 435
click at [903, 387] on button "Smanjite veličinu" at bounding box center [906, 389] width 30 height 30
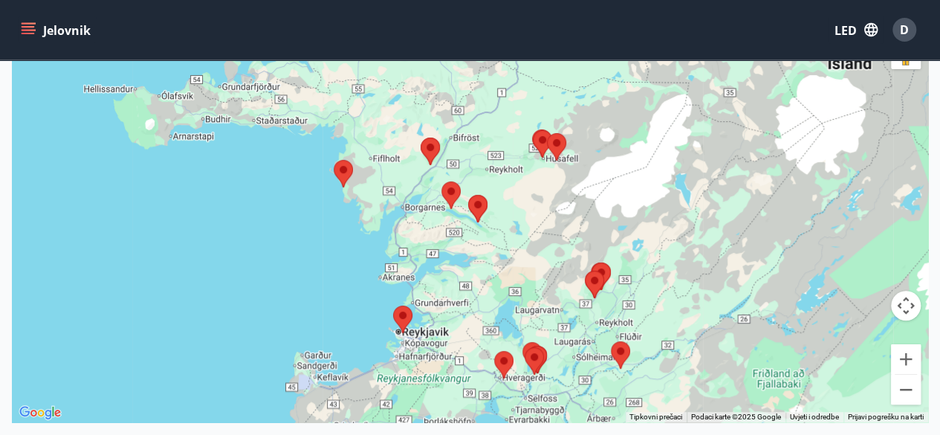
drag, startPoint x: 584, startPoint y: 344, endPoint x: 565, endPoint y: 266, distance: 80.2
click at [565, 266] on div at bounding box center [470, 204] width 916 height 435
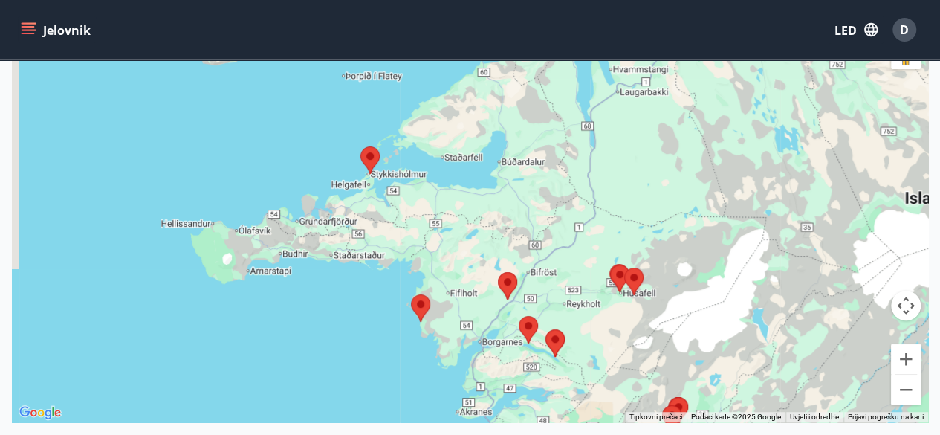
drag, startPoint x: 531, startPoint y: 262, endPoint x: 609, endPoint y: 397, distance: 155.5
click at [609, 397] on div at bounding box center [470, 204] width 916 height 435
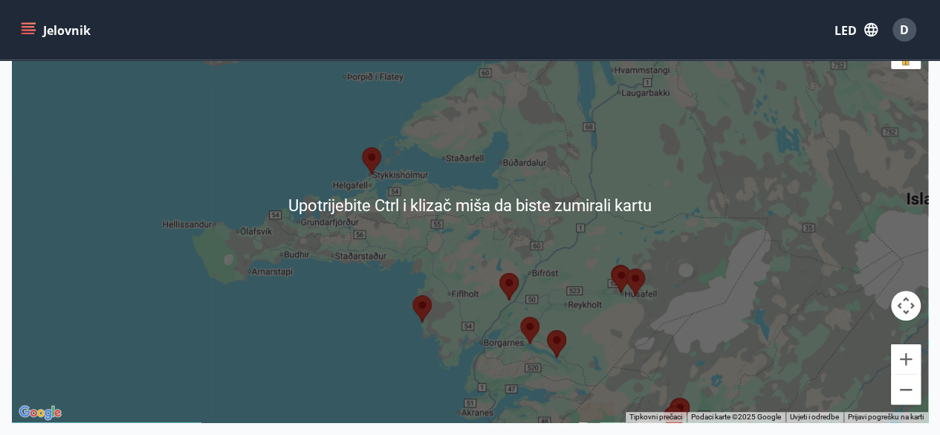
scroll to position [297, 0]
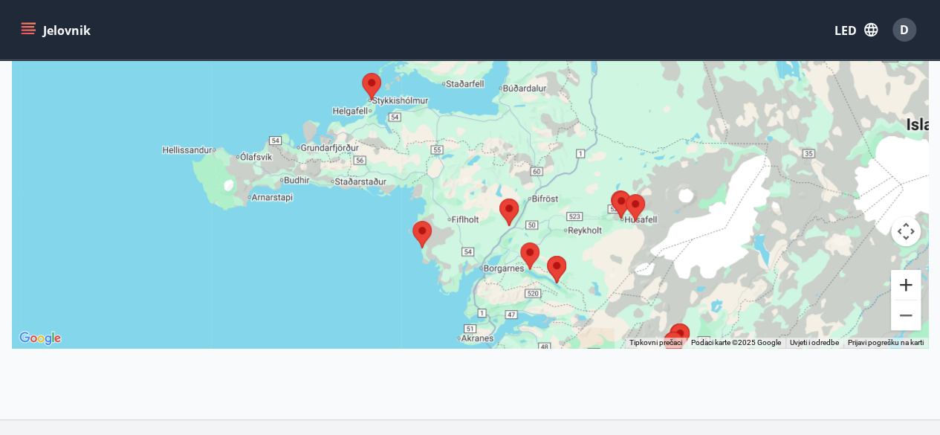
click at [906, 278] on button "Povećati" at bounding box center [906, 285] width 30 height 30
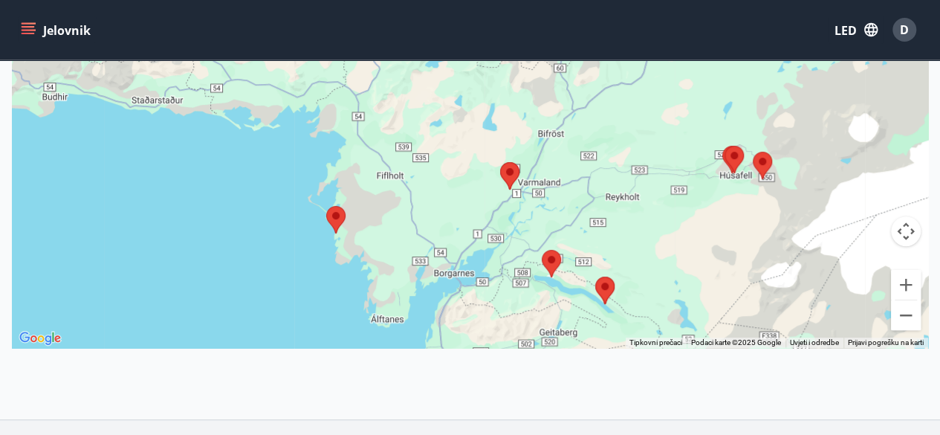
drag, startPoint x: 657, startPoint y: 239, endPoint x: 620, endPoint y: 114, distance: 130.2
click at [620, 108] on div at bounding box center [470, 130] width 916 height 435
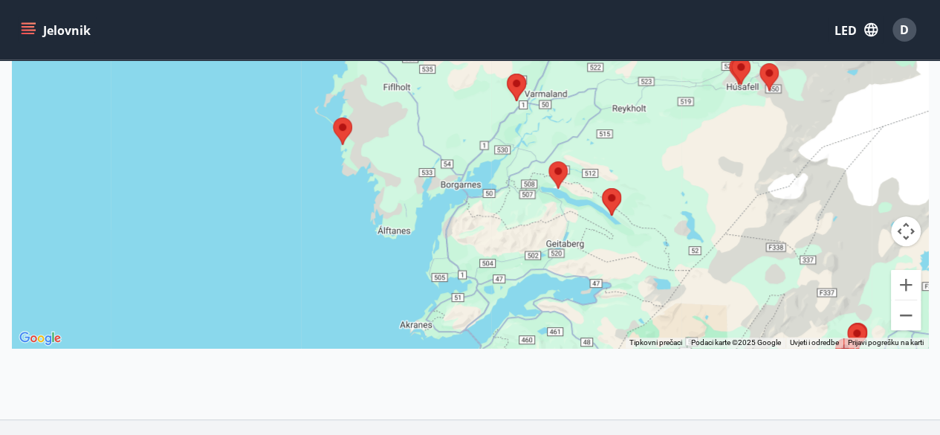
drag, startPoint x: 612, startPoint y: 210, endPoint x: 608, endPoint y: 178, distance: 31.5
click at [614, 158] on div at bounding box center [470, 130] width 916 height 435
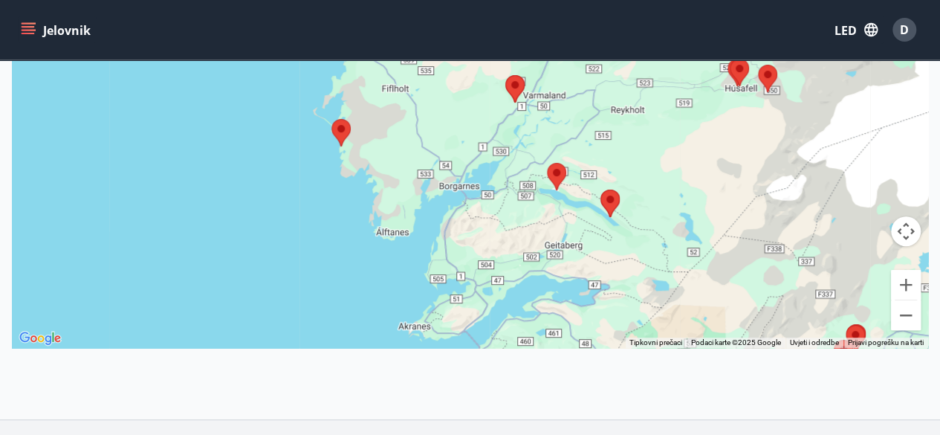
click at [547, 163] on area at bounding box center [547, 163] width 0 height 0
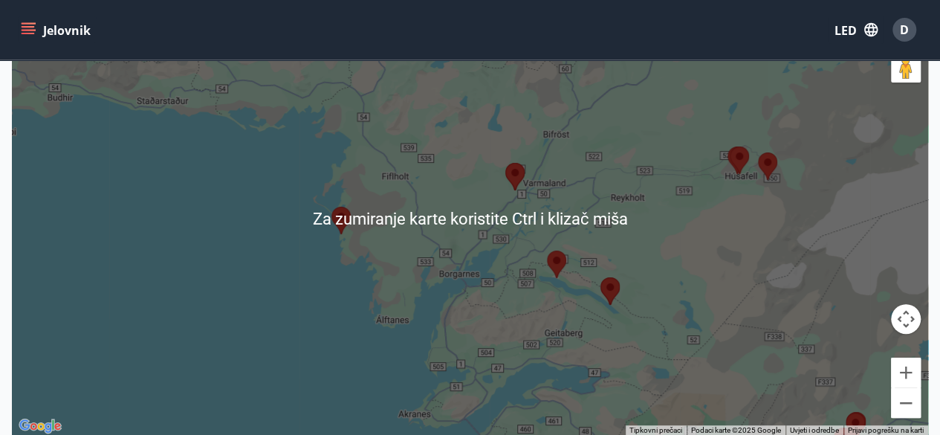
scroll to position [182, 0]
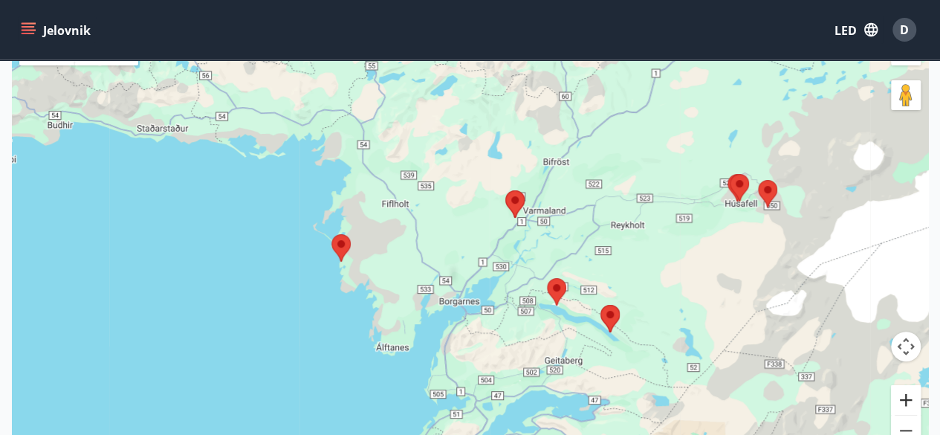
click at [909, 395] on button "Povećati" at bounding box center [906, 400] width 30 height 30
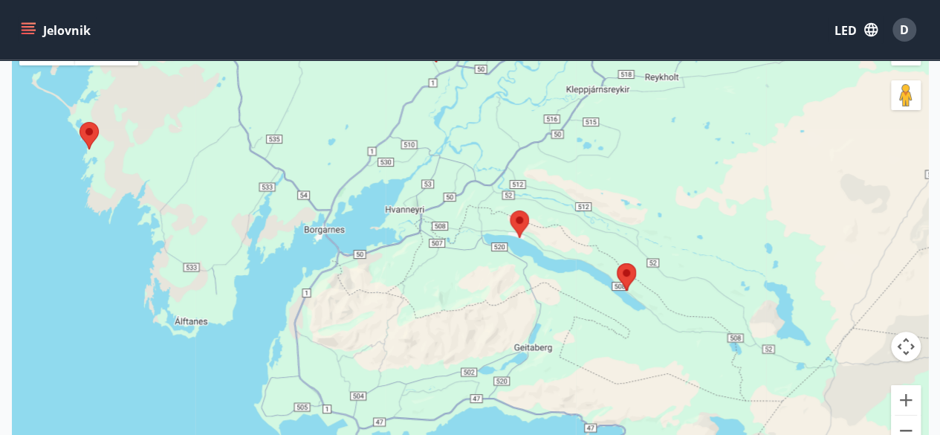
drag, startPoint x: 779, startPoint y: 313, endPoint x: 667, endPoint y: 194, distance: 163.0
click at [667, 194] on div at bounding box center [470, 245] width 916 height 435
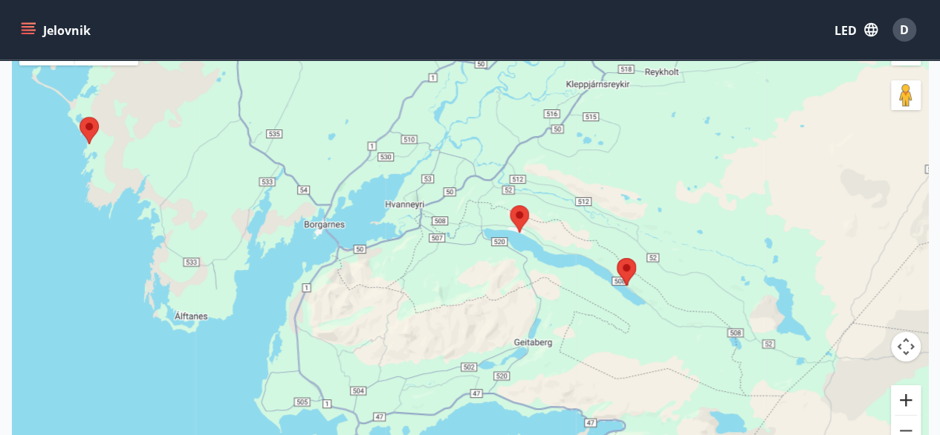
click at [904, 396] on button "Povećati" at bounding box center [906, 400] width 30 height 30
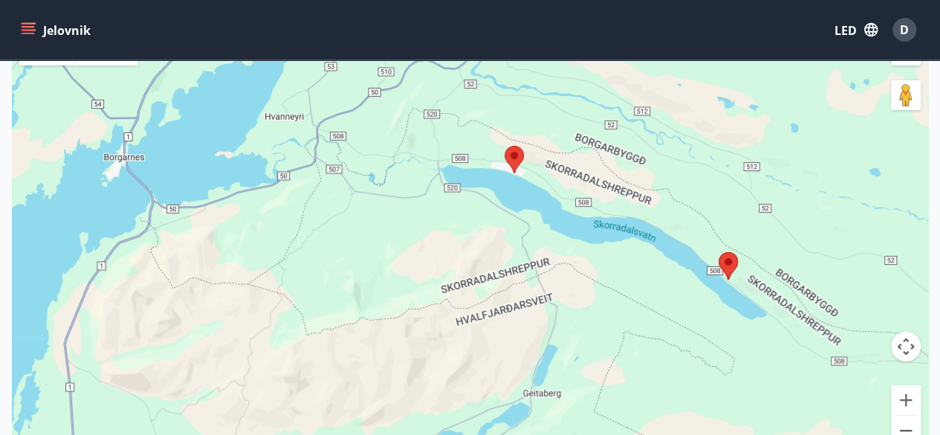
drag, startPoint x: 762, startPoint y: 250, endPoint x: 637, endPoint y: 155, distance: 156.9
click at [642, 161] on div at bounding box center [470, 245] width 916 height 435
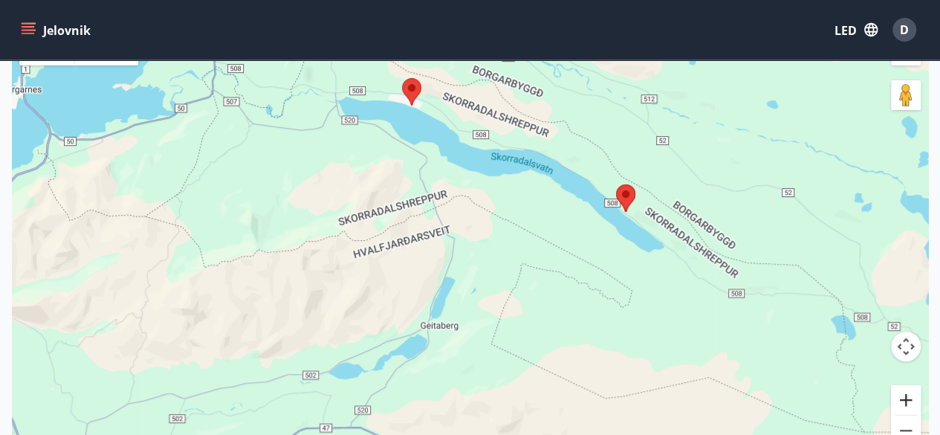
click at [906, 398] on button "Povećati" at bounding box center [906, 400] width 30 height 30
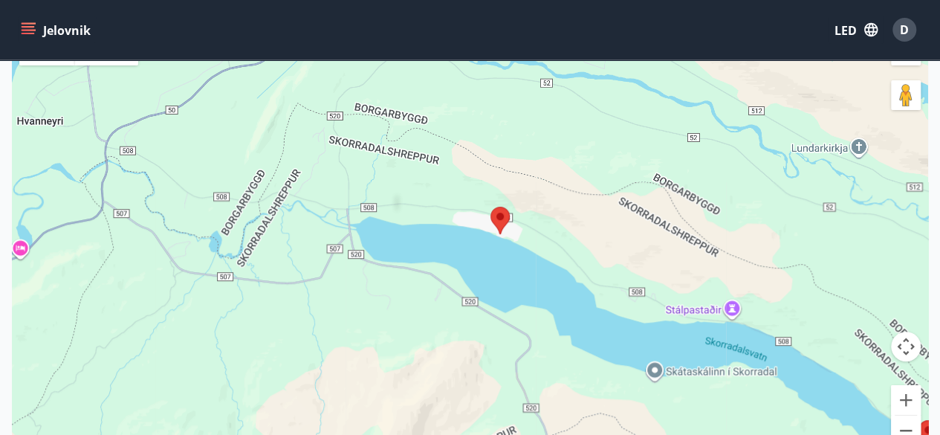
drag, startPoint x: 636, startPoint y: 210, endPoint x: 782, endPoint y: 470, distance: 297.4
click at [782, 434] on html "Jelovnik LED D Dostupnost Karta Zatvori kartu ← Pomakni lijevo → Pomakni desno …" at bounding box center [470, 237] width 940 height 839
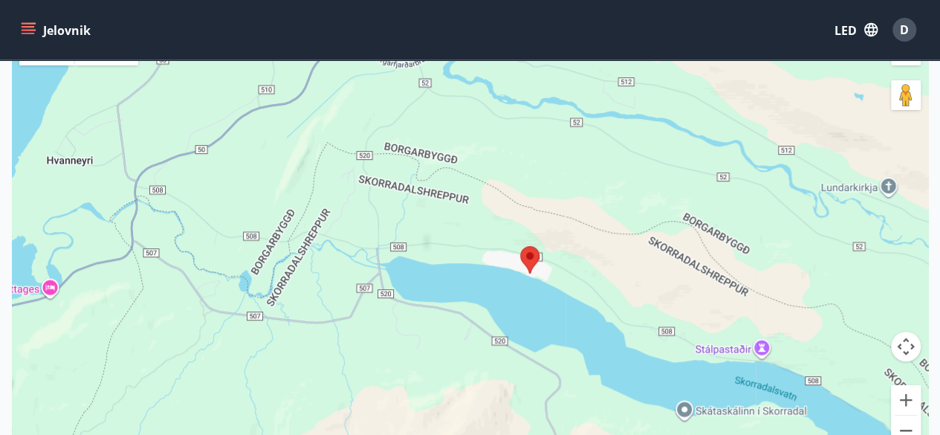
click at [520, 246] on area at bounding box center [520, 246] width 0 height 0
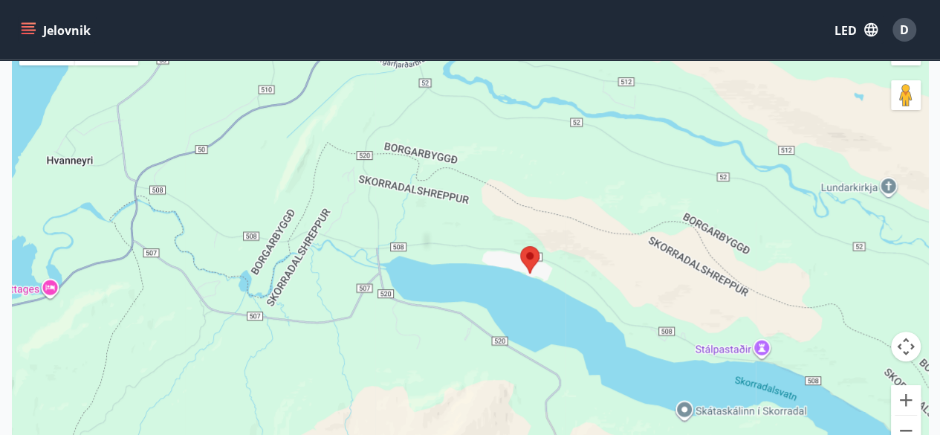
click at [520, 246] on area at bounding box center [520, 246] width 0 height 0
click at [542, 259] on div "Da biste se kretali, pritisnite tipke sa strelicama." at bounding box center [470, 245] width 916 height 435
click at [520, 246] on area at bounding box center [520, 246] width 0 height 0
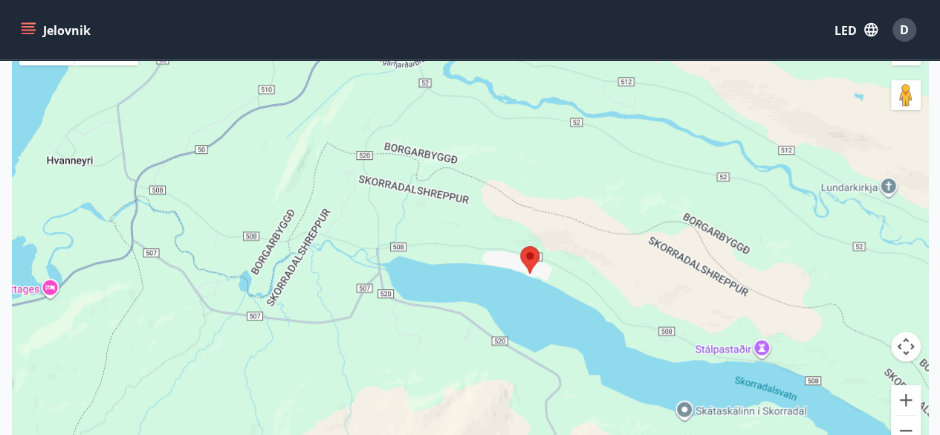
click at [520, 246] on area at bounding box center [520, 246] width 0 height 0
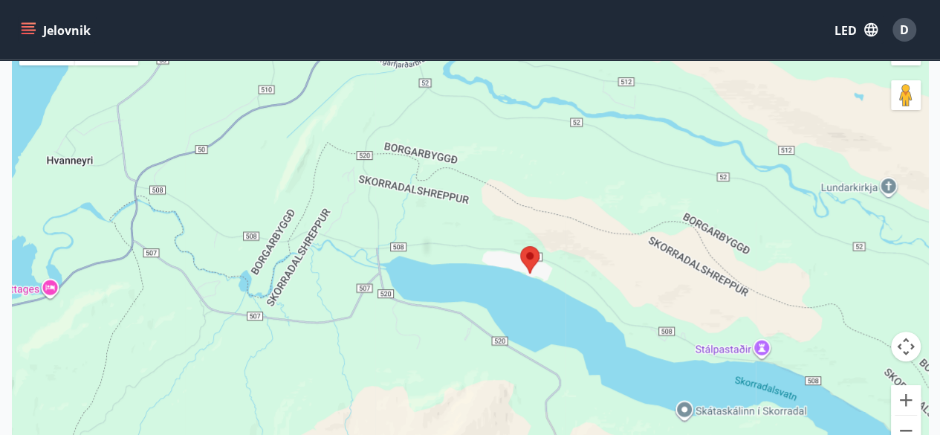
click at [520, 246] on area at bounding box center [520, 246] width 0 height 0
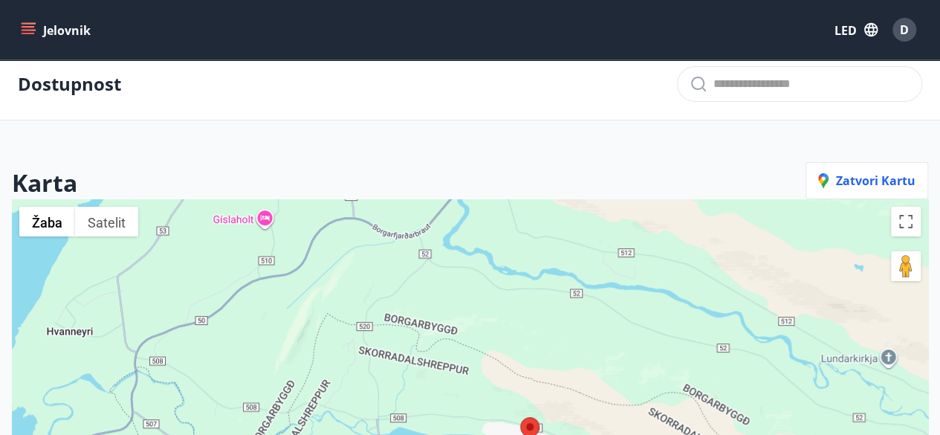
scroll to position [0, 0]
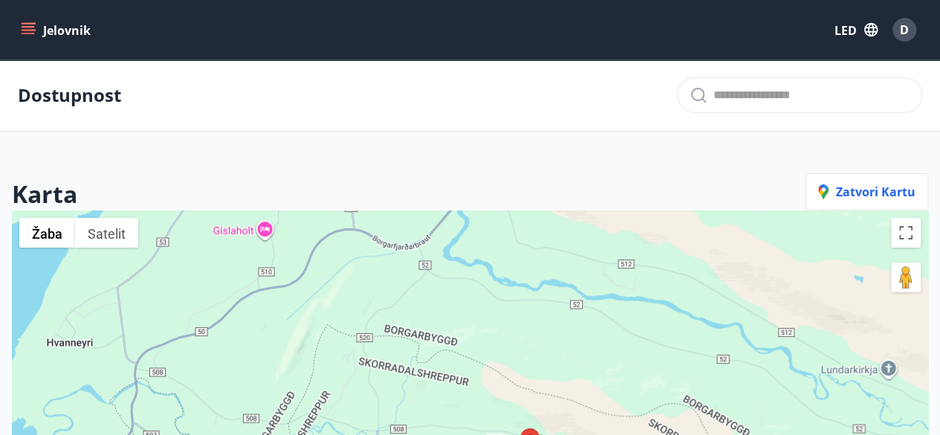
click at [883, 189] on font "Zatvori kartu" at bounding box center [876, 192] width 80 height 16
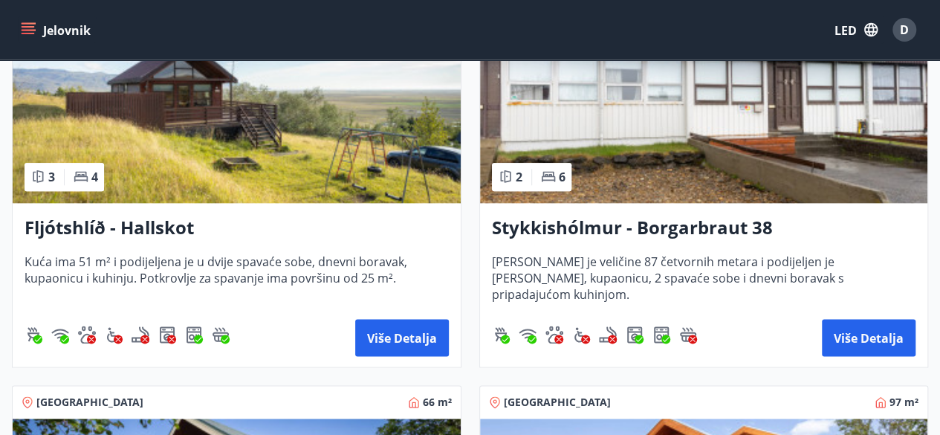
scroll to position [743, 0]
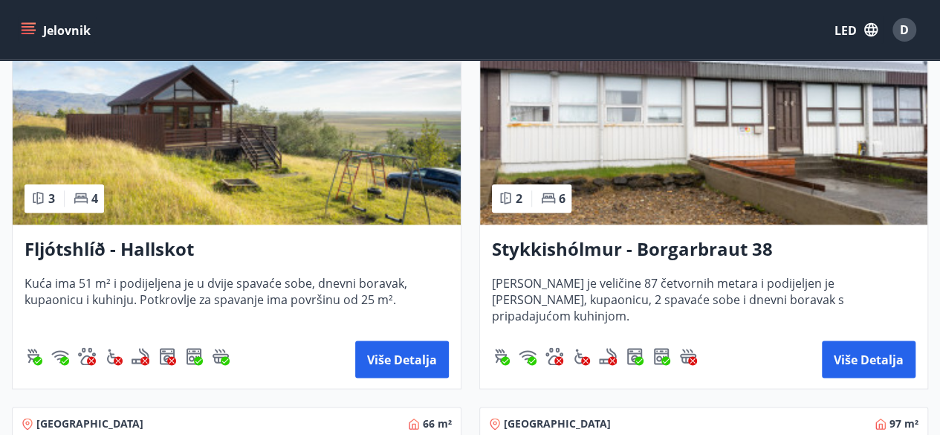
click at [81, 247] on font "Fljótshlíð - Hallskot" at bounding box center [109, 248] width 169 height 25
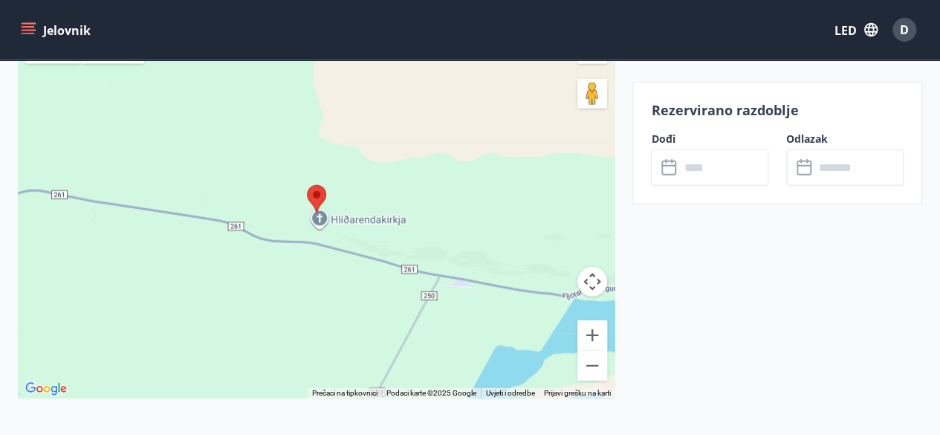
scroll to position [1932, 0]
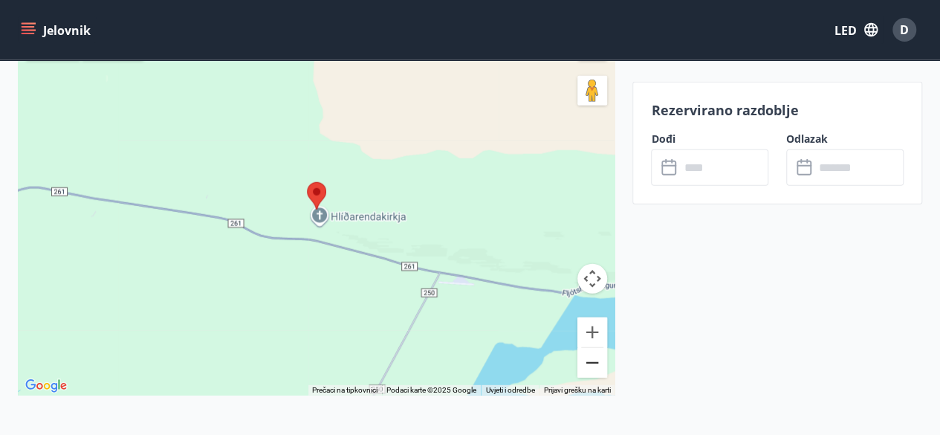
click at [592, 357] on button "Smanjite veličinu" at bounding box center [592, 363] width 30 height 30
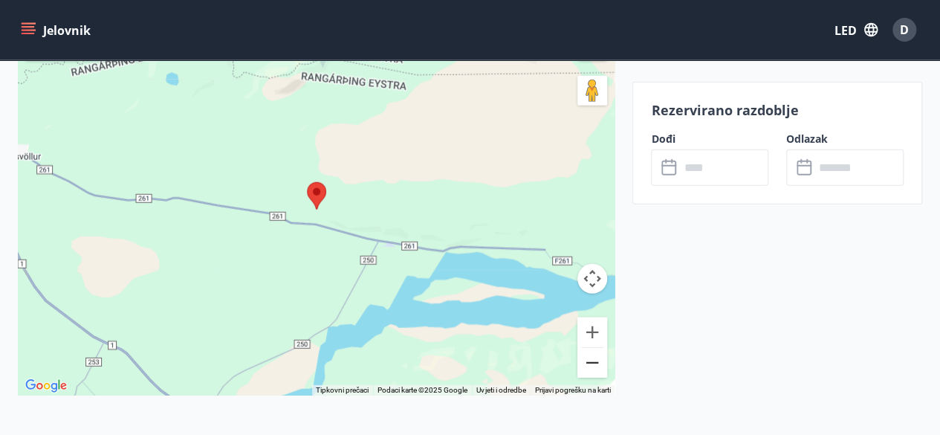
click at [592, 357] on button "Smanjite veličinu" at bounding box center [592, 363] width 30 height 30
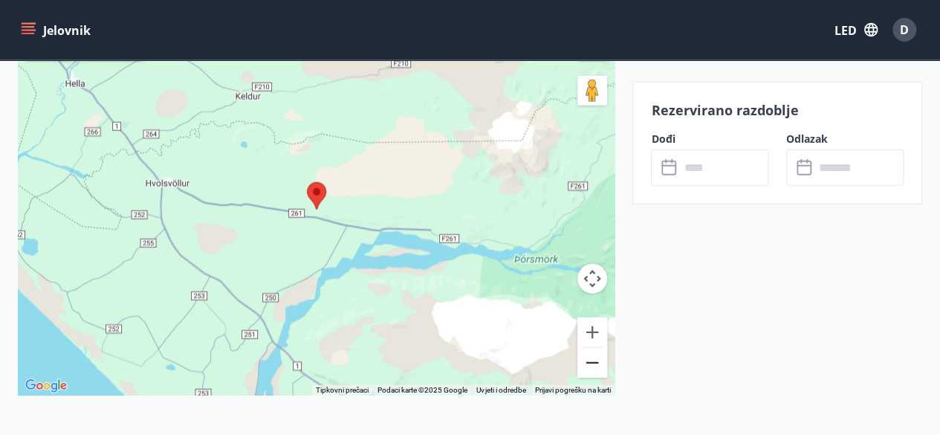
click at [593, 357] on button "Smanjite veličinu" at bounding box center [592, 363] width 30 height 30
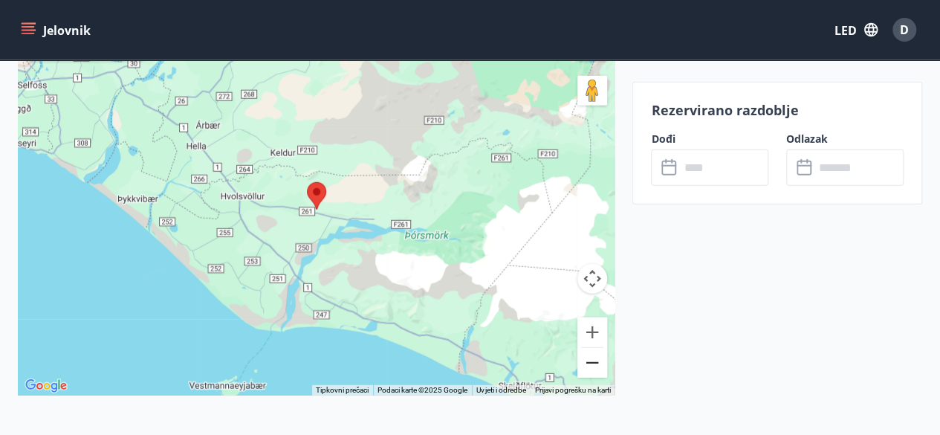
click at [594, 356] on button "Smanjite veličinu" at bounding box center [592, 363] width 30 height 30
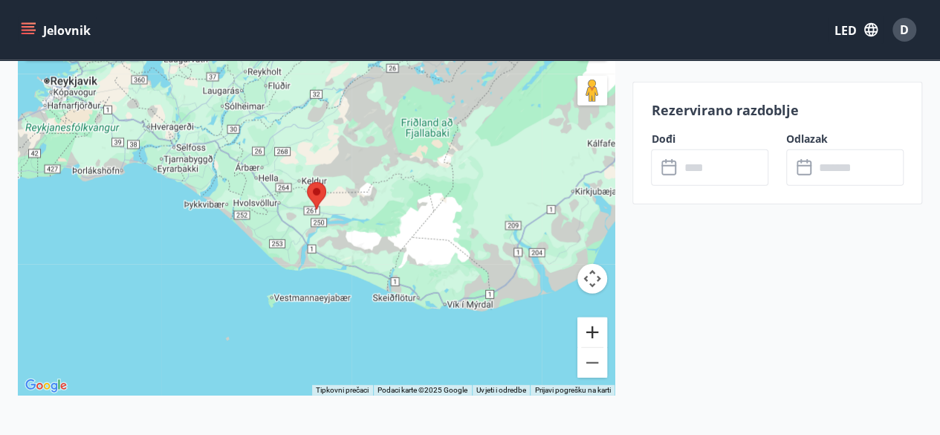
click at [593, 325] on button "Povećati" at bounding box center [592, 332] width 30 height 30
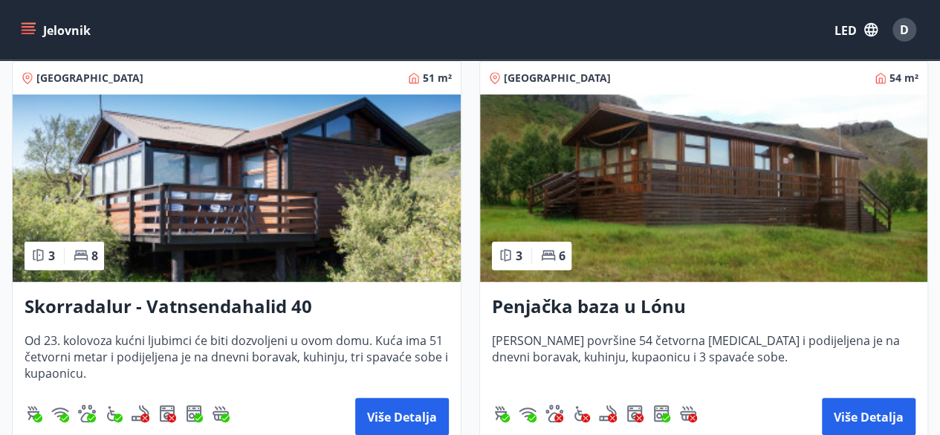
scroll to position [297, 0]
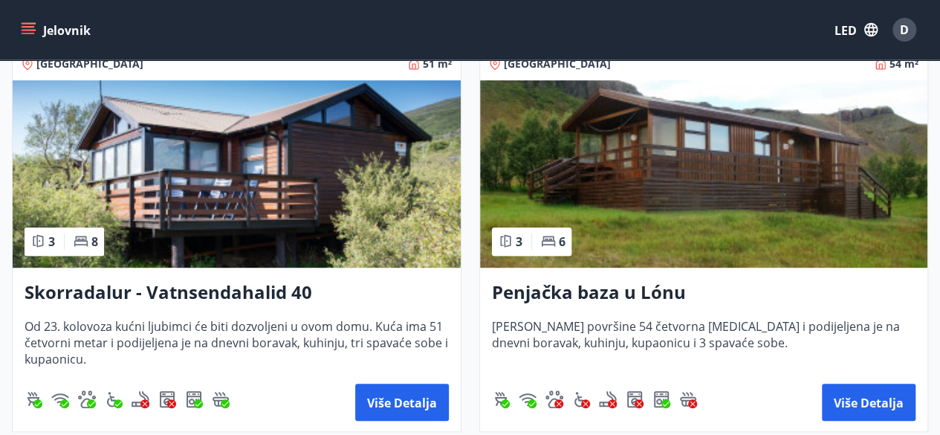
click at [82, 288] on font "Skorradalur - Vatnsendahalid 40" at bounding box center [169, 291] width 288 height 25
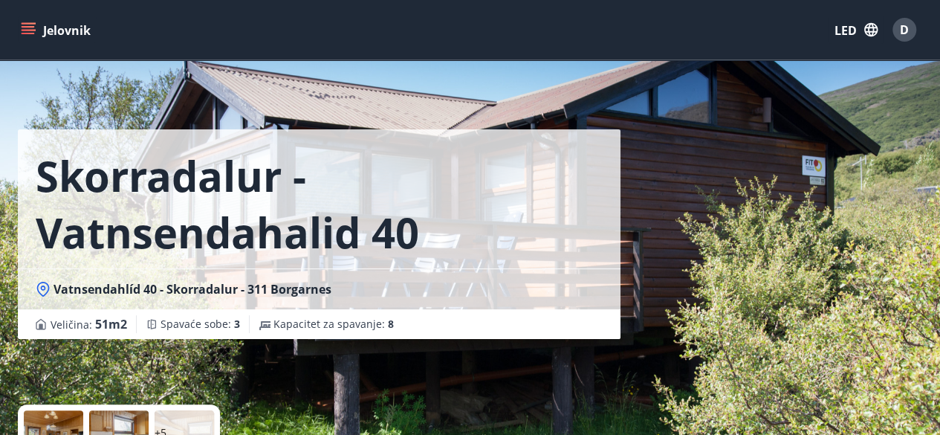
click at [754, 158] on div "Skorradalur - Vatnsendahalid 40 Vatnsendahlíd 40 - Skorradalur - 311 Borgarnes …" at bounding box center [470, 223] width 904 height 446
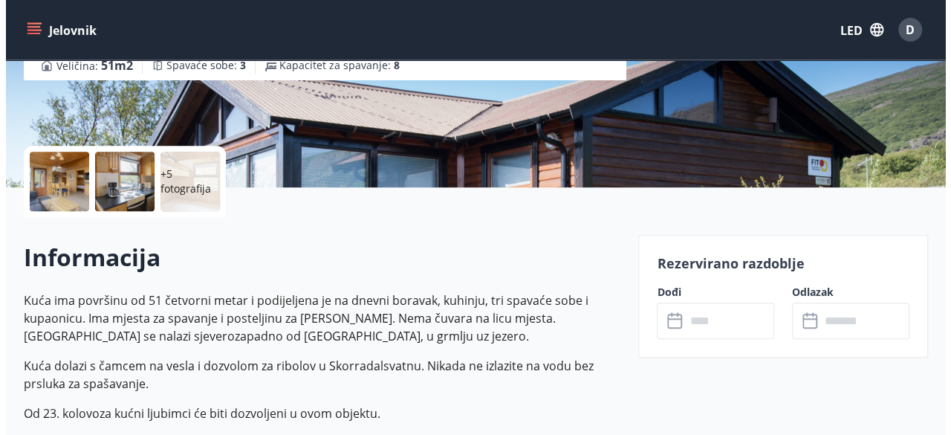
scroll to position [223, 0]
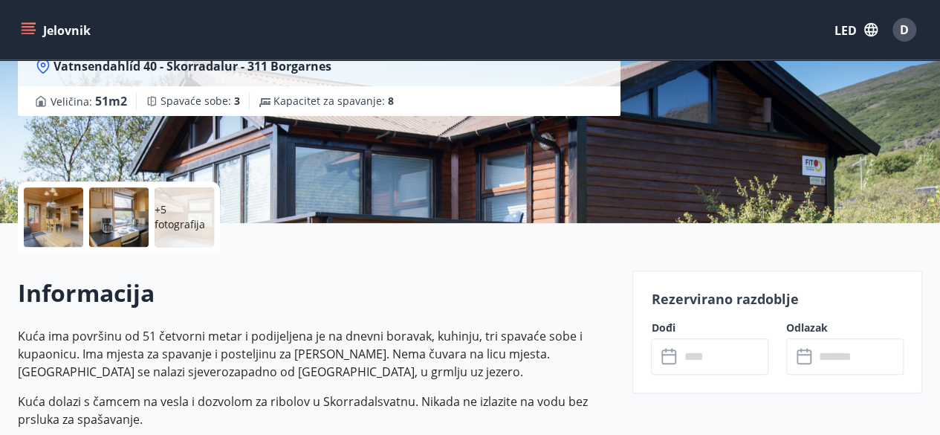
click at [36, 211] on div at bounding box center [53, 216] width 59 height 59
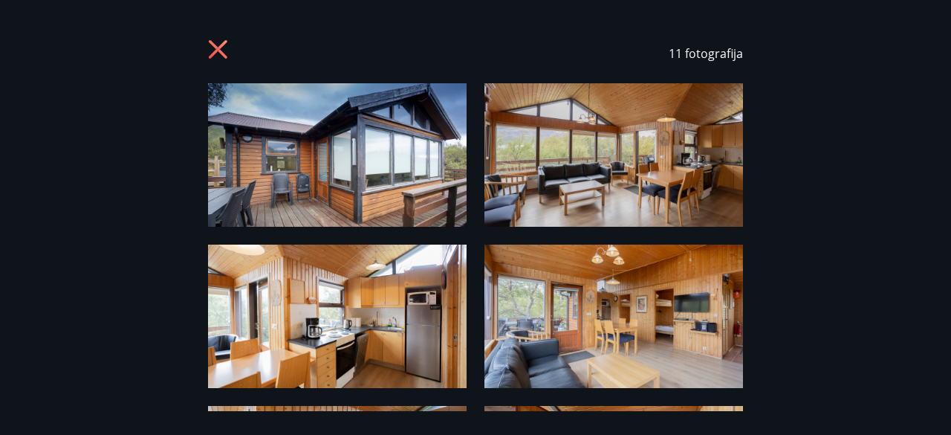
click at [305, 154] on img at bounding box center [337, 154] width 259 height 143
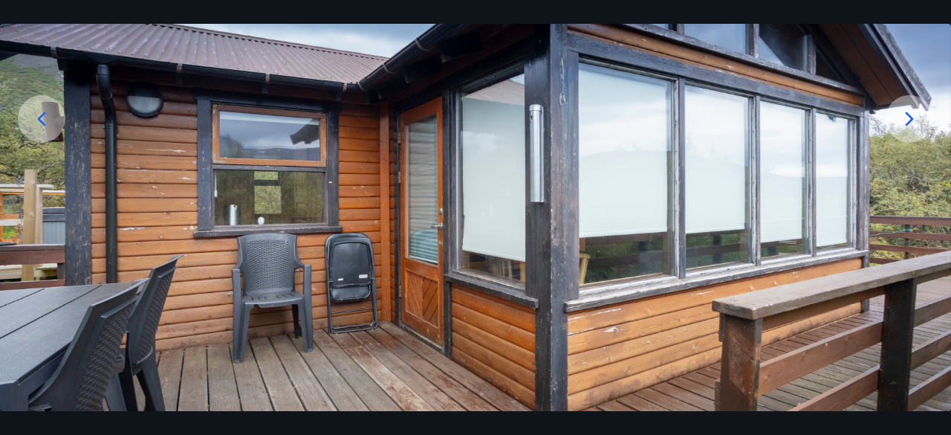
scroll to position [201, 0]
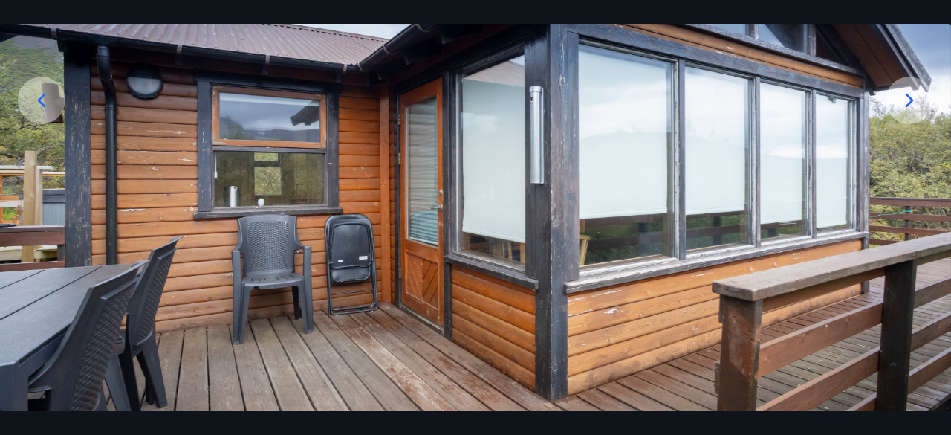
click at [889, 271] on img at bounding box center [475, 147] width 951 height 528
click at [909, 105] on icon at bounding box center [910, 100] width 24 height 24
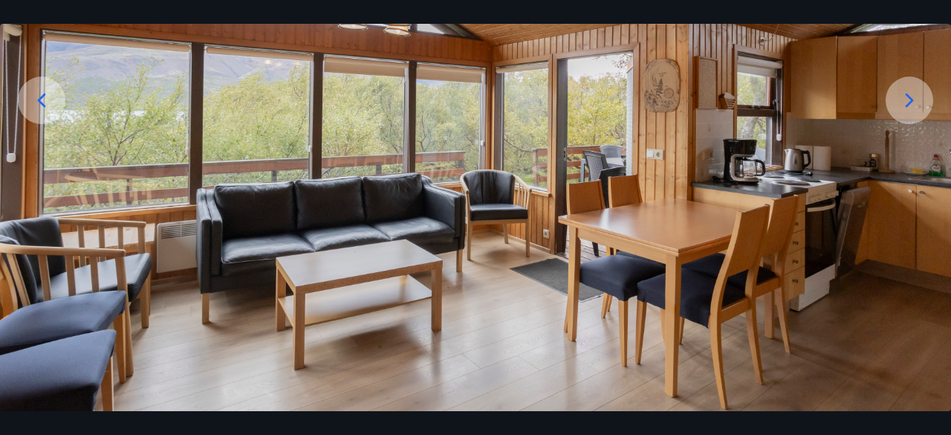
click at [906, 100] on icon at bounding box center [910, 100] width 24 height 24
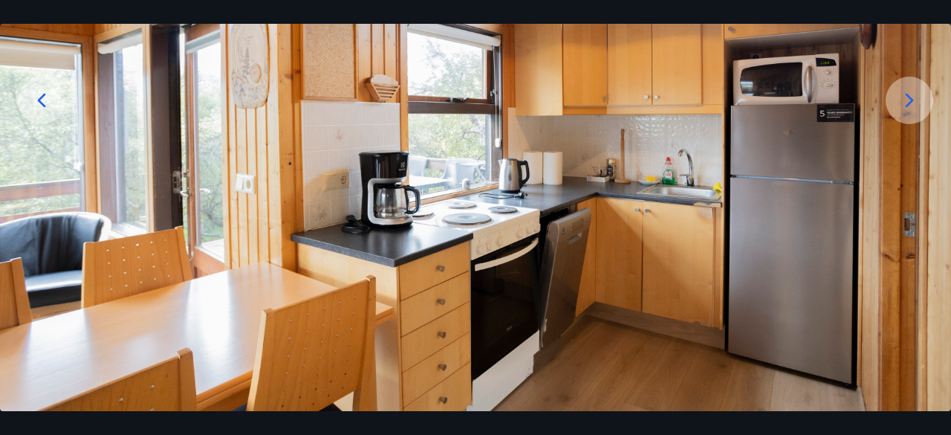
click at [912, 93] on icon at bounding box center [910, 100] width 24 height 24
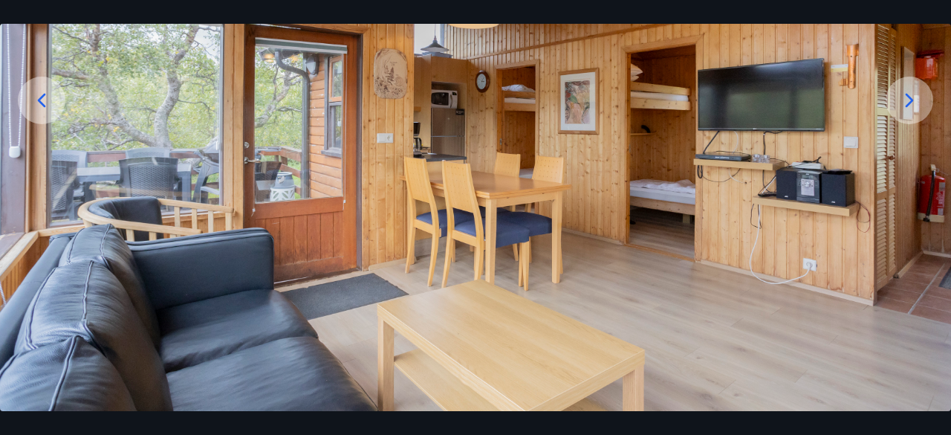
click at [901, 99] on icon at bounding box center [910, 100] width 24 height 24
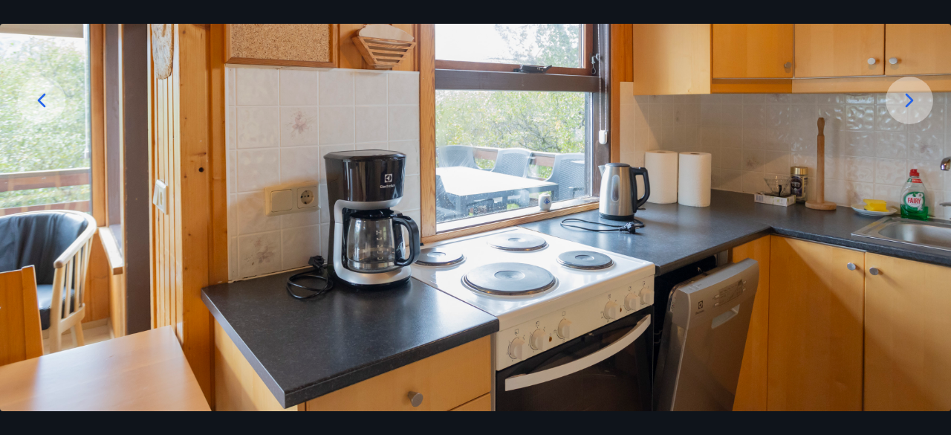
click at [902, 99] on icon at bounding box center [910, 100] width 24 height 24
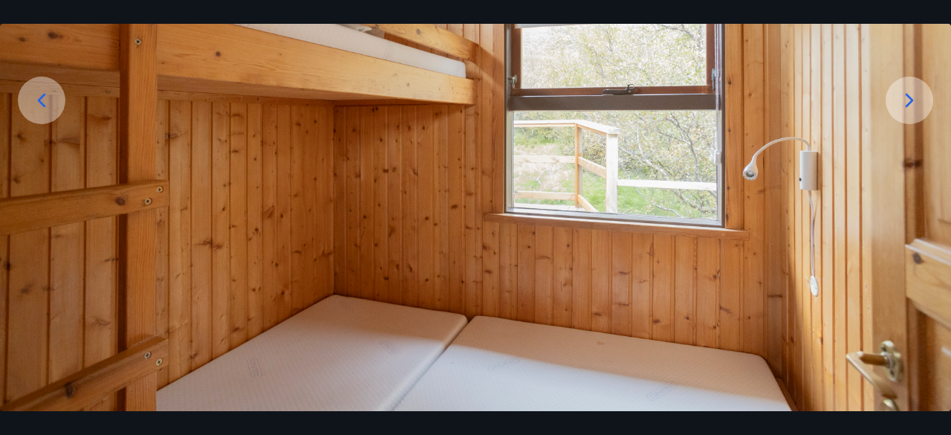
click at [912, 99] on icon at bounding box center [910, 100] width 8 height 14
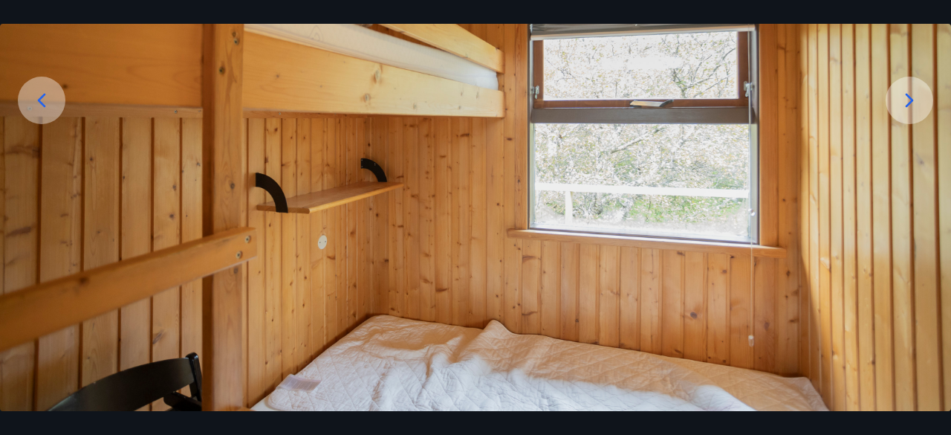
click at [912, 102] on icon at bounding box center [910, 100] width 8 height 14
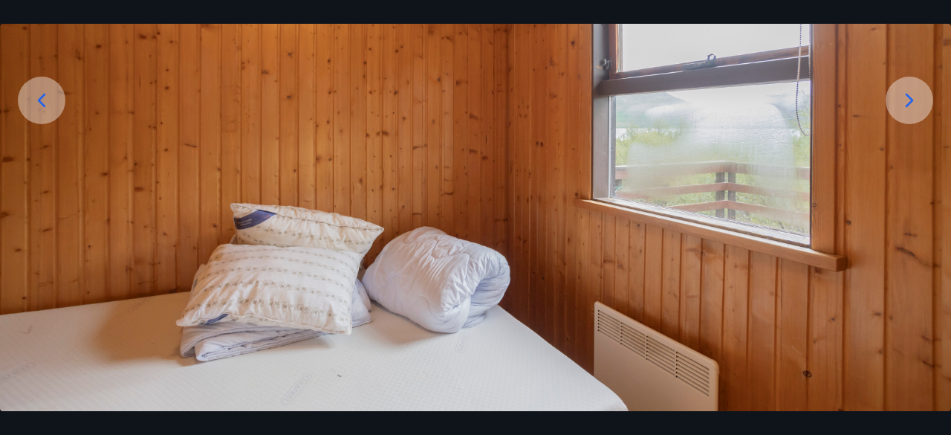
click at [902, 98] on icon at bounding box center [910, 100] width 24 height 24
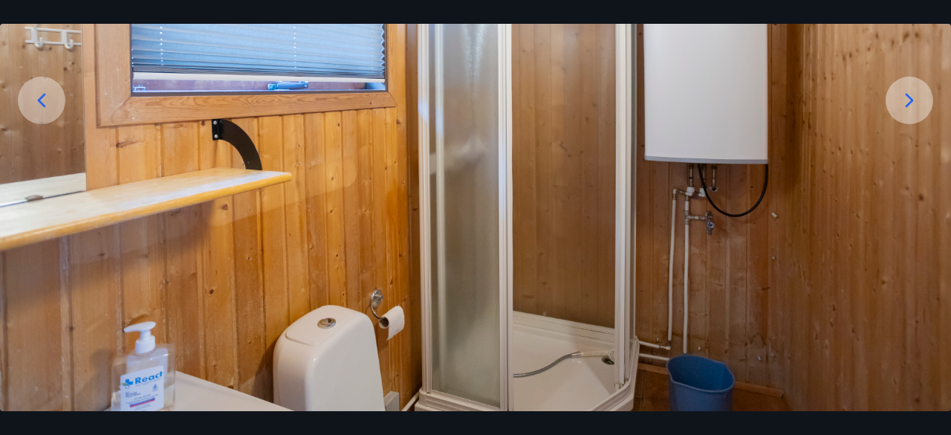
click at [902, 96] on icon at bounding box center [910, 100] width 24 height 24
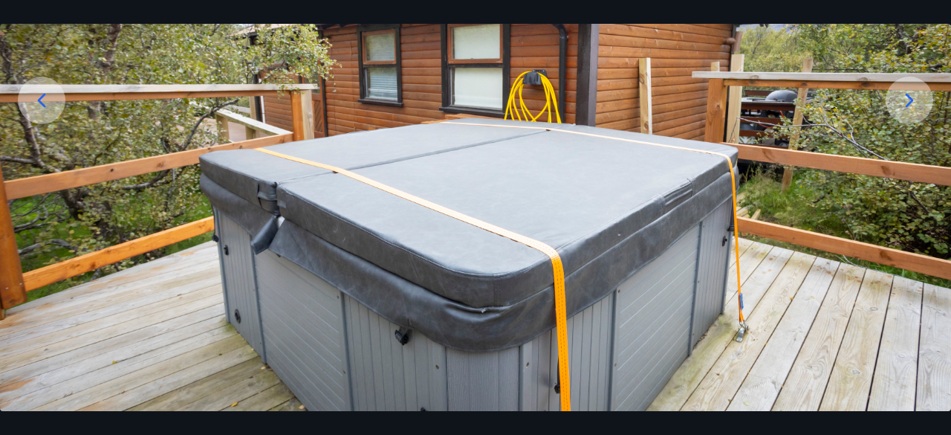
click at [913, 97] on icon at bounding box center [910, 100] width 24 height 24
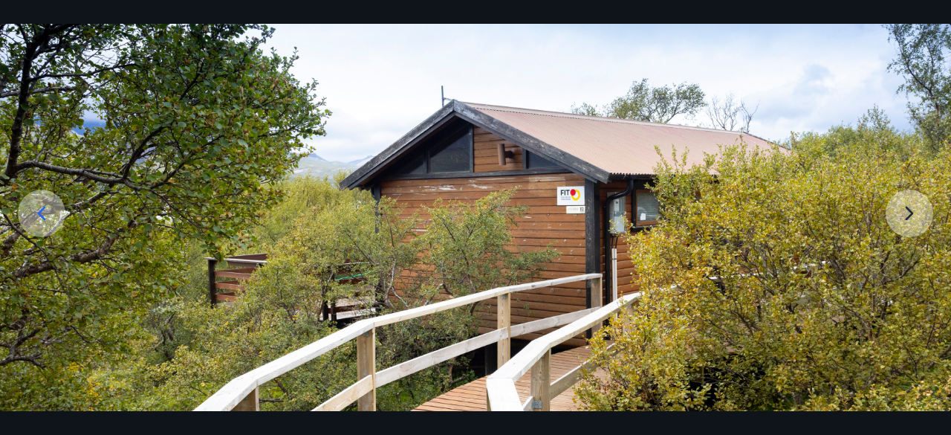
scroll to position [207, 0]
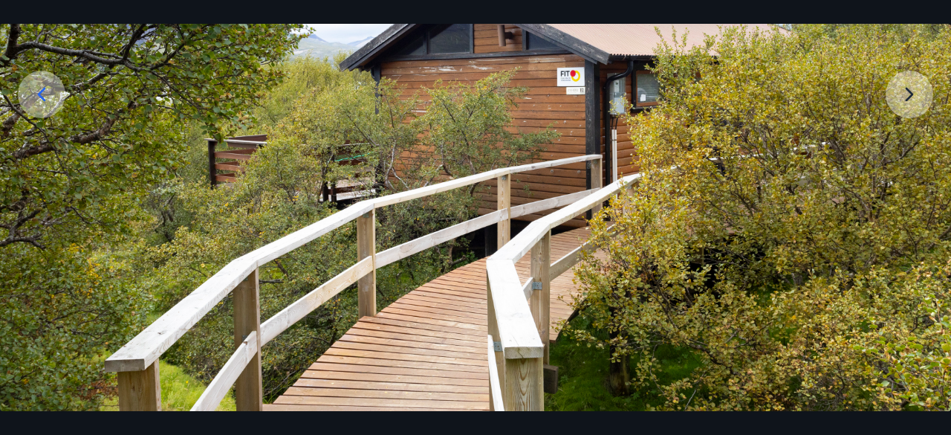
click at [912, 91] on img at bounding box center [475, 144] width 951 height 535
click at [907, 93] on img at bounding box center [475, 144] width 951 height 535
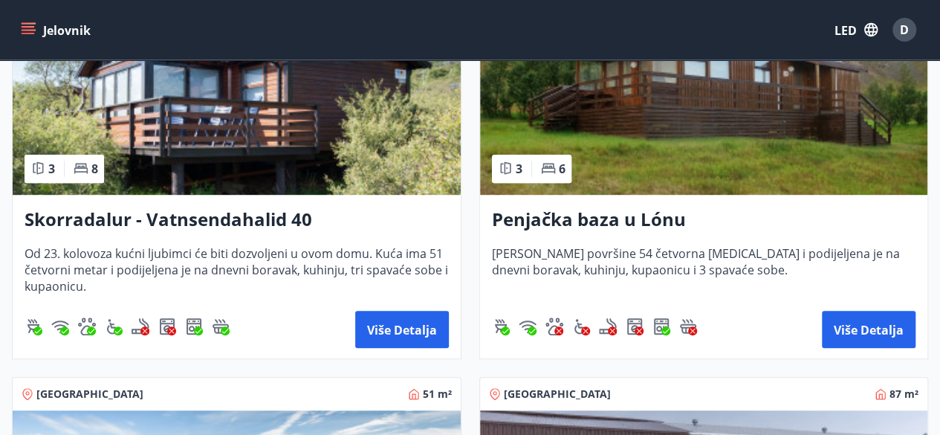
scroll to position [372, 0]
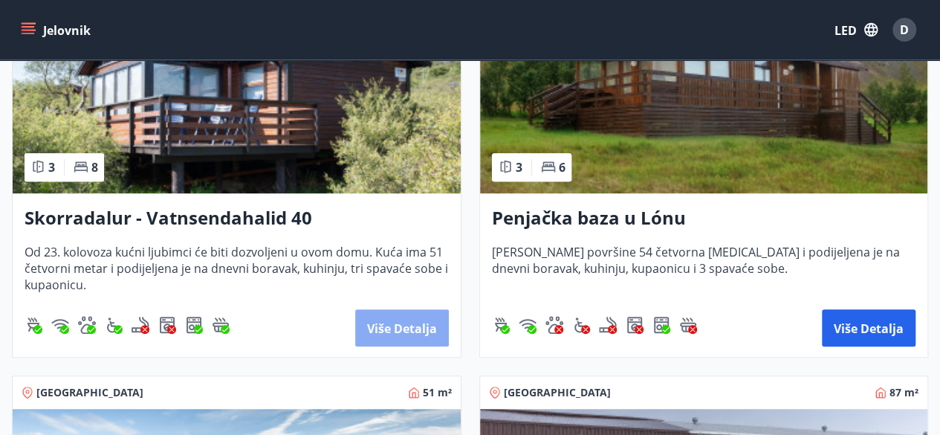
click at [386, 320] on font "Više detalja" at bounding box center [402, 328] width 70 height 16
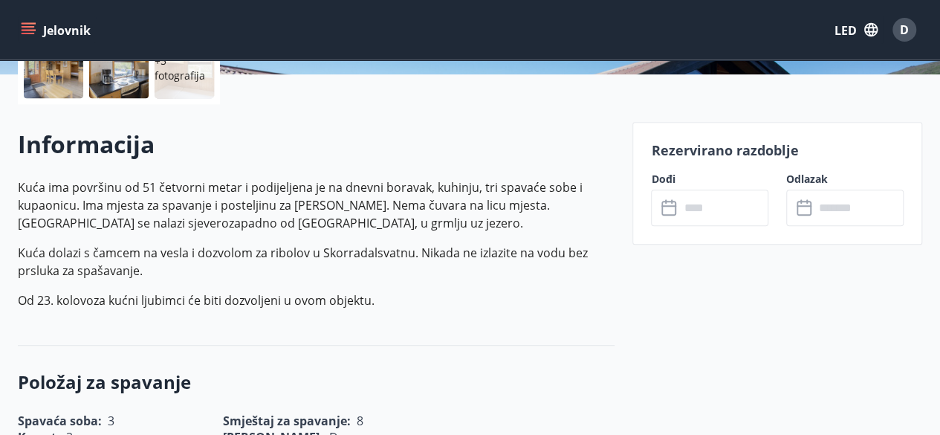
scroll to position [382, 0]
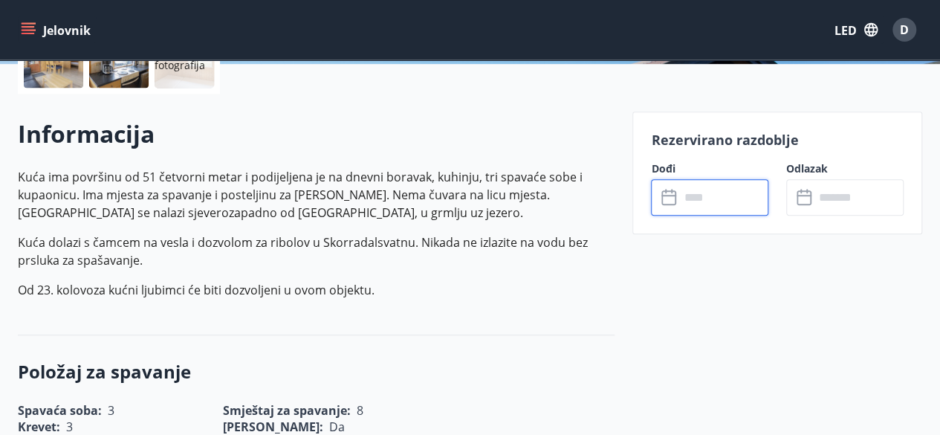
click at [690, 198] on input "text" at bounding box center [723, 197] width 89 height 36
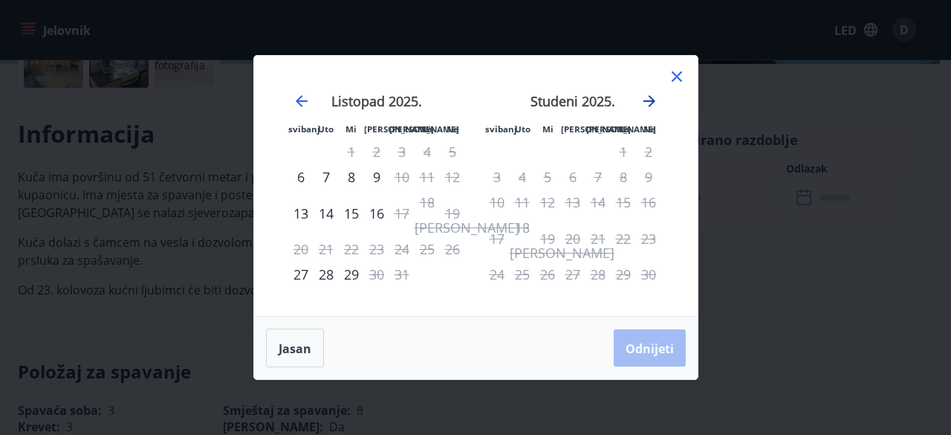
click at [647, 99] on icon "Nastavite dalje kako biste prešli na sljedeći mjesec." at bounding box center [649, 101] width 18 height 18
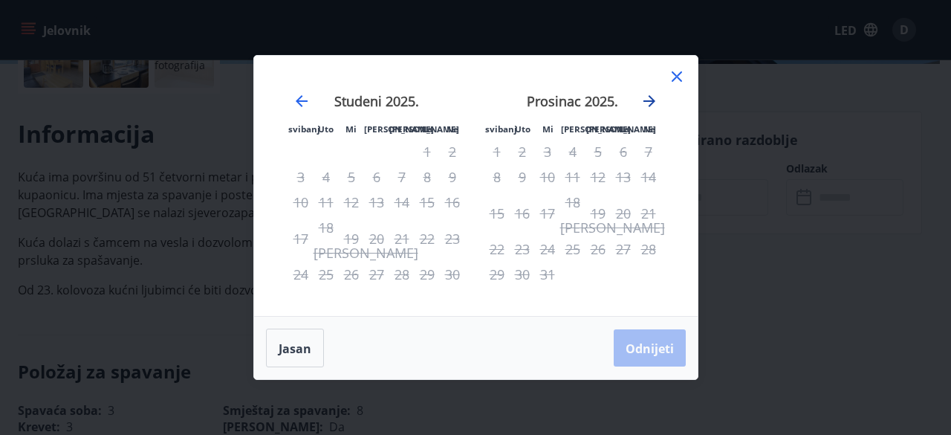
click at [654, 99] on icon "Nastavite dalje kako biste prešli na sljedeći mjesec." at bounding box center [649, 101] width 18 height 18
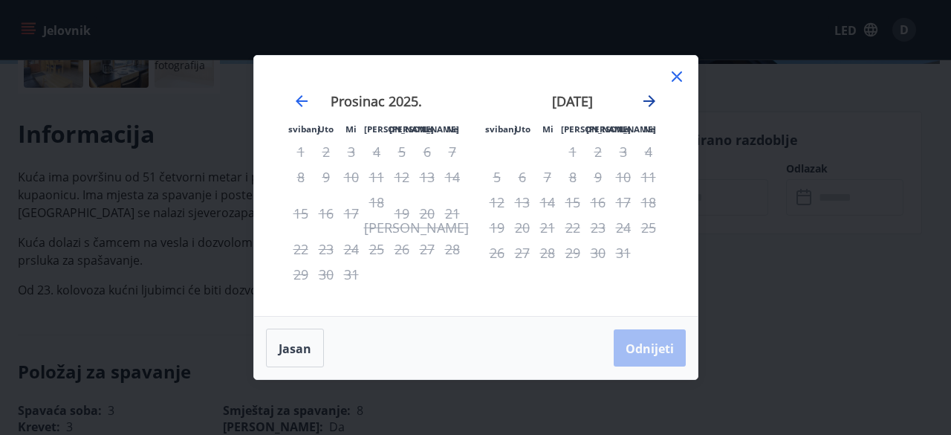
click at [652, 101] on icon "Nastavite dalje kako biste prešli na sljedeći mjesec." at bounding box center [649, 101] width 12 height 12
click at [653, 101] on icon "Nastavite dalje kako biste prešli na sljedeći mjesec." at bounding box center [649, 101] width 12 height 12
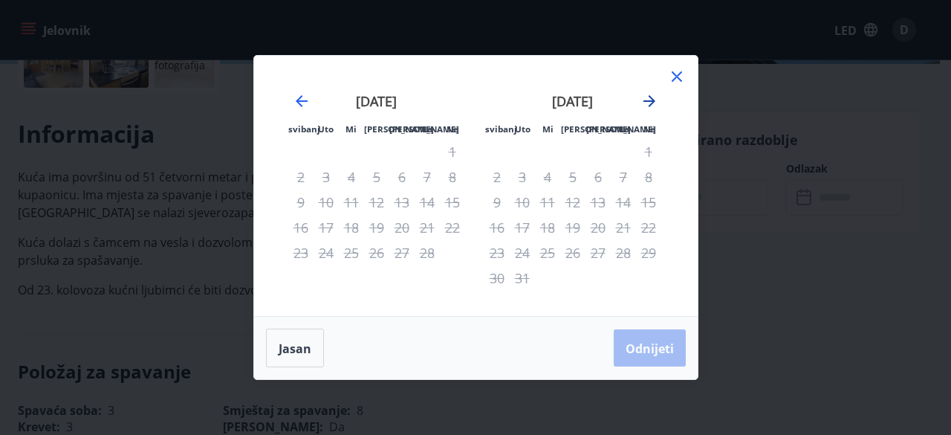
click at [654, 101] on icon "Nastavite dalje kako biste prešli na sljedeći mjesec." at bounding box center [649, 101] width 12 height 12
click at [655, 101] on icon "Nastavite dalje kako biste prešli na sljedeći mjesec." at bounding box center [649, 101] width 18 height 18
click at [548, 149] on div "1" at bounding box center [547, 151] width 25 height 25
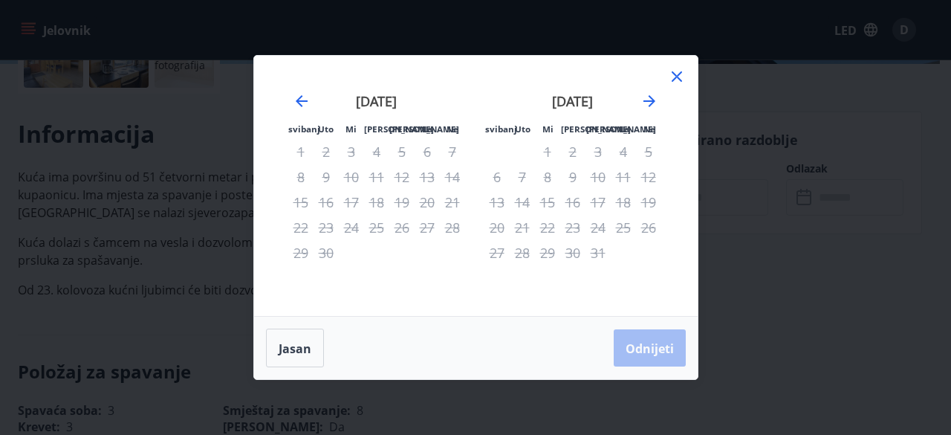
click at [597, 154] on div "3" at bounding box center [597, 151] width 25 height 25
click at [629, 149] on div "4" at bounding box center [623, 151] width 25 height 25
click at [653, 97] on icon "Nastavite dalje kako biste prešli na sljedeći mjesec." at bounding box center [649, 101] width 18 height 18
click at [654, 97] on icon "Nastavite dalje kako biste prešli na sljedeći mjesec." at bounding box center [649, 101] width 18 height 18
click at [655, 97] on icon "Nastavite dalje kako biste prešli na sljedeći mjesec." at bounding box center [649, 101] width 18 height 18
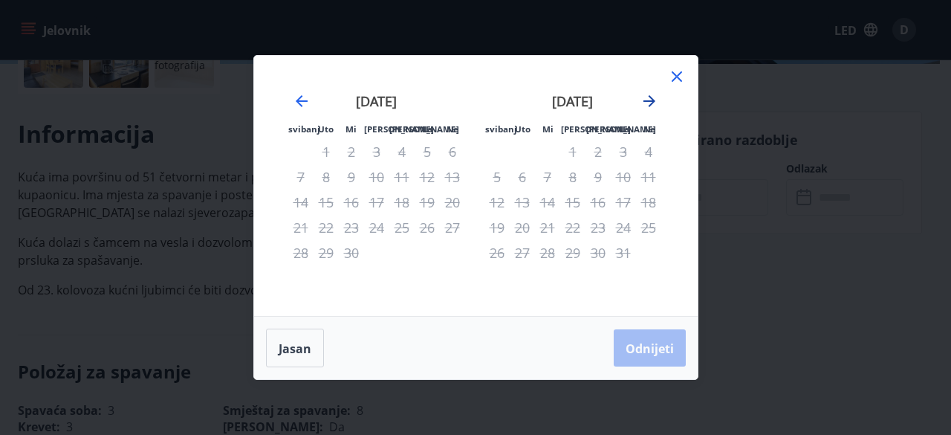
click at [655, 97] on icon "Nastavite dalje kako biste prešli na sljedeći mjesec." at bounding box center [649, 101] width 18 height 18
click at [657, 97] on icon "Nastavite dalje kako biste prešli na sljedeći mjesec." at bounding box center [649, 101] width 18 height 18
click at [299, 99] on icon "Pomaknite se unatrag za prelazak na prethodni mjesec." at bounding box center [302, 101] width 12 height 12
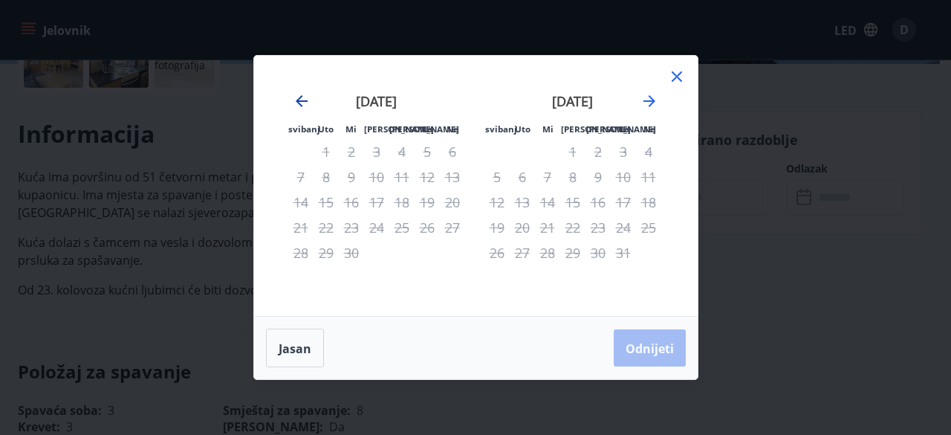
click at [299, 99] on icon "Pomaknite se unatrag za prelazak na prethodni mjesec." at bounding box center [302, 101] width 12 height 12
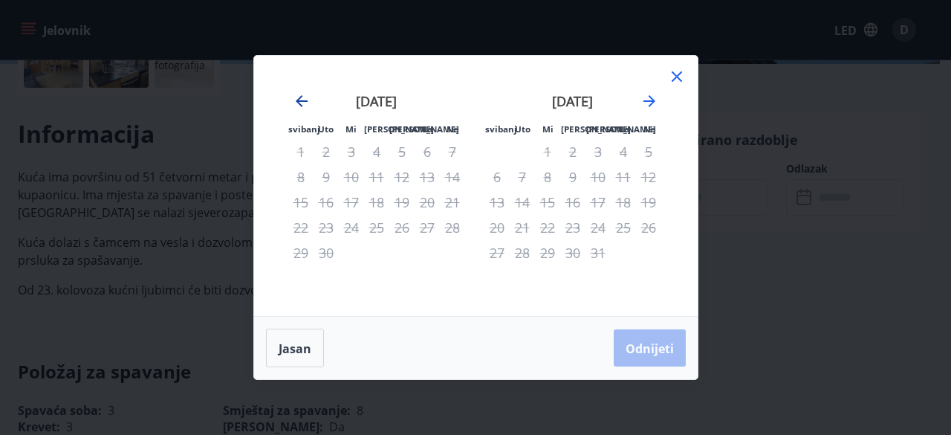
click at [299, 99] on icon "Pomaknite se unatrag za prelazak na prethodni mjesec." at bounding box center [302, 101] width 12 height 12
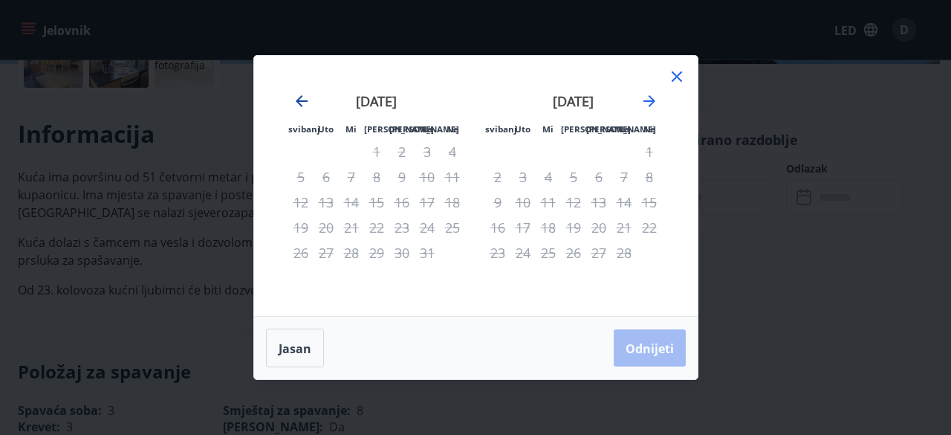
click at [299, 99] on icon "Pomaknite se unatrag za prelazak na prethodni mjesec." at bounding box center [302, 101] width 12 height 12
click at [300, 103] on icon "Pomaknite se unatrag za prelazak na prethodni mjesec." at bounding box center [302, 101] width 18 height 18
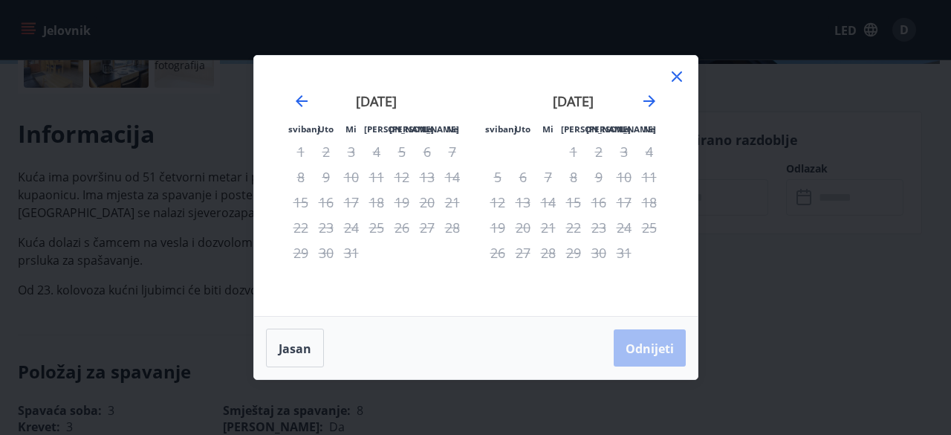
click at [676, 76] on icon at bounding box center [677, 76] width 10 height 10
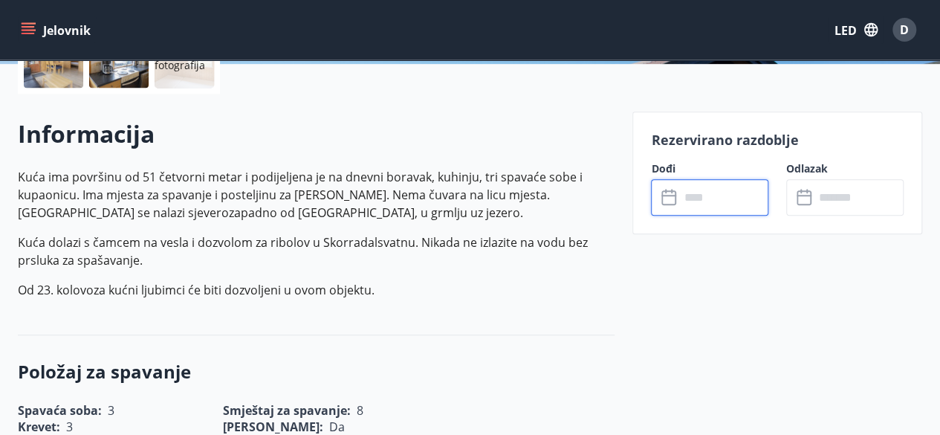
click at [691, 200] on input "text" at bounding box center [723, 197] width 89 height 36
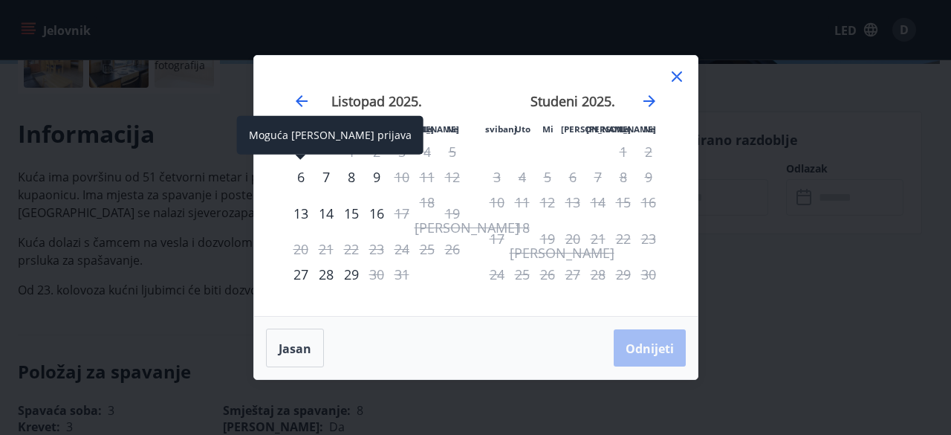
click at [302, 179] on font "6" at bounding box center [300, 177] width 7 height 18
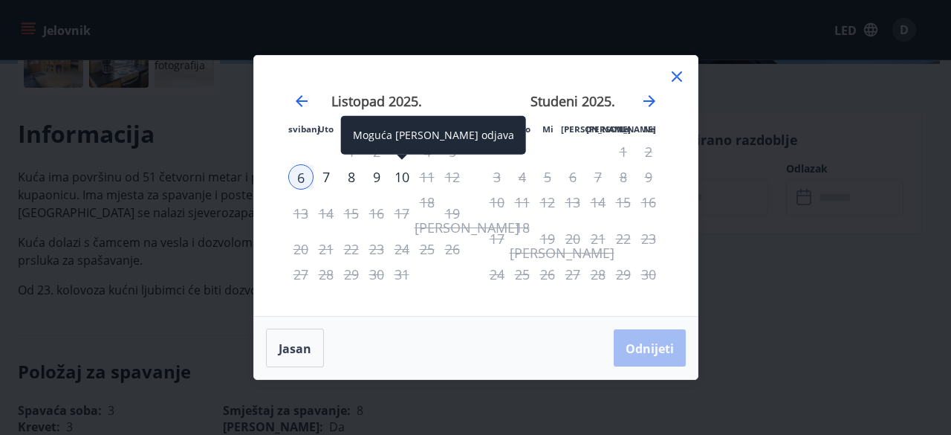
click at [405, 178] on font "10" at bounding box center [402, 177] width 15 height 18
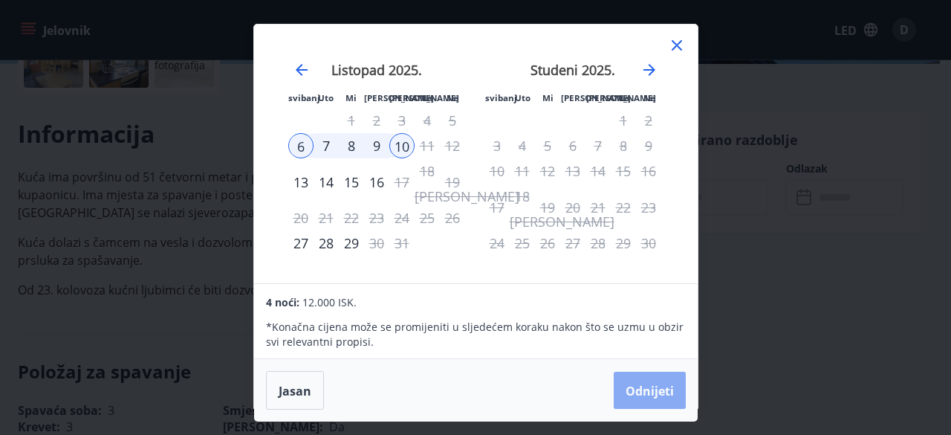
click at [642, 392] on font "Odnijeti" at bounding box center [650, 391] width 48 height 16
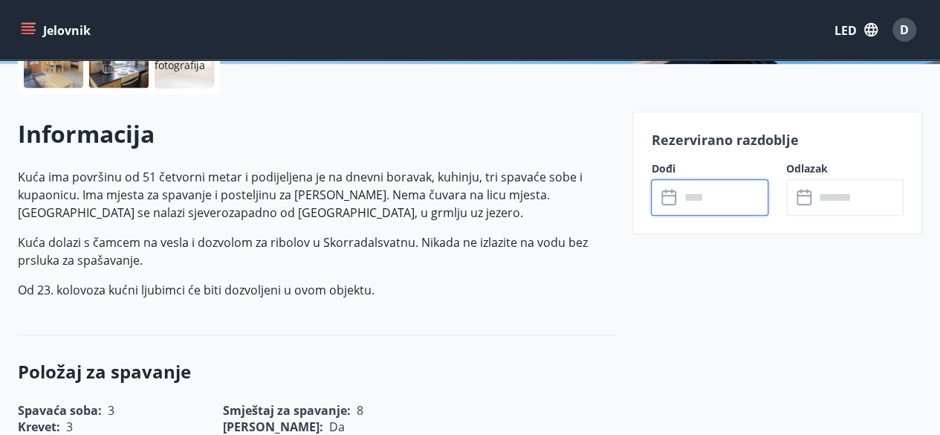
type input "******"
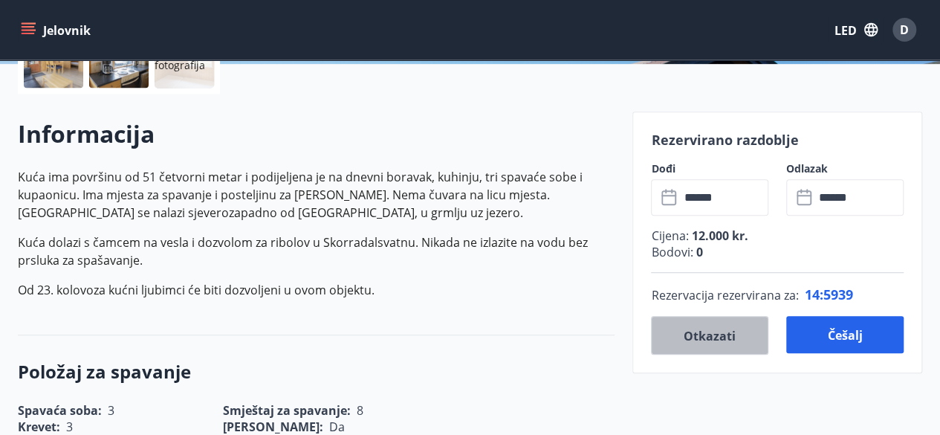
click at [704, 331] on font "Otkazati" at bounding box center [710, 336] width 52 height 16
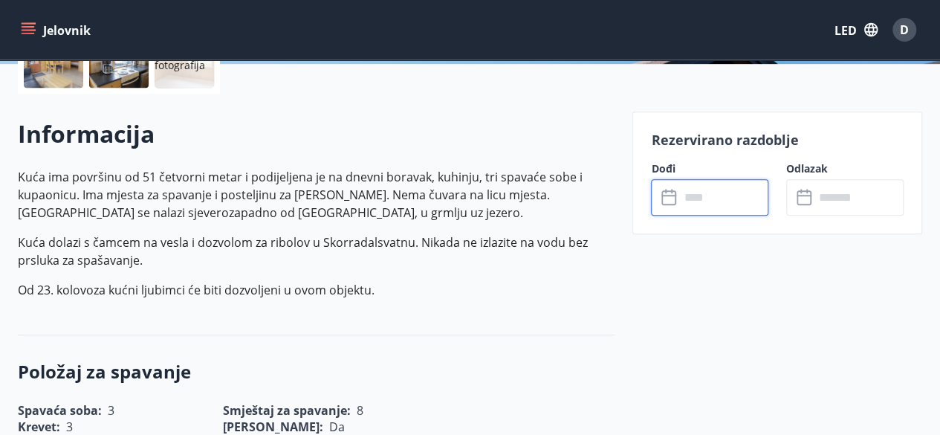
click at [691, 197] on input "text" at bounding box center [723, 197] width 89 height 36
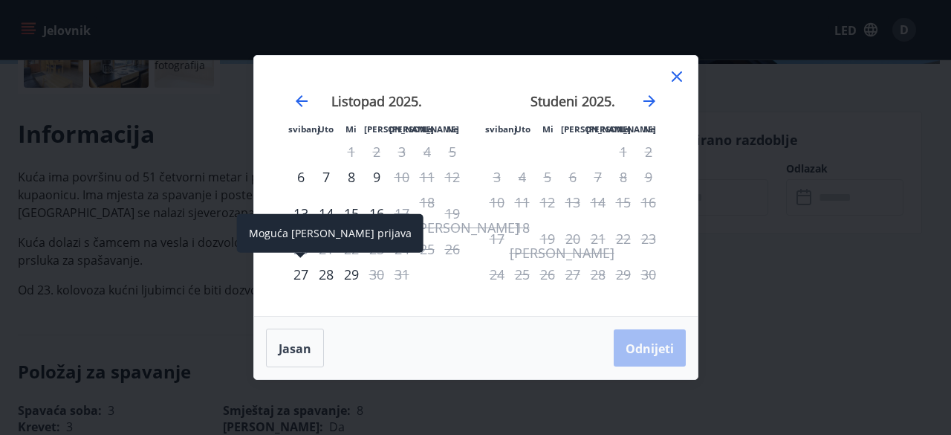
click at [293, 274] on font "27" at bounding box center [300, 274] width 15 height 18
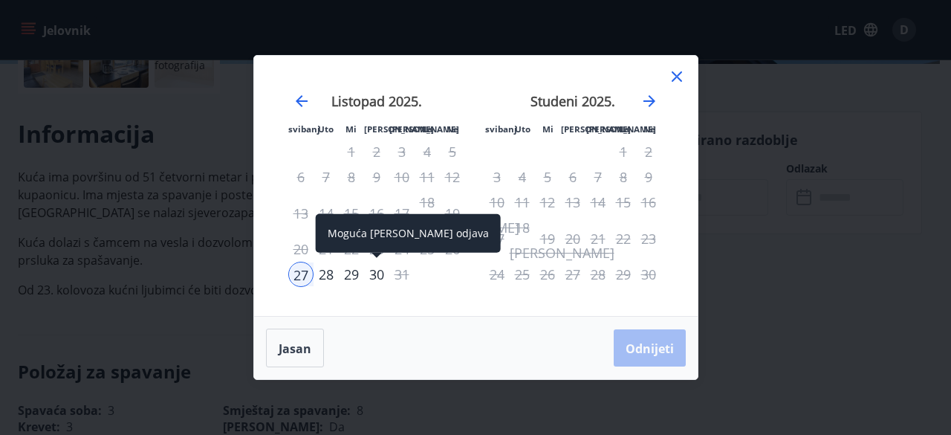
click at [374, 277] on font "30" at bounding box center [376, 274] width 15 height 18
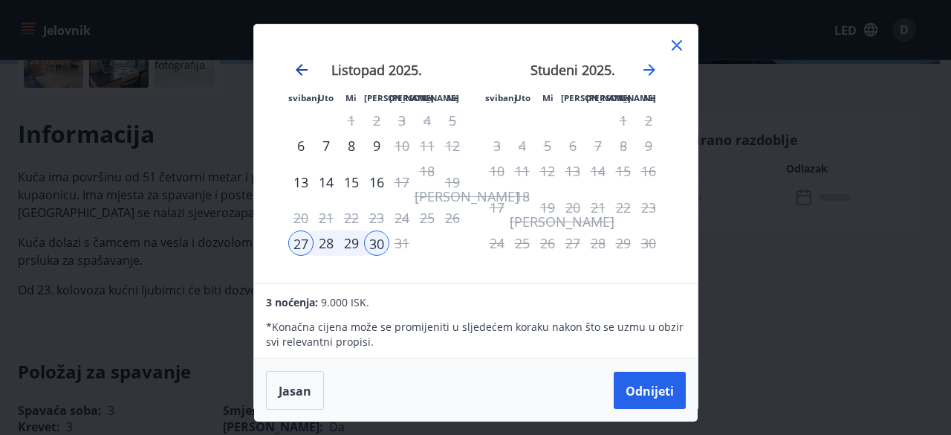
click at [302, 63] on icon "Pomaknite se unatrag za prelazak na prethodni mjesec." at bounding box center [302, 70] width 18 height 18
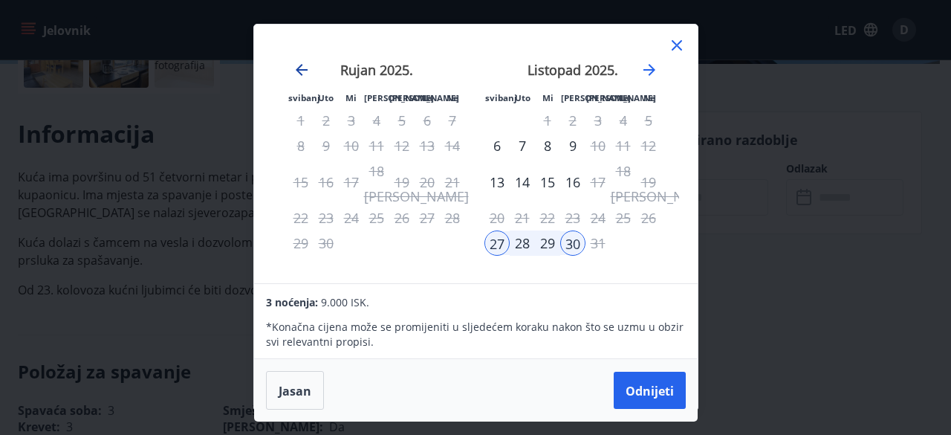
click at [297, 68] on icon "Pomaknite se unatrag za prelazak na prethodni mjesec." at bounding box center [302, 70] width 12 height 12
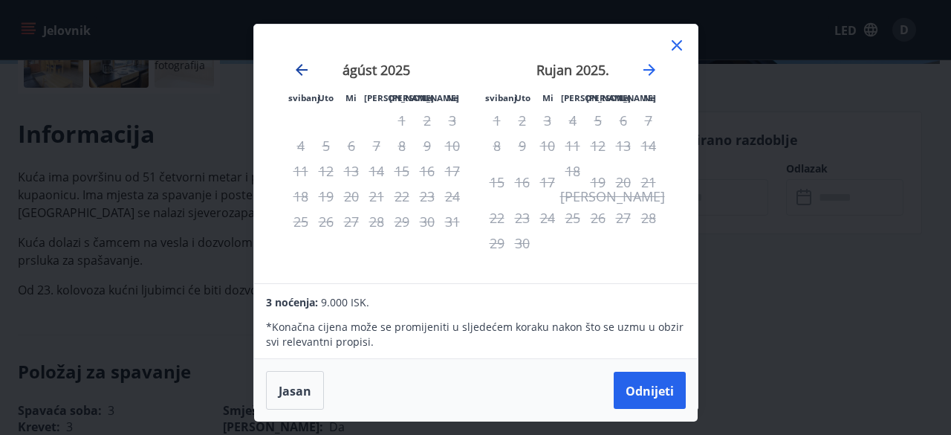
click at [302, 69] on icon "Pomaknite se unatrag za prelazak na prethodni mjesec." at bounding box center [302, 70] width 12 height 12
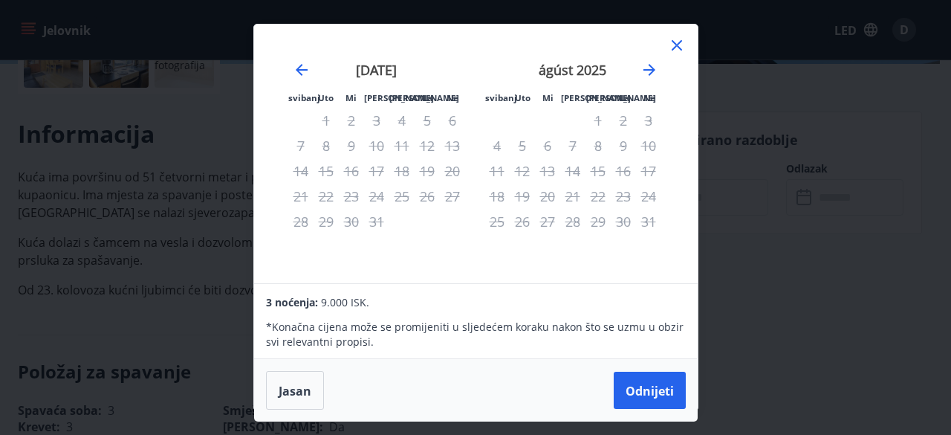
click at [674, 44] on icon at bounding box center [677, 45] width 18 height 18
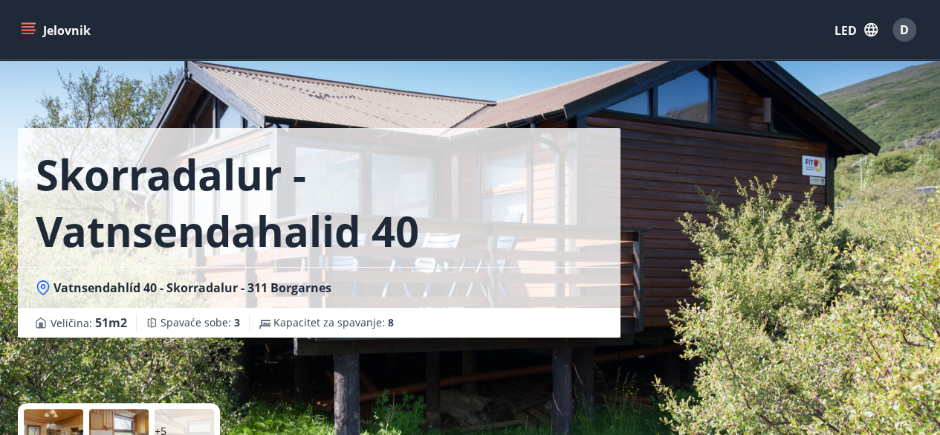
scroll to position [0, 0]
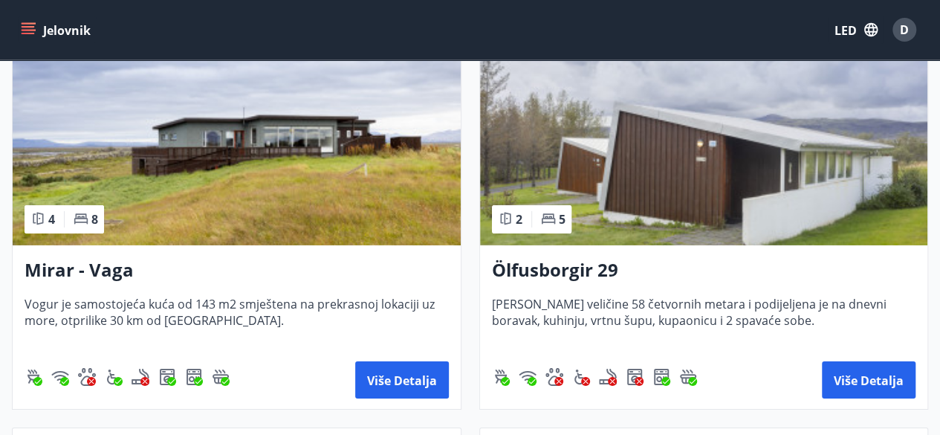
scroll to position [2303, 0]
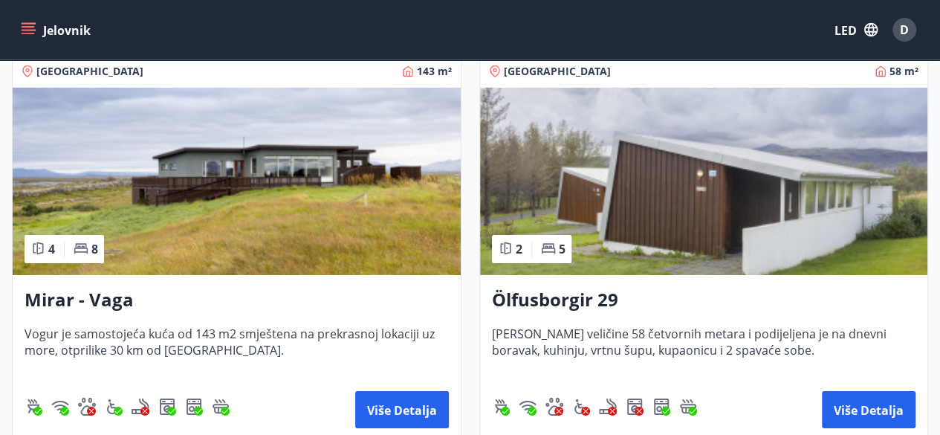
click at [566, 299] on font "Ölfusborgir 29" at bounding box center [555, 299] width 126 height 25
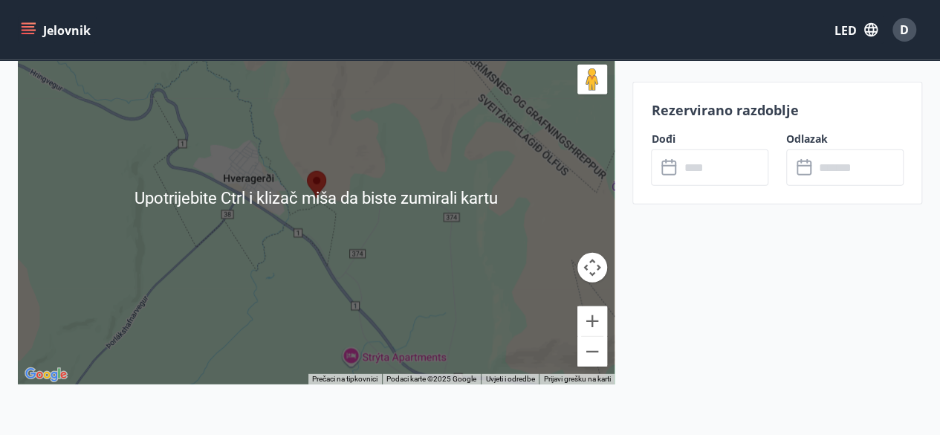
scroll to position [2006, 0]
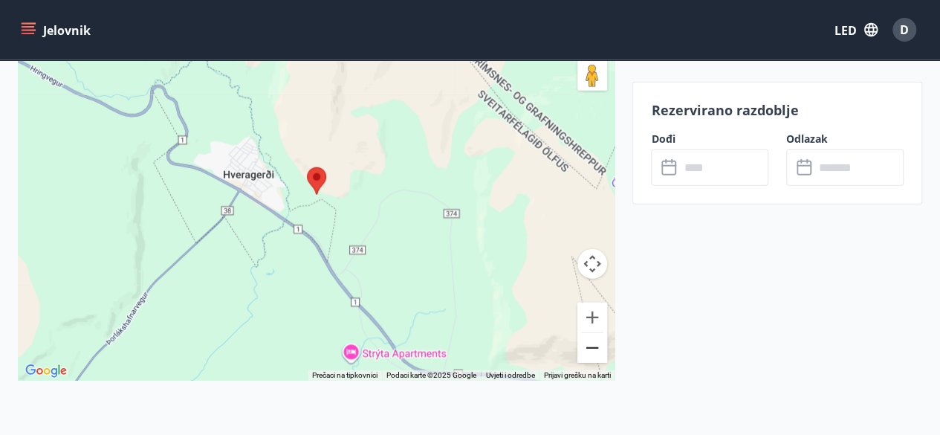
click at [594, 350] on button "Smanjite veličinu" at bounding box center [592, 348] width 30 height 30
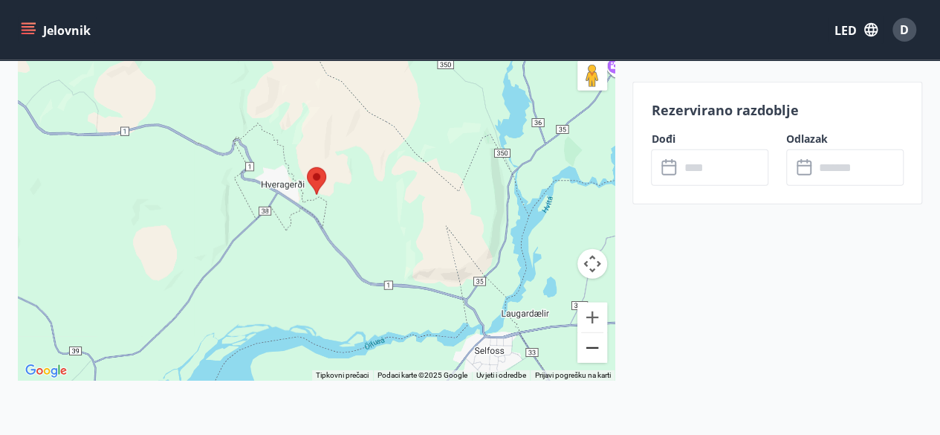
click at [596, 350] on button "Smanjite veličinu" at bounding box center [592, 348] width 30 height 30
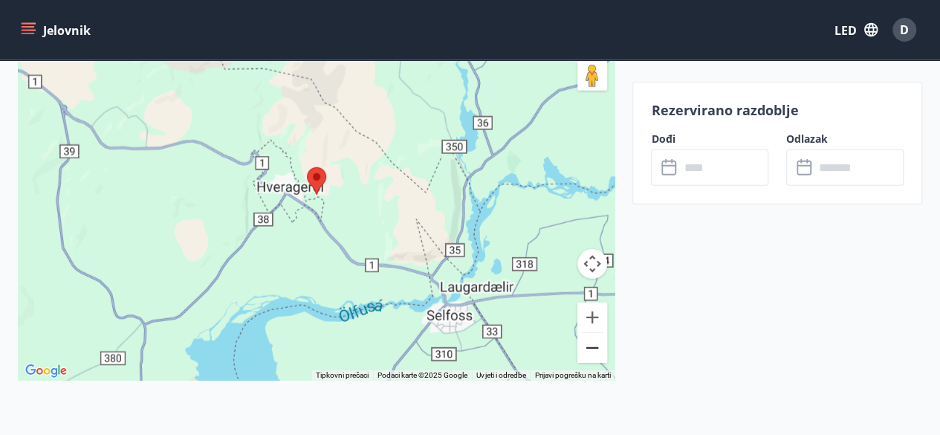
click at [597, 350] on button "Smanjite veličinu" at bounding box center [592, 348] width 30 height 30
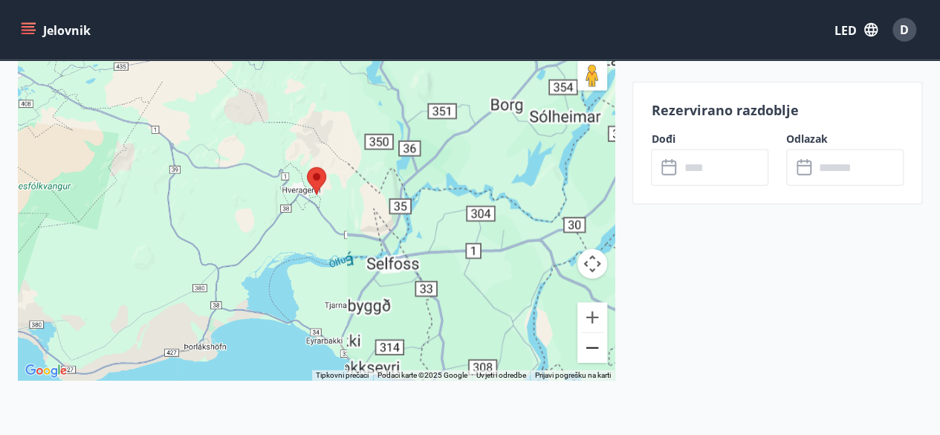
click at [597, 350] on button "Smanjite veličinu" at bounding box center [592, 348] width 30 height 30
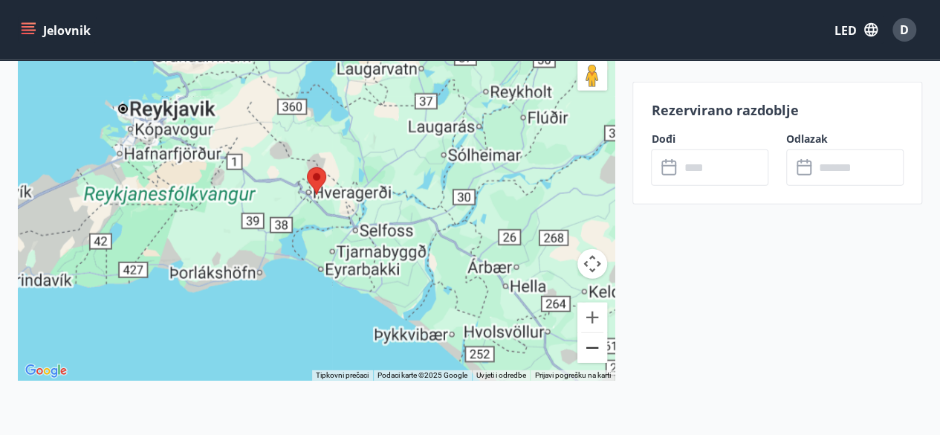
click at [597, 350] on button "Smanjite veličinu" at bounding box center [592, 348] width 30 height 30
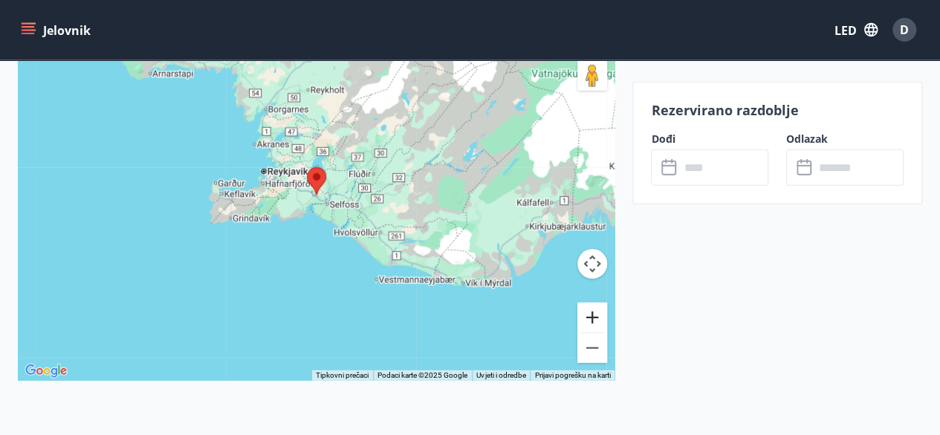
click at [596, 314] on button "Povećati" at bounding box center [592, 317] width 30 height 30
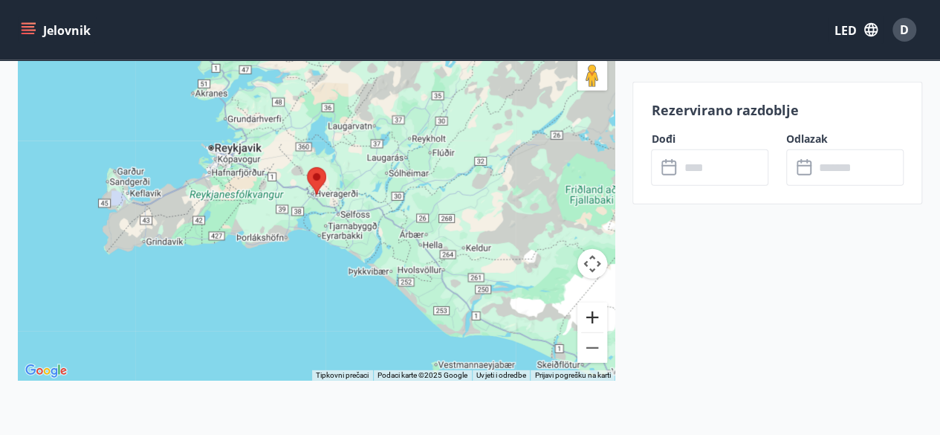
click at [596, 316] on button "Povećati" at bounding box center [592, 317] width 30 height 30
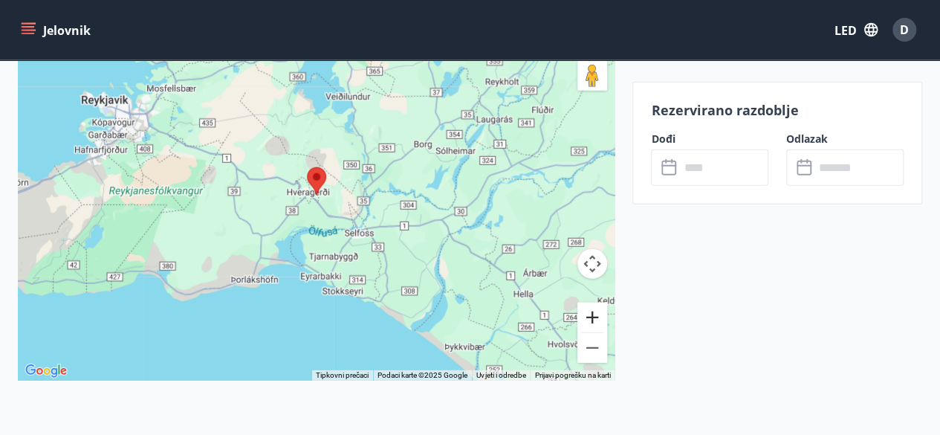
click at [596, 316] on button "Povećati" at bounding box center [592, 317] width 30 height 30
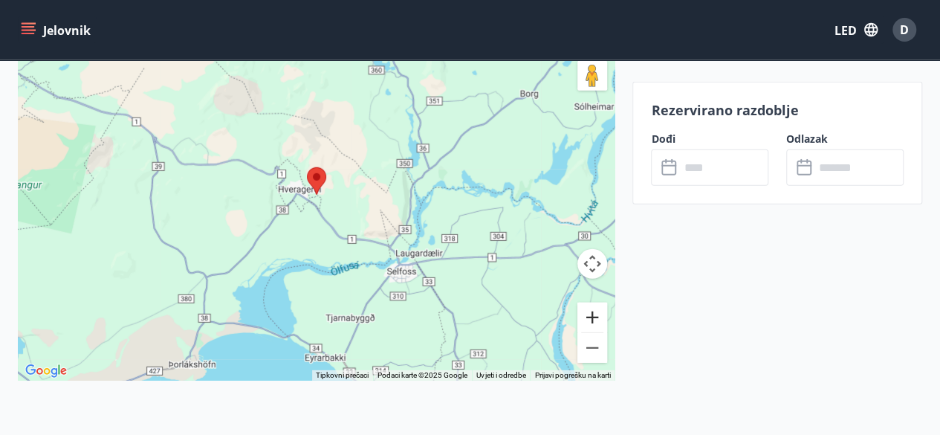
click at [596, 316] on button "Povećati" at bounding box center [592, 317] width 30 height 30
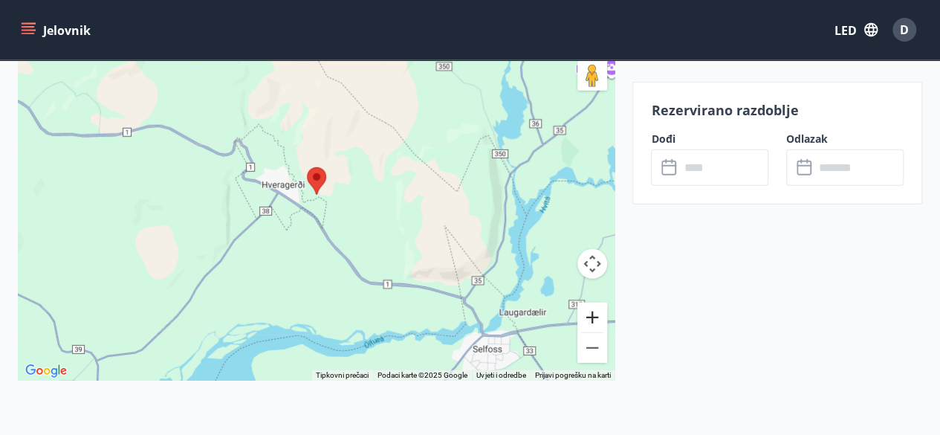
click at [587, 320] on button "Povećati" at bounding box center [592, 317] width 30 height 30
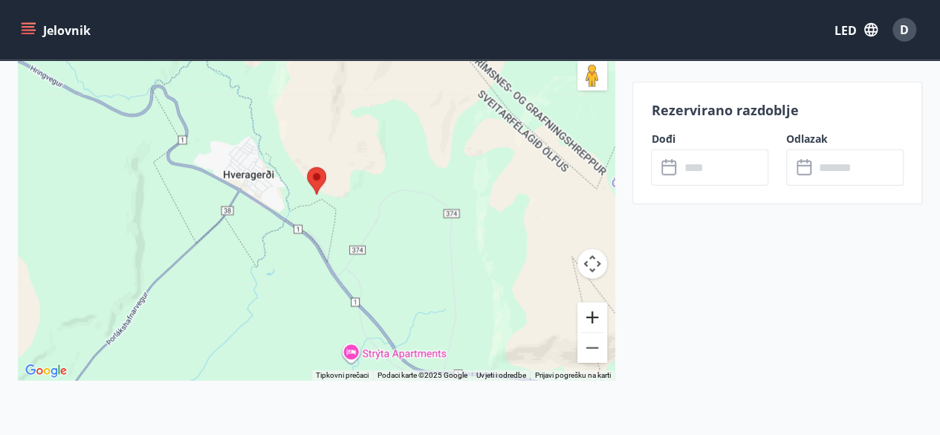
click at [587, 320] on button "Povećati" at bounding box center [592, 317] width 30 height 30
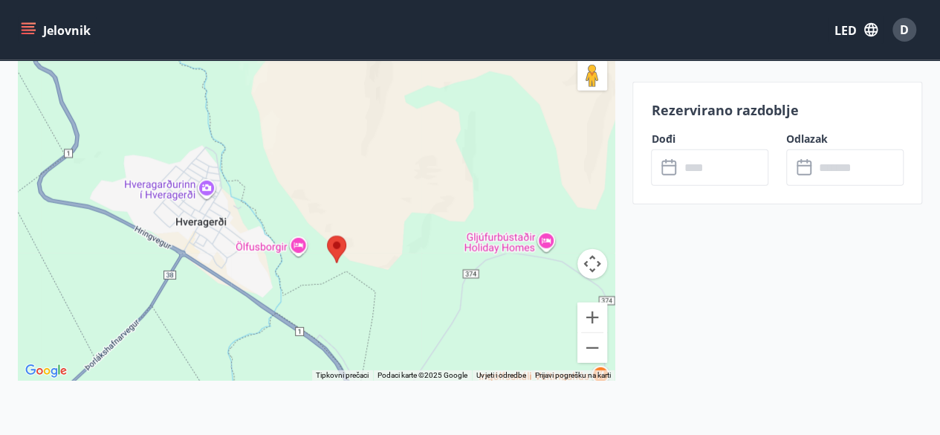
drag, startPoint x: 392, startPoint y: 186, endPoint x: 412, endPoint y: 256, distance: 73.6
click at [412, 256] on div at bounding box center [316, 195] width 597 height 372
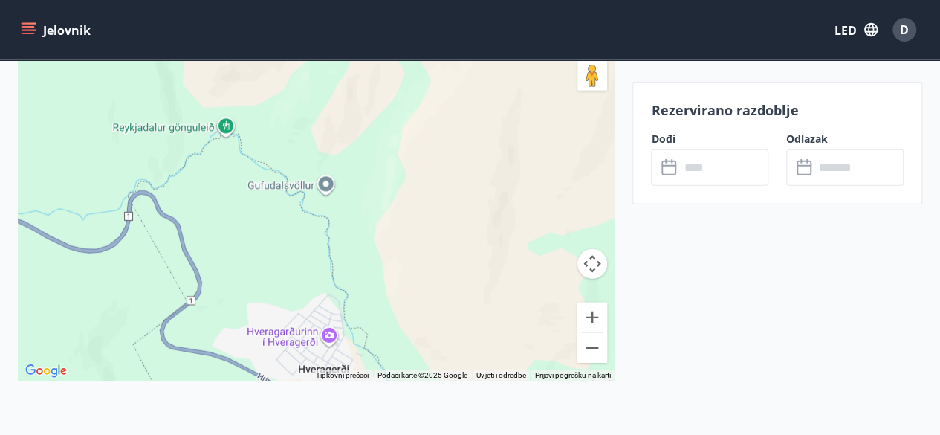
drag, startPoint x: 291, startPoint y: 233, endPoint x: 369, endPoint y: 319, distance: 116.8
click at [369, 319] on div at bounding box center [316, 195] width 597 height 372
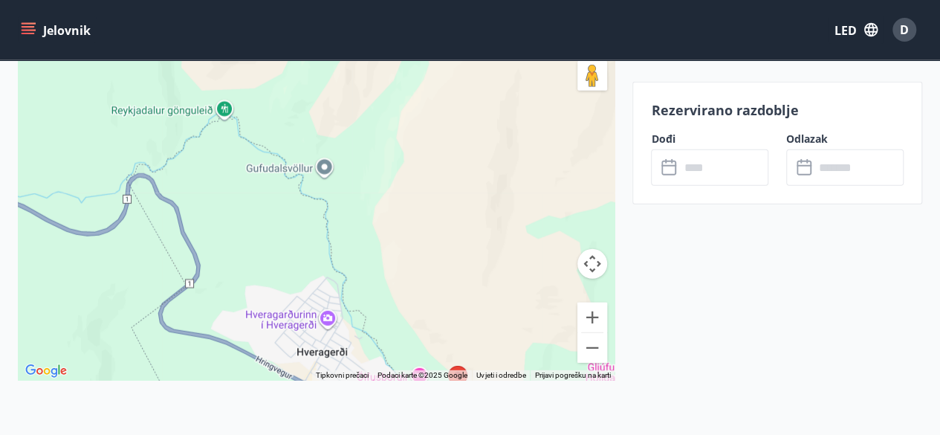
drag, startPoint x: 348, startPoint y: 277, endPoint x: 255, endPoint y: 108, distance: 192.5
click at [267, 117] on div at bounding box center [316, 195] width 597 height 372
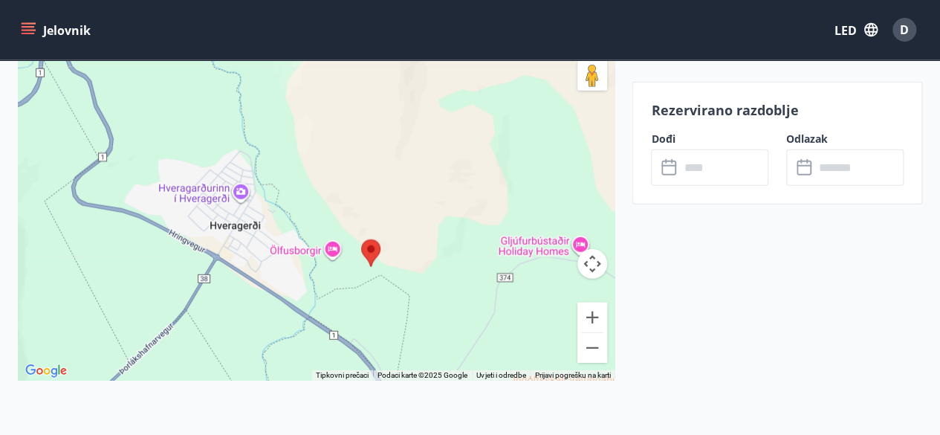
drag, startPoint x: 378, startPoint y: 241, endPoint x: 419, endPoint y: 315, distance: 84.1
click at [424, 319] on div at bounding box center [316, 195] width 597 height 372
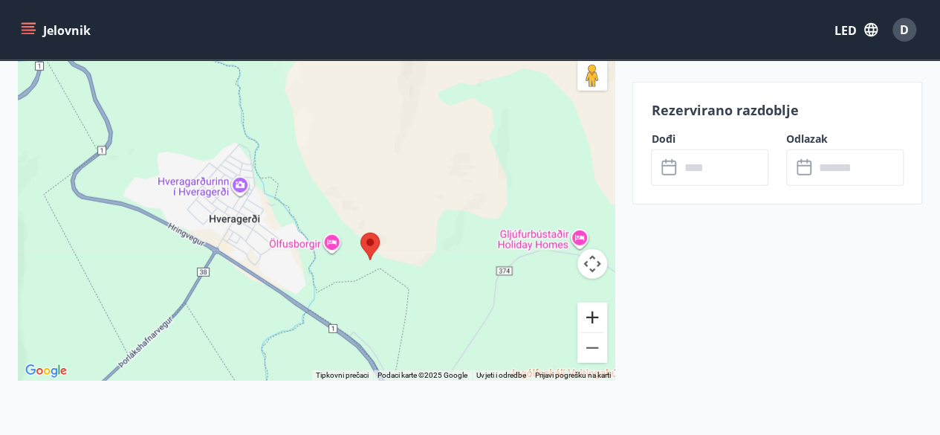
click at [588, 312] on button "Povećati" at bounding box center [592, 317] width 30 height 30
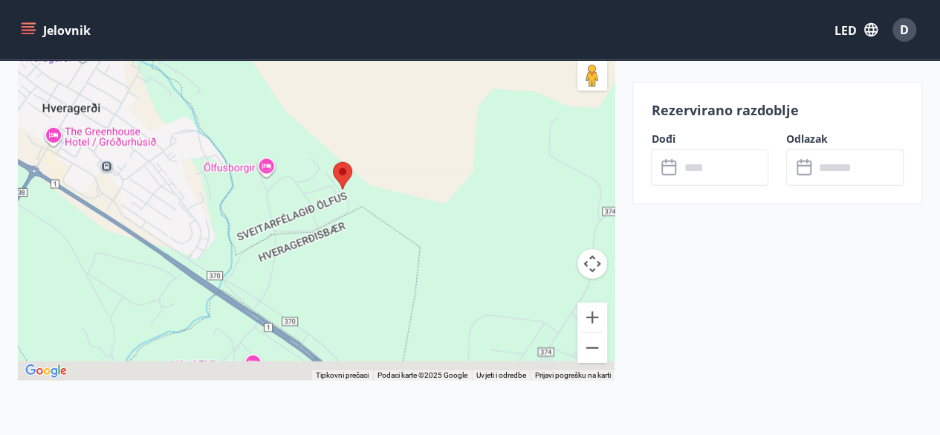
drag, startPoint x: 462, startPoint y: 233, endPoint x: 403, endPoint y: 166, distance: 89.0
click at [405, 166] on div at bounding box center [316, 195] width 597 height 372
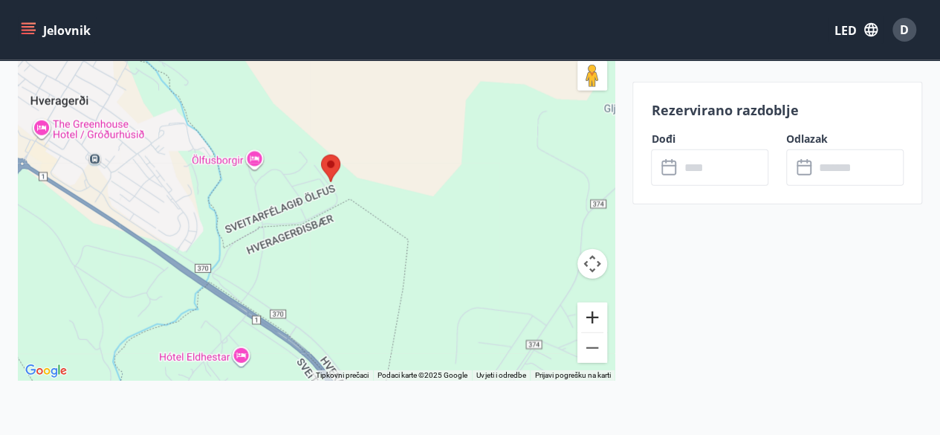
click at [591, 312] on button "Povećati" at bounding box center [592, 317] width 30 height 30
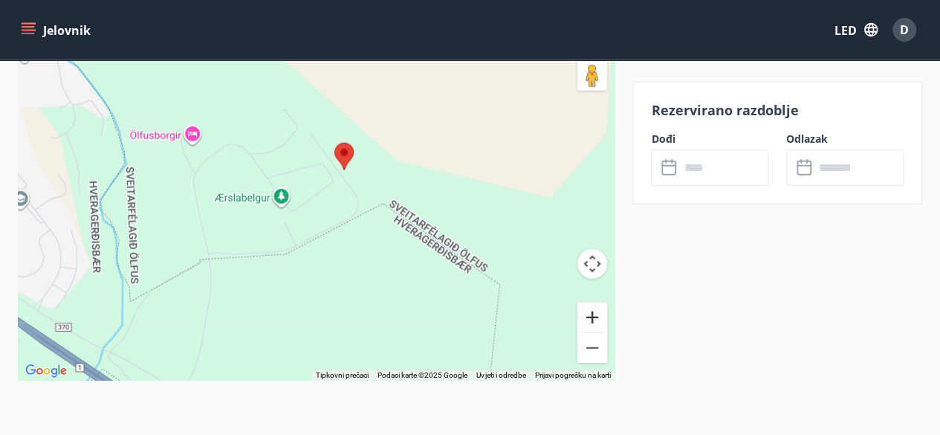
click at [591, 312] on button "Povećati" at bounding box center [592, 317] width 30 height 30
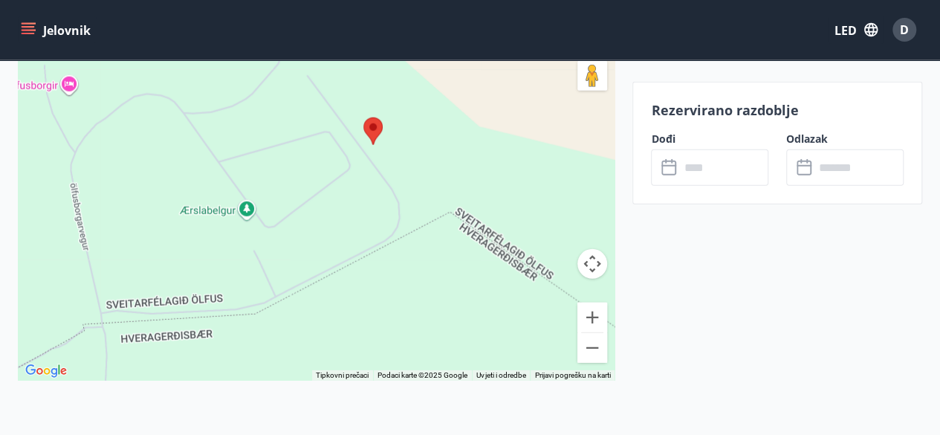
click at [694, 170] on input "text" at bounding box center [723, 167] width 89 height 36
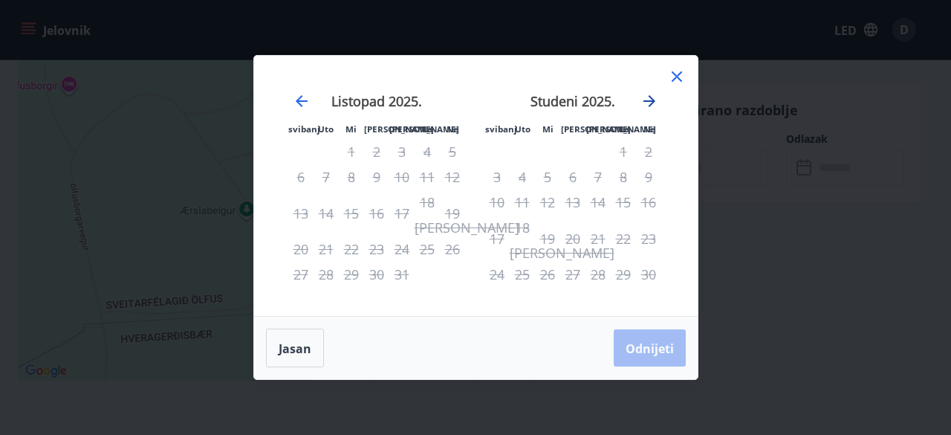
click at [645, 100] on icon "Nastavite dalje kako biste prešli na sljedeći mjesec." at bounding box center [649, 101] width 18 height 18
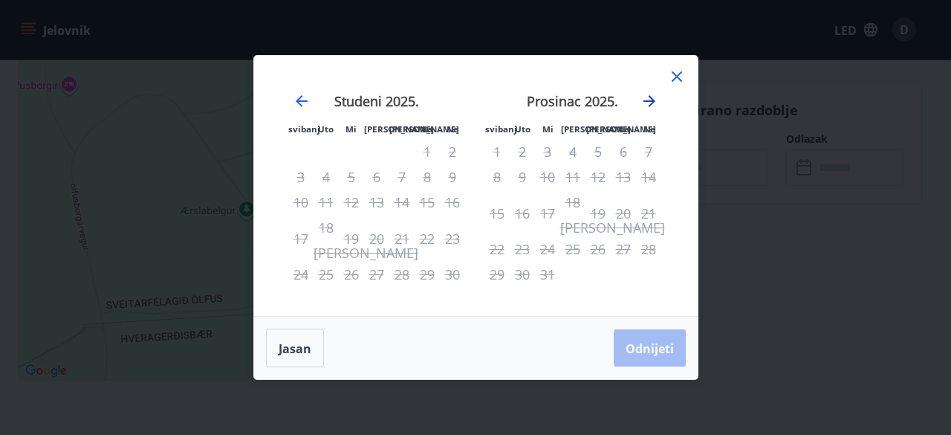
click at [645, 103] on icon "Nastavite dalje kako biste prešli na sljedeći mjesec." at bounding box center [649, 101] width 18 height 18
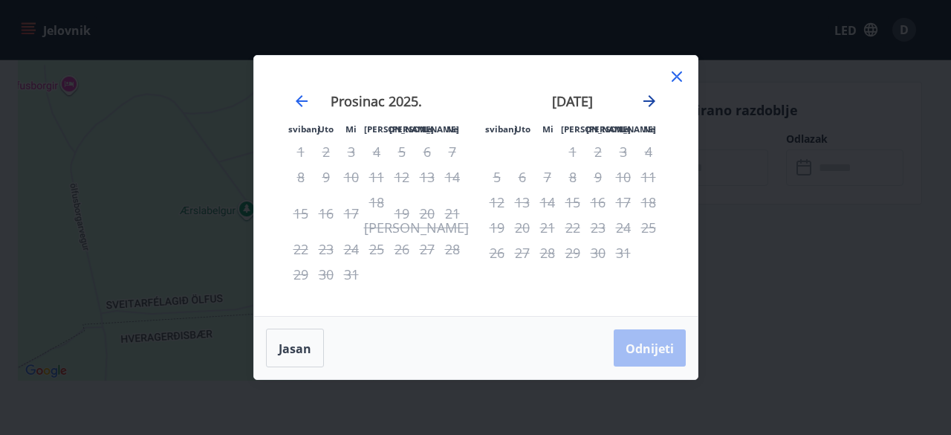
click at [645, 103] on icon "Nastavite dalje kako biste prešli na sljedeći mjesec." at bounding box center [649, 101] width 18 height 18
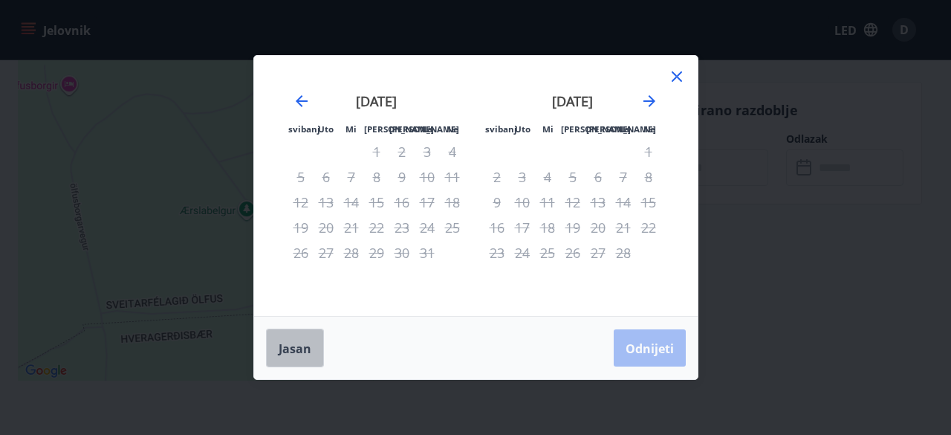
click at [281, 351] on font "Jasan" at bounding box center [295, 348] width 33 height 16
click at [293, 355] on font "Jasan" at bounding box center [295, 348] width 33 height 16
click at [652, 346] on div "Jasan Odnijeti" at bounding box center [476, 348] width 444 height 62
click at [678, 80] on icon at bounding box center [677, 76] width 10 height 10
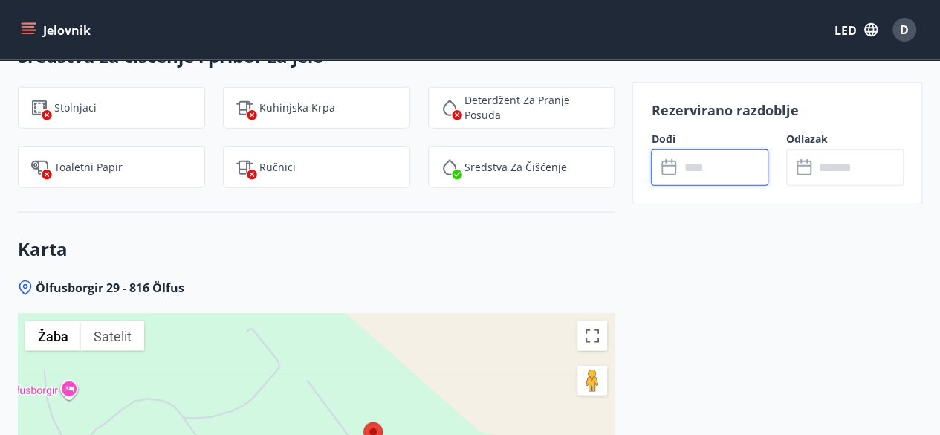
scroll to position [1539, 0]
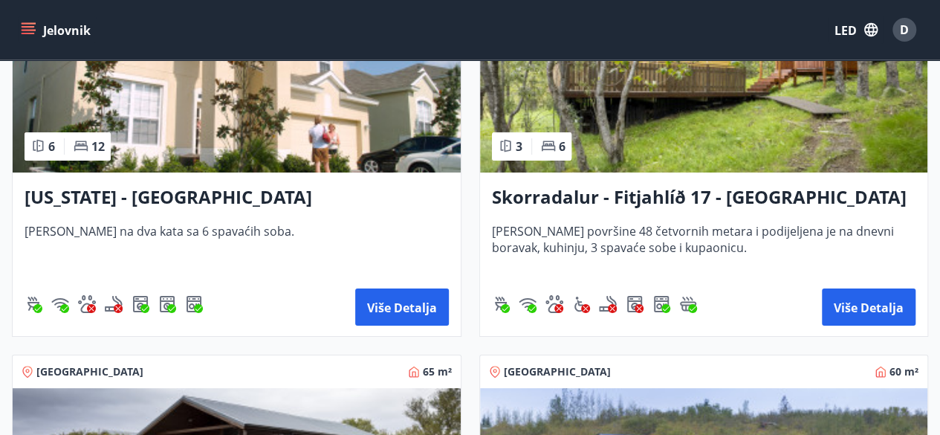
scroll to position [2823, 0]
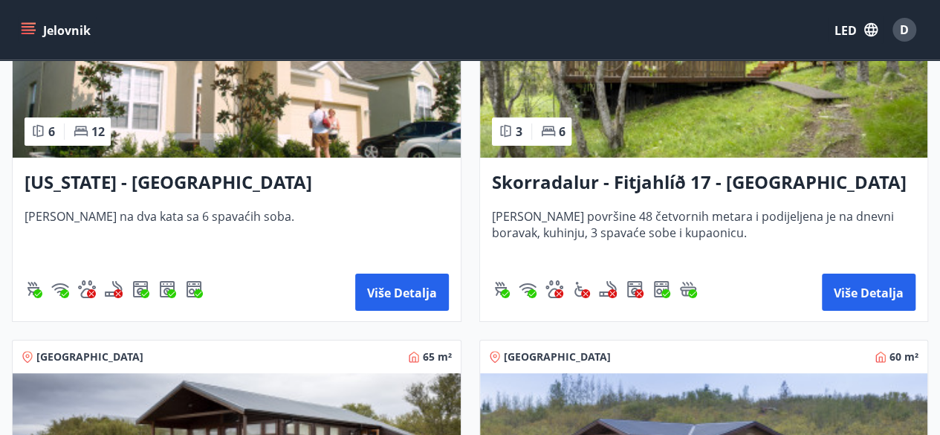
click at [664, 182] on font "Skorradalur - Fitjahlíð 17 - Donji dom" at bounding box center [699, 181] width 415 height 25
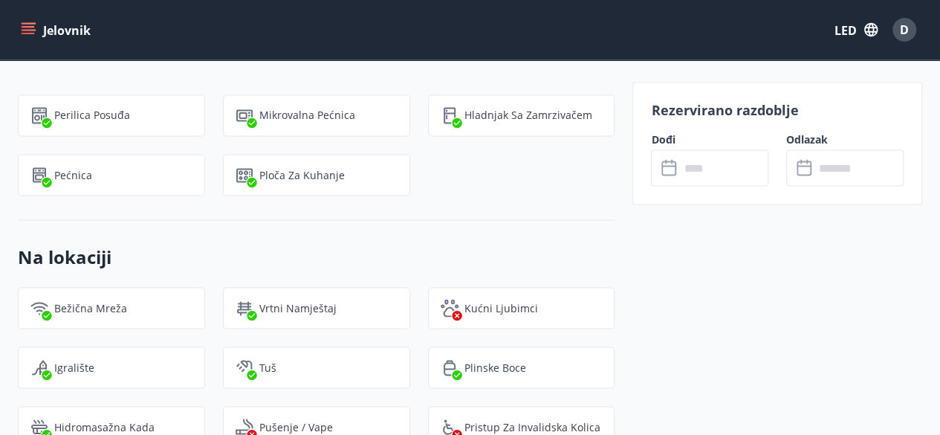
scroll to position [1263, 0]
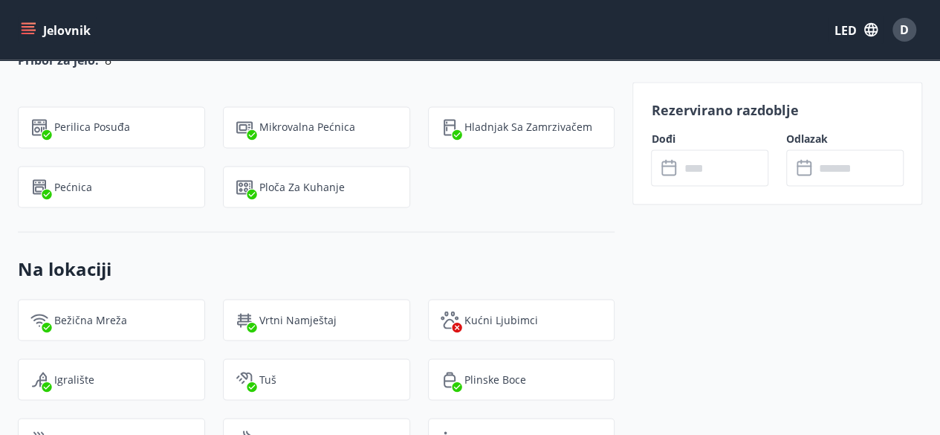
click at [737, 165] on input "text" at bounding box center [723, 167] width 89 height 36
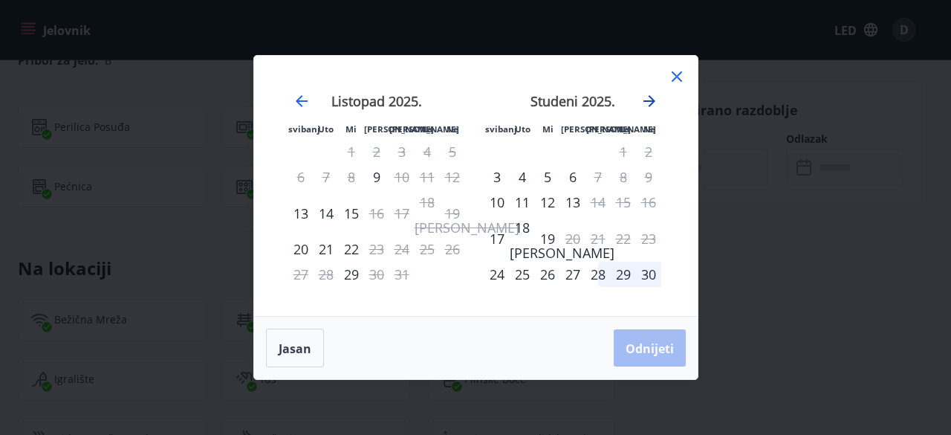
click at [649, 101] on icon "Nastavite dalje kako biste prešli na sljedeći mjesec." at bounding box center [649, 101] width 12 height 12
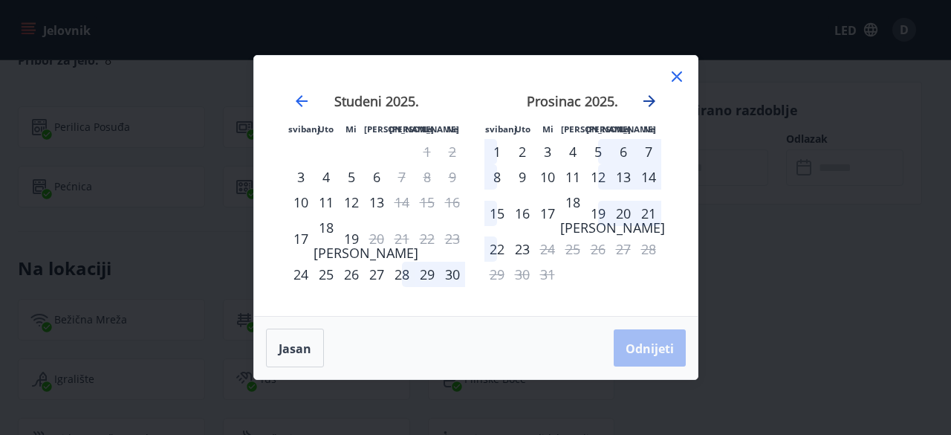
click at [652, 97] on icon "Nastavite dalje kako biste prešli na sljedeći mjesec." at bounding box center [649, 101] width 18 height 18
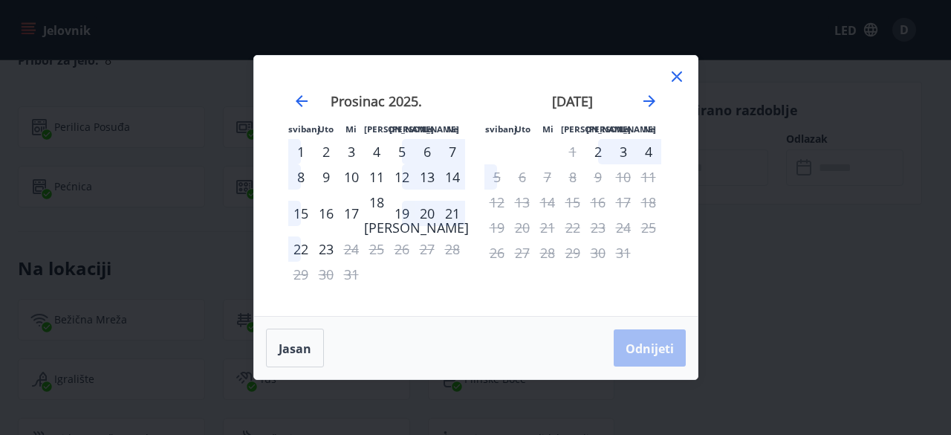
click at [425, 149] on font "6" at bounding box center [427, 152] width 7 height 18
click at [400, 153] on div "5" at bounding box center [401, 151] width 25 height 25
click at [404, 154] on div "5" at bounding box center [401, 151] width 25 height 25
click at [424, 154] on font "6" at bounding box center [427, 152] width 7 height 18
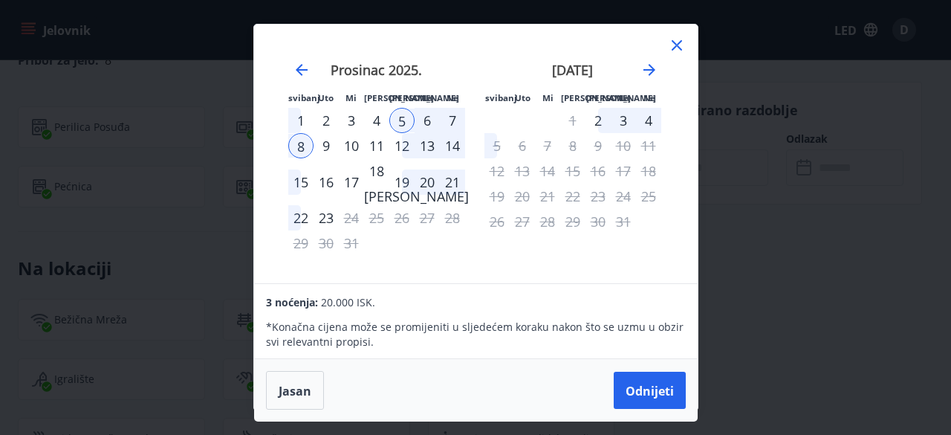
drag, startPoint x: 310, startPoint y: 389, endPoint x: 322, endPoint y: 369, distance: 23.7
click at [309, 388] on button "Jasan" at bounding box center [295, 390] width 58 height 39
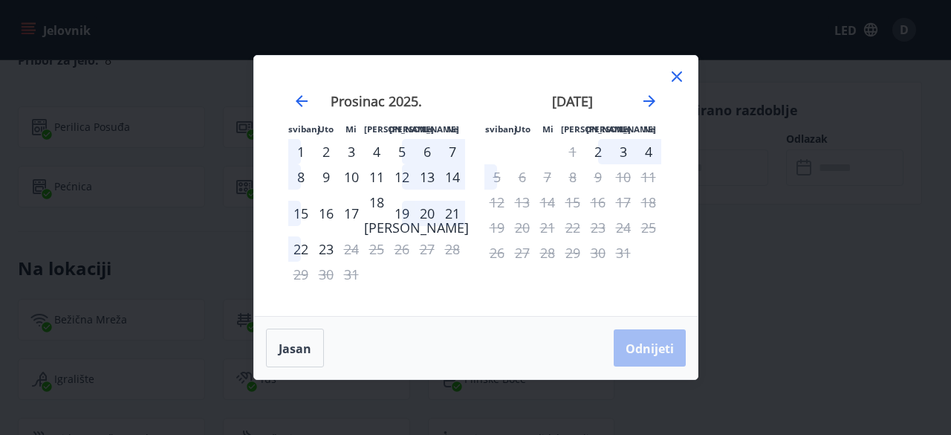
click at [678, 75] on icon at bounding box center [677, 76] width 10 height 10
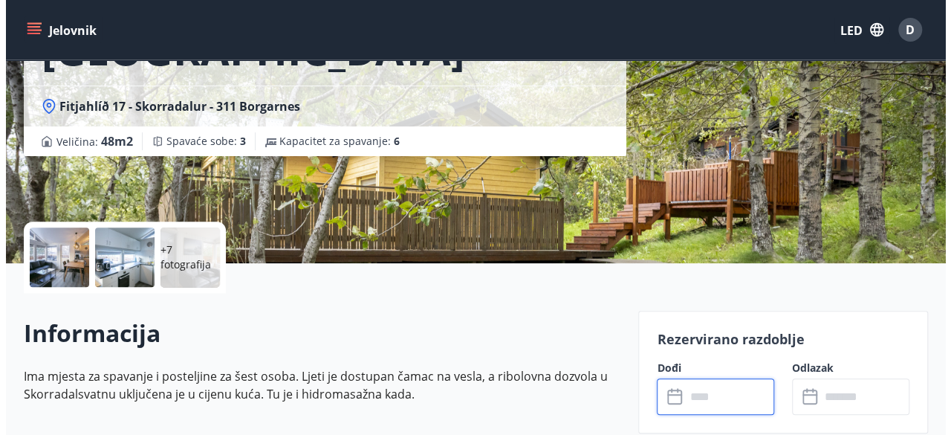
scroll to position [64, 0]
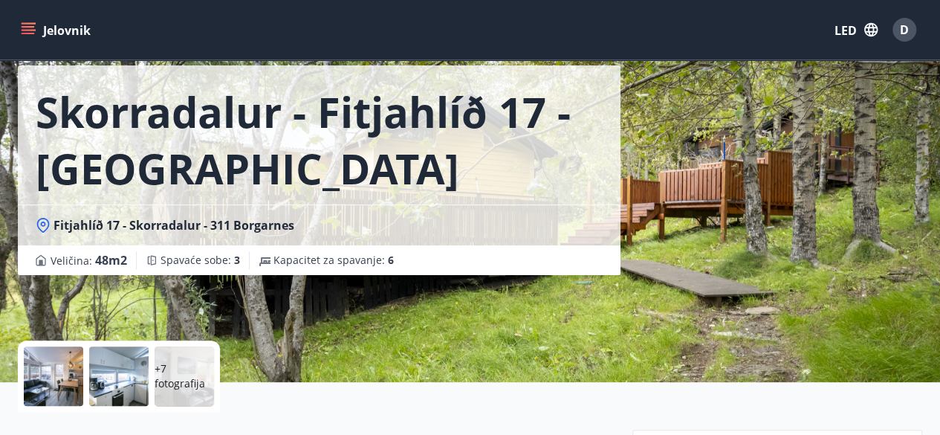
click at [45, 380] on div at bounding box center [53, 375] width 59 height 59
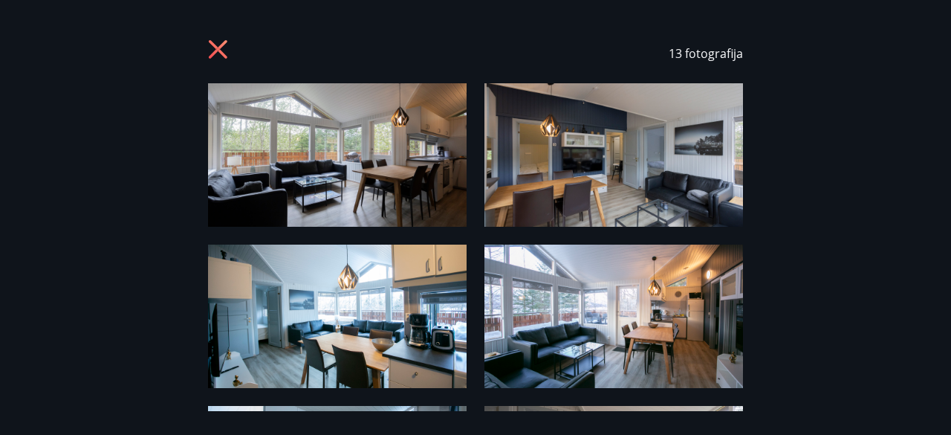
click at [353, 154] on img at bounding box center [337, 154] width 259 height 143
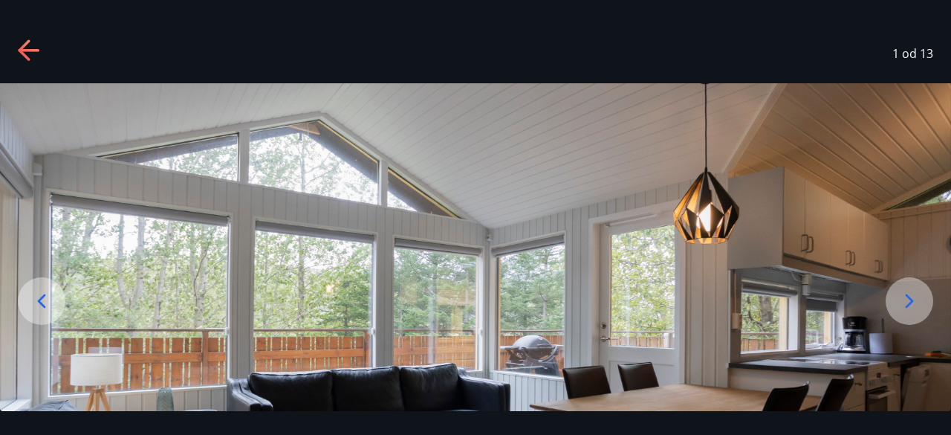
scroll to position [74, 0]
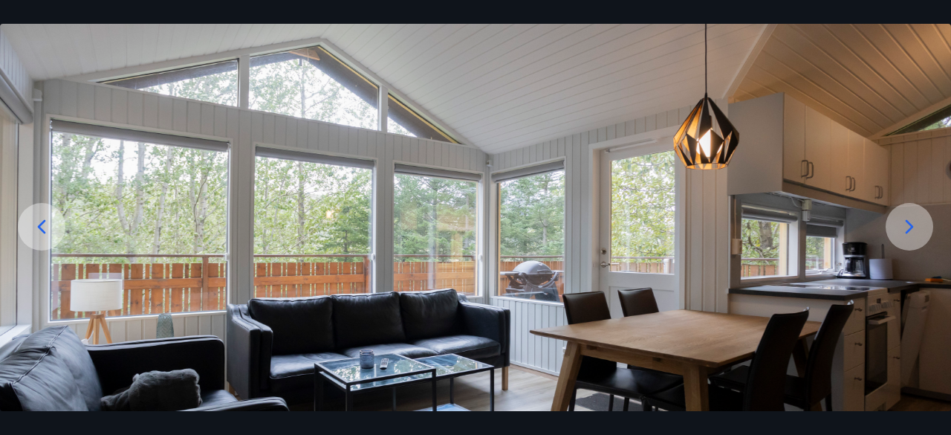
click at [908, 218] on icon at bounding box center [910, 227] width 24 height 24
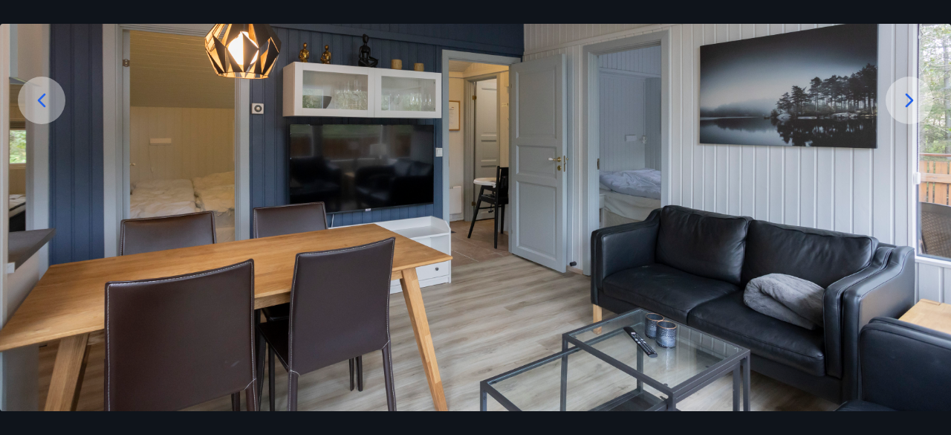
scroll to position [126, 0]
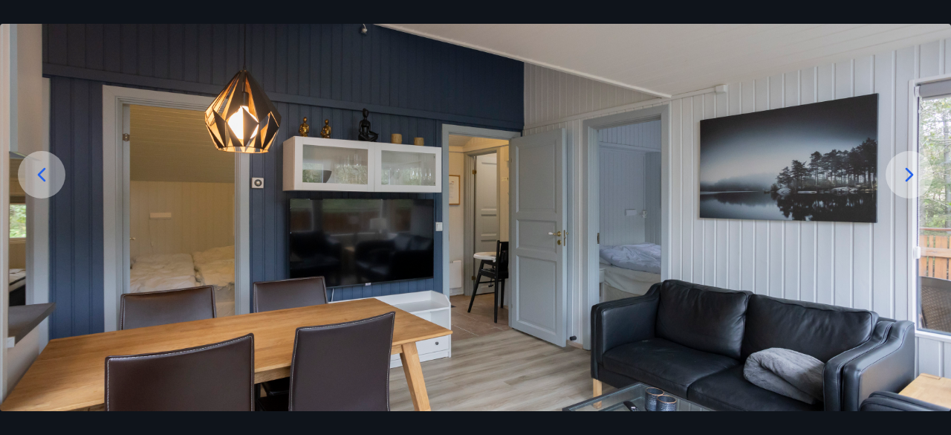
click at [901, 169] on icon at bounding box center [910, 175] width 24 height 24
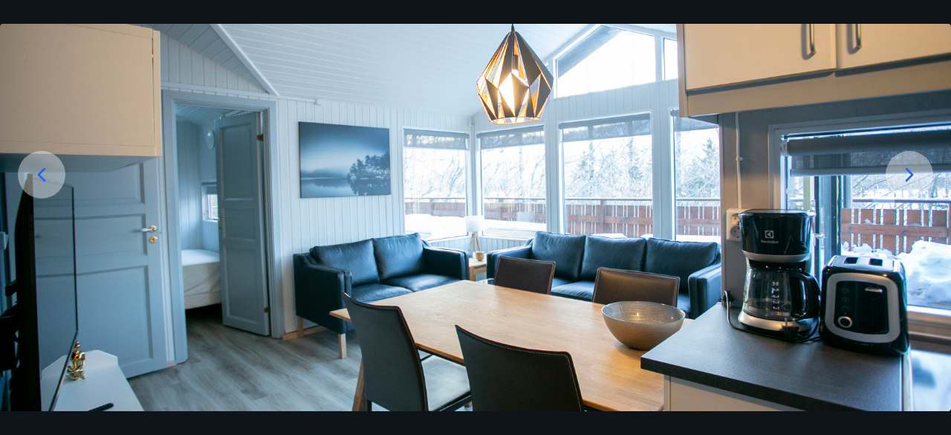
click at [913, 171] on icon at bounding box center [910, 175] width 24 height 24
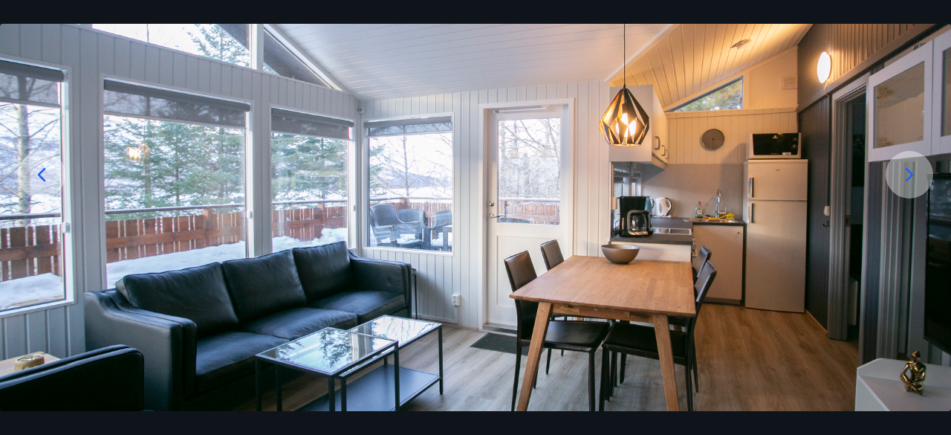
click at [913, 171] on icon at bounding box center [910, 175] width 24 height 24
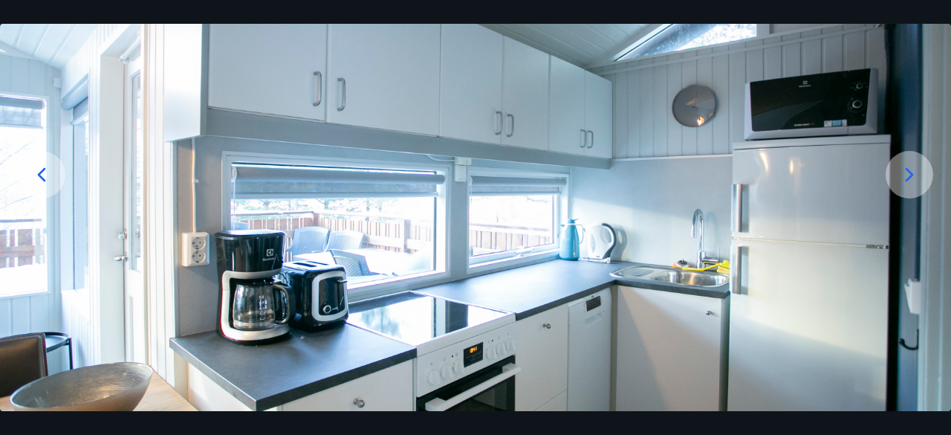
click at [912, 171] on icon at bounding box center [910, 175] width 24 height 24
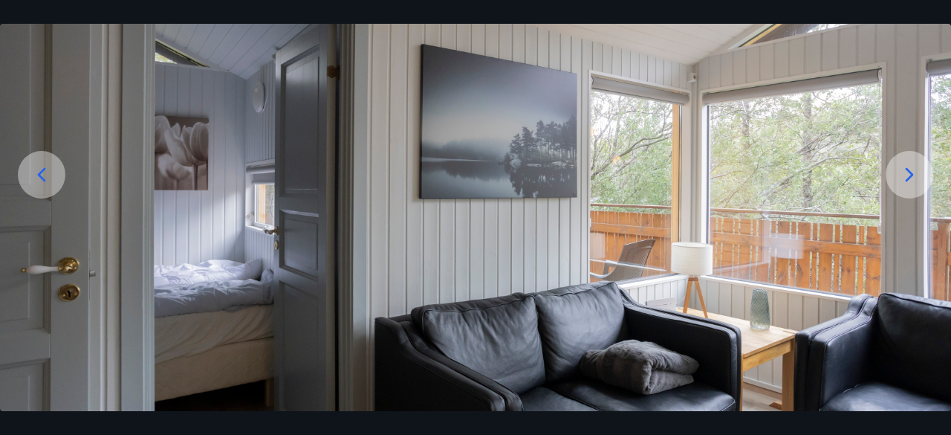
click at [912, 170] on icon at bounding box center [910, 175] width 24 height 24
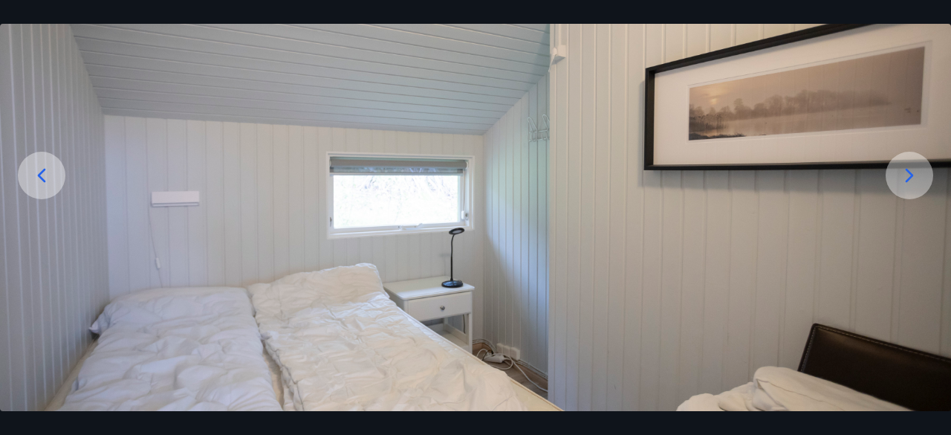
scroll to position [52, 0]
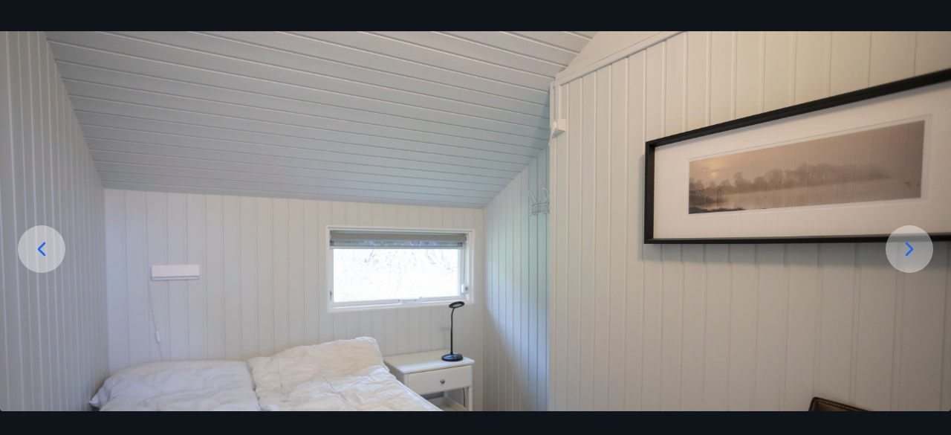
click at [890, 249] on div at bounding box center [910, 249] width 48 height 48
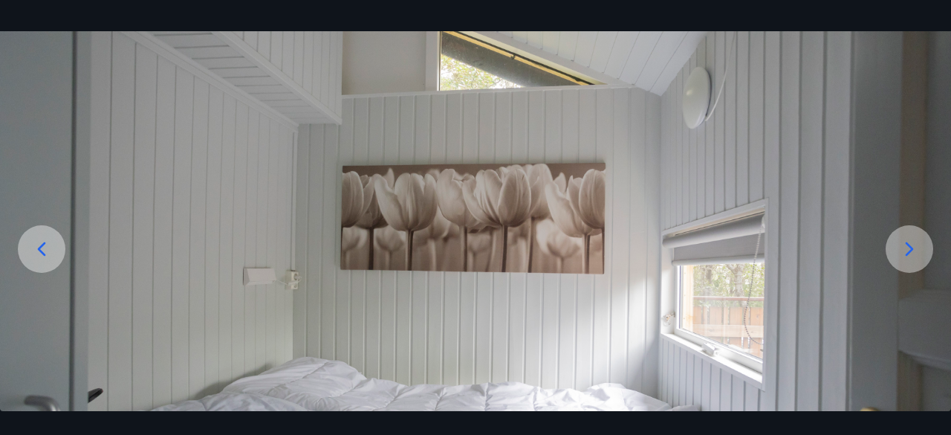
click at [904, 244] on icon at bounding box center [910, 249] width 24 height 24
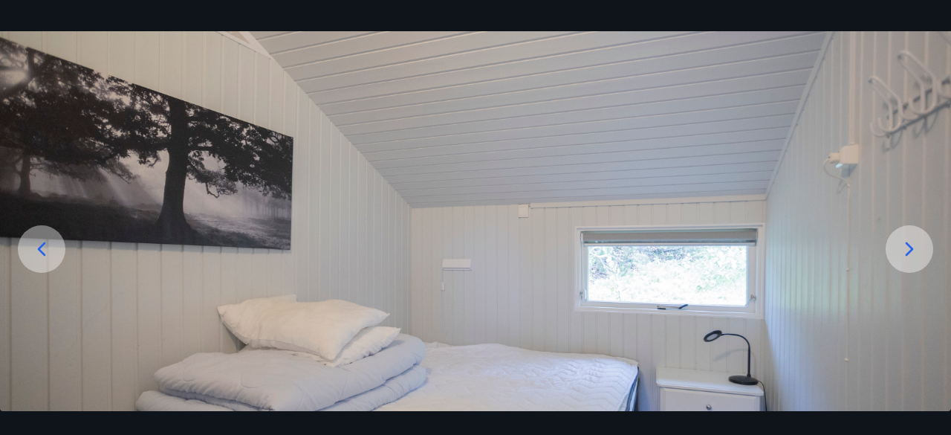
click at [905, 244] on icon at bounding box center [910, 249] width 24 height 24
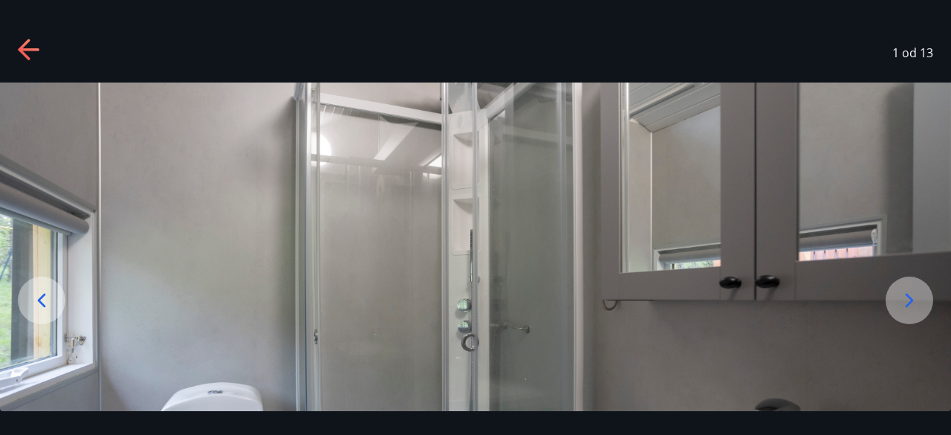
scroll to position [0, 0]
click at [906, 296] on icon at bounding box center [910, 301] width 24 height 24
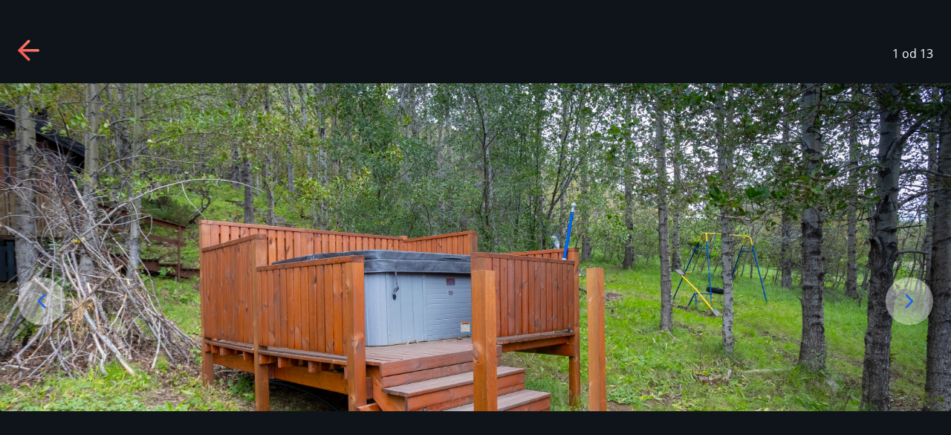
scroll to position [149, 0]
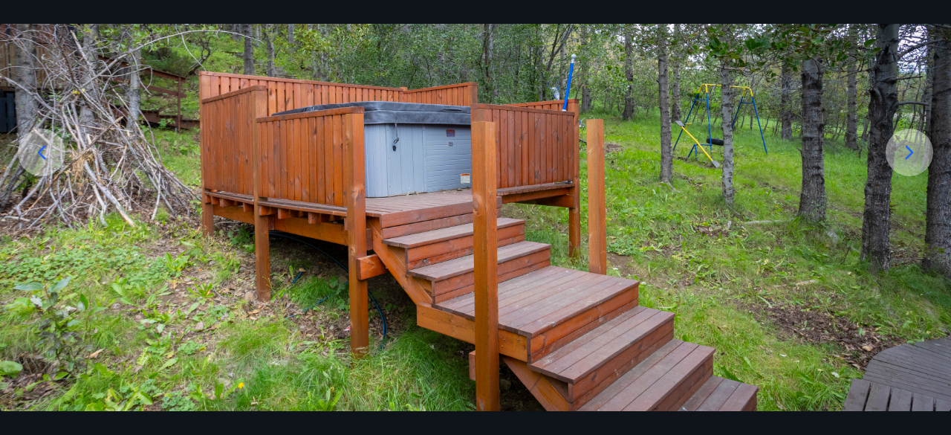
click at [904, 143] on icon at bounding box center [910, 152] width 24 height 24
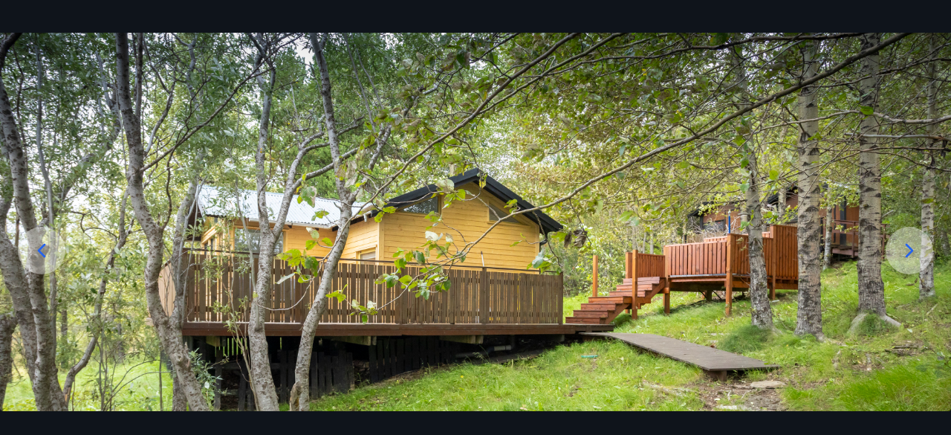
scroll to position [74, 0]
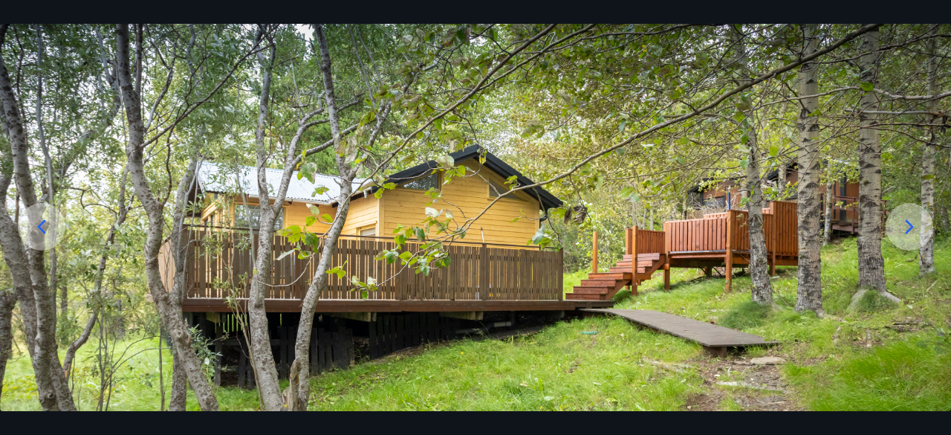
click at [905, 221] on icon at bounding box center [910, 227] width 24 height 24
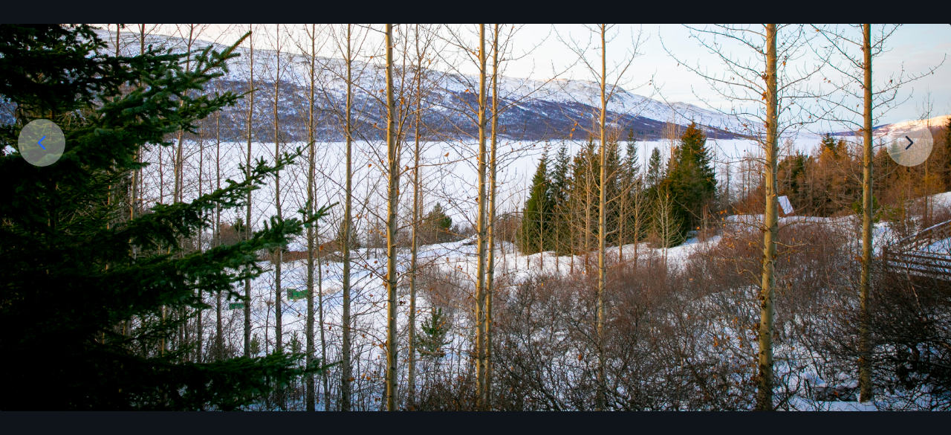
scroll to position [52, 0]
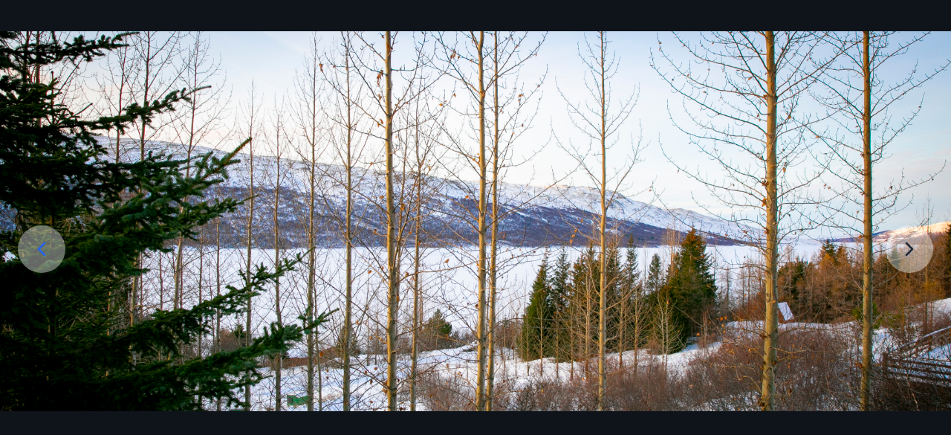
click at [906, 244] on img at bounding box center [475, 295] width 951 height 528
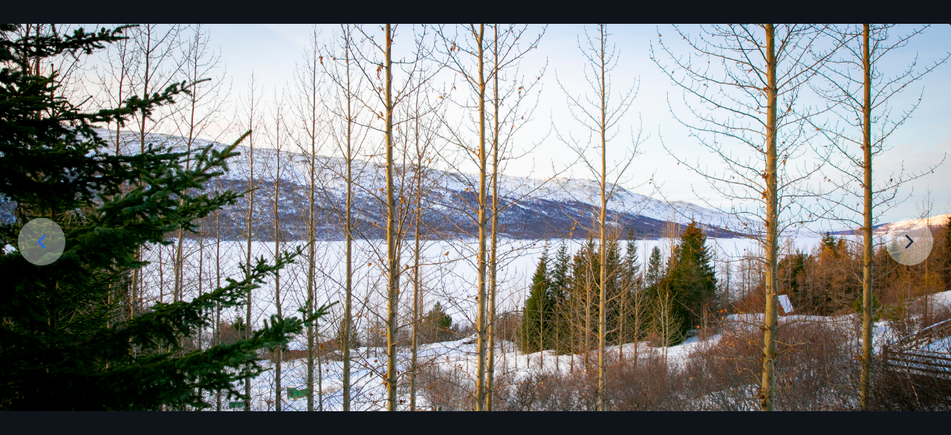
click at [906, 237] on img at bounding box center [475, 288] width 951 height 528
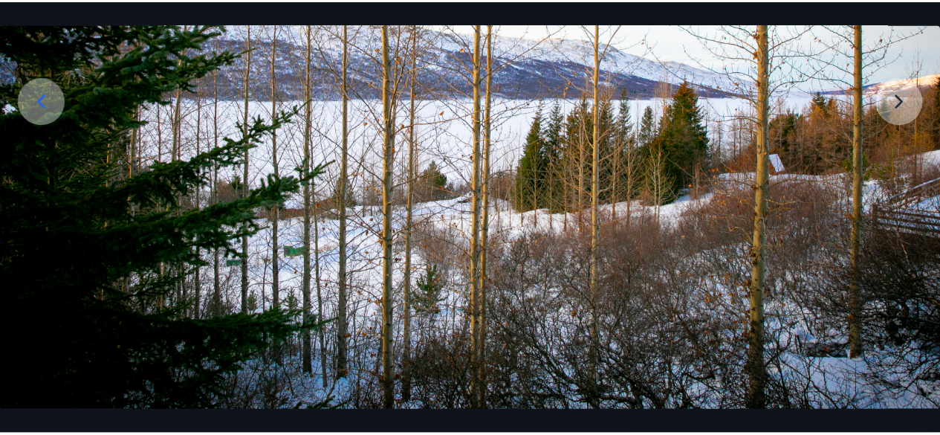
scroll to position [0, 0]
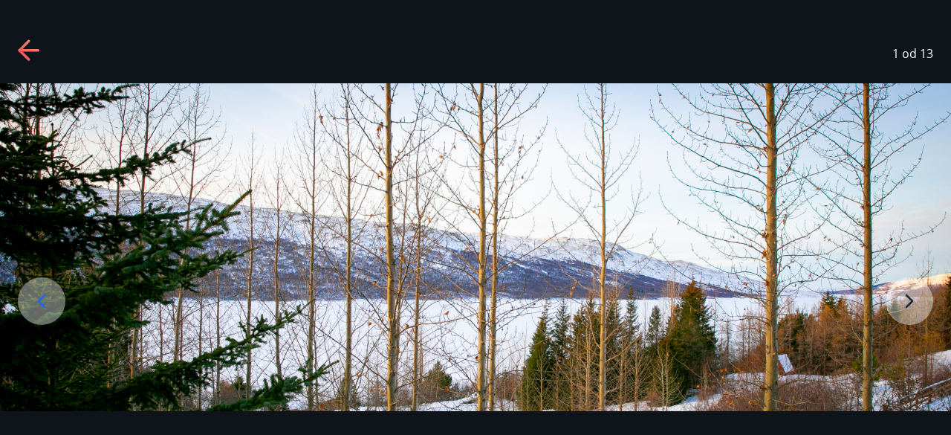
click at [25, 43] on icon at bounding box center [24, 49] width 12 height 21
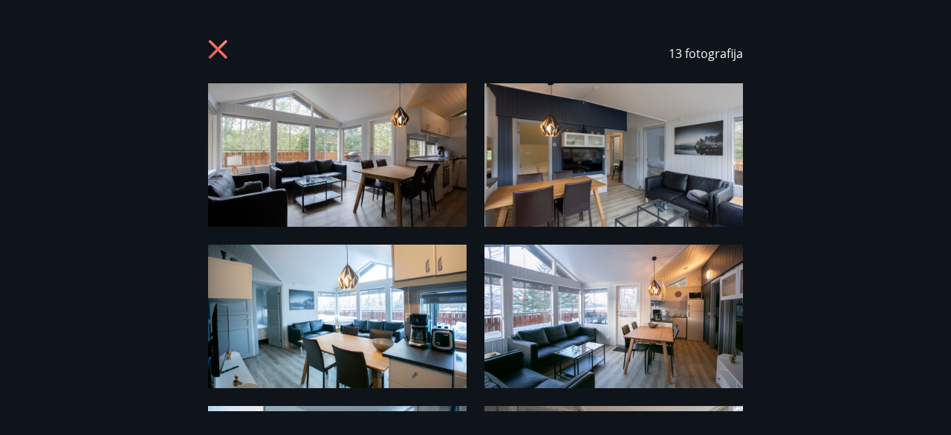
click at [215, 48] on icon at bounding box center [218, 49] width 19 height 19
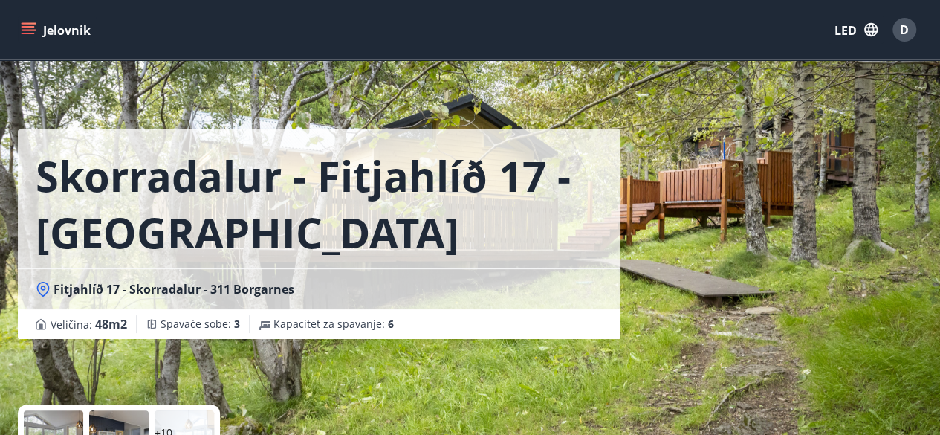
click at [902, 28] on font "D" at bounding box center [904, 30] width 9 height 16
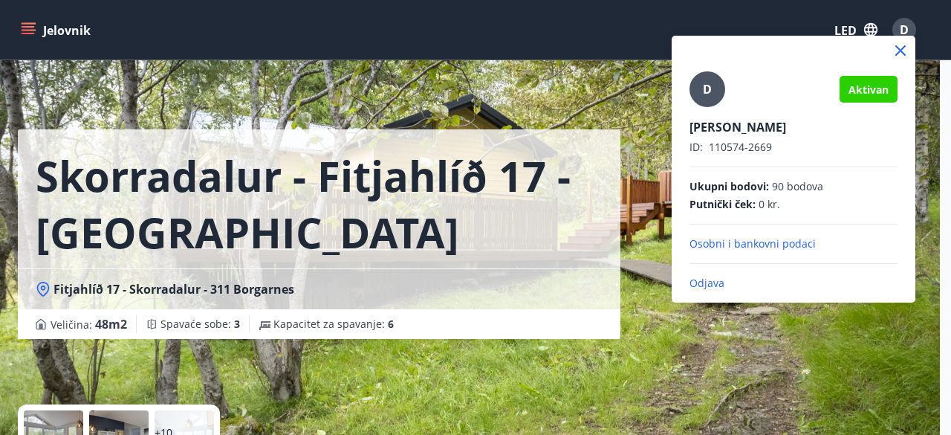
click at [759, 241] on font "Osobni i bankovni podaci" at bounding box center [753, 243] width 126 height 14
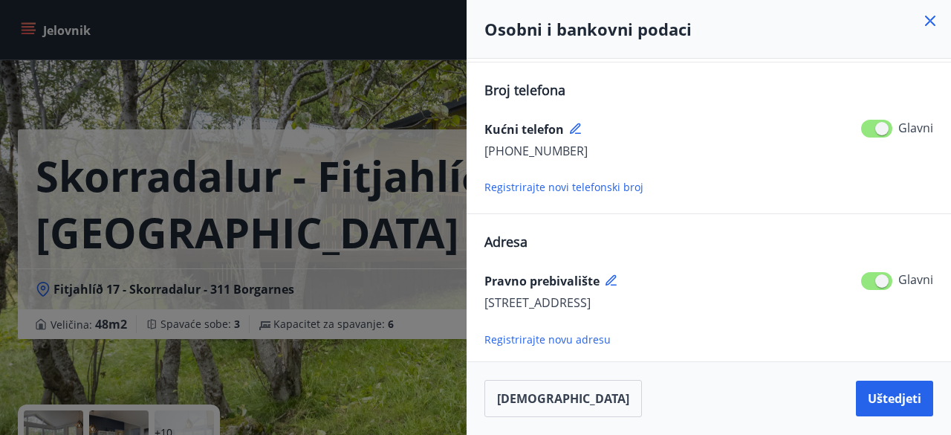
scroll to position [266, 0]
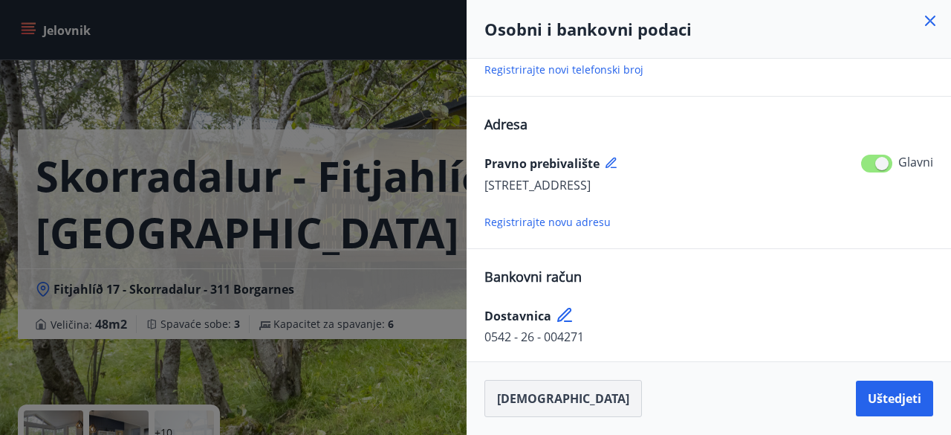
click at [522, 398] on font "Zatvoriti" at bounding box center [563, 398] width 132 height 16
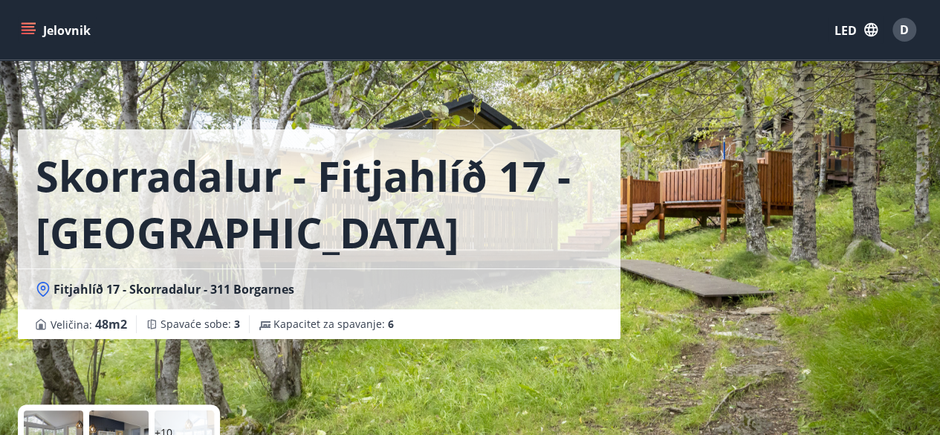
drag, startPoint x: 902, startPoint y: 27, endPoint x: 523, endPoint y: 64, distance: 380.7
click at [523, 64] on div "Skorradalur - Fitjahlíð 17 - Donji dom Fitjahlíð 17 - Skorradalur - 311 Borgarn…" at bounding box center [319, 169] width 603 height 339
drag, startPoint x: 903, startPoint y: 30, endPoint x: 548, endPoint y: 97, distance: 360.8
click at [548, 97] on div "Skorradalur - Fitjahlíð 17 - Donji dom Fitjahlíð 17 - Skorradalur - 311 Borgarn…" at bounding box center [319, 169] width 603 height 339
click at [908, 27] on font "D" at bounding box center [904, 30] width 9 height 16
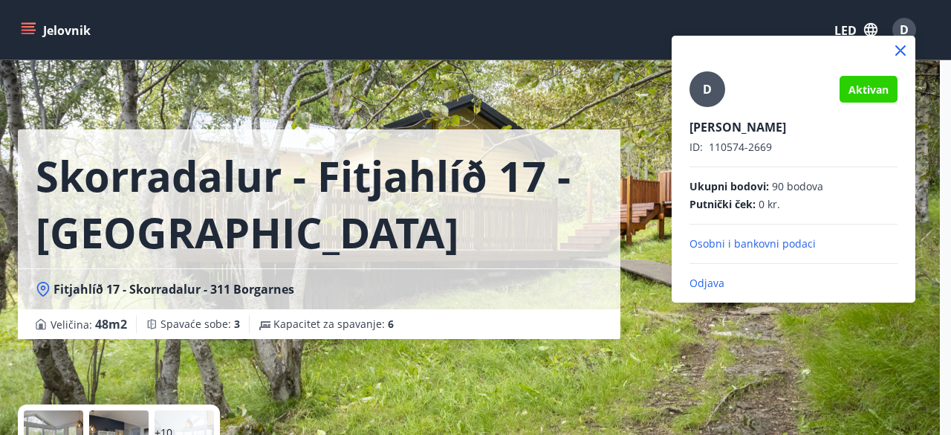
click at [710, 279] on font "Odjava" at bounding box center [707, 283] width 35 height 14
click at [704, 283] on font "Odjava" at bounding box center [707, 283] width 35 height 14
